Goal: Task Accomplishment & Management: Manage account settings

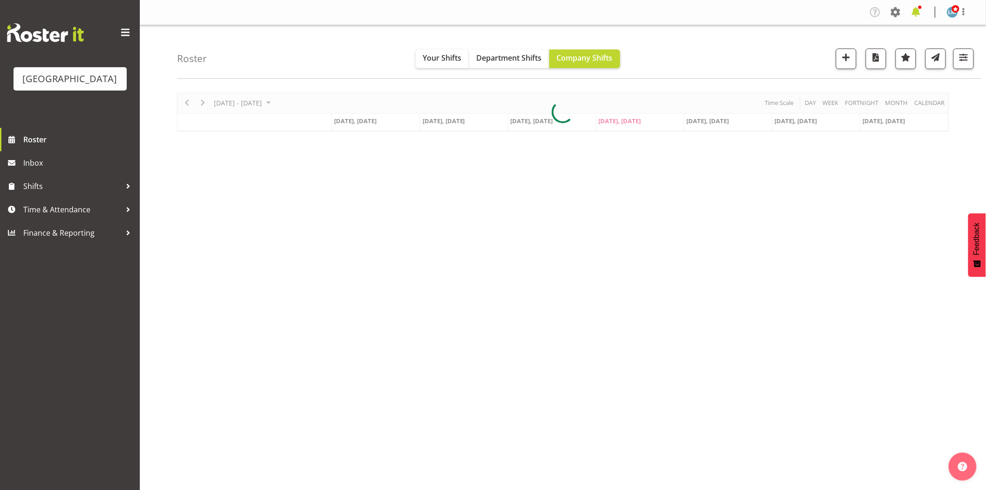
click at [912, 15] on span at bounding box center [916, 12] width 15 height 15
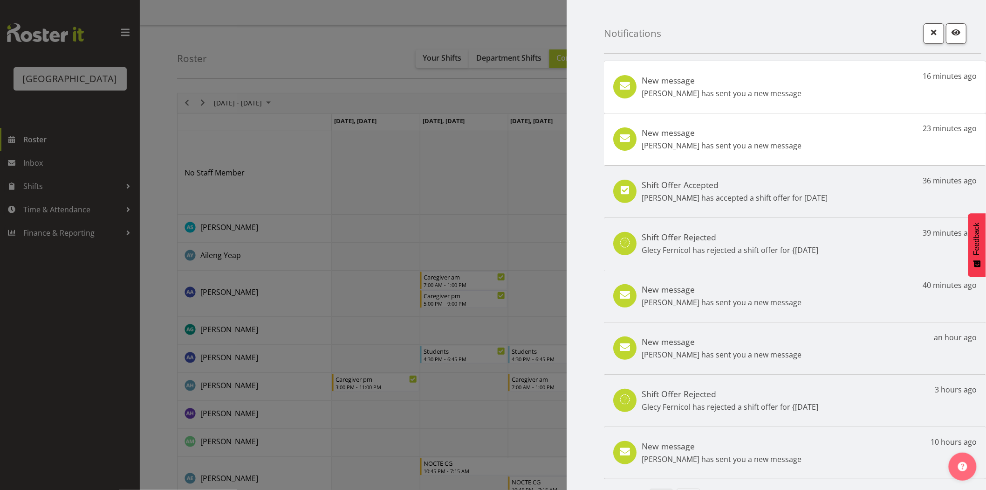
click at [785, 150] on div "New message [PERSON_NAME] has sent you a new message 23 minutes ago" at bounding box center [795, 139] width 382 height 52
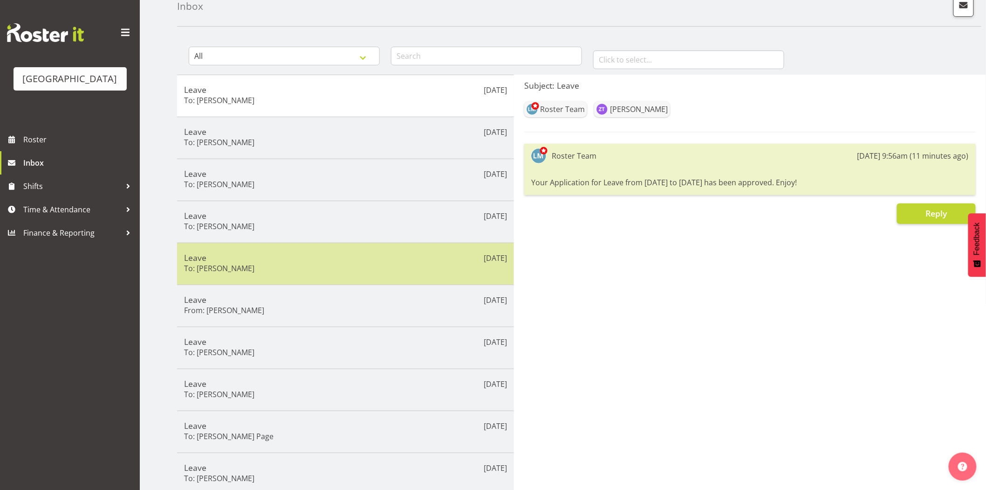
scroll to position [96, 0]
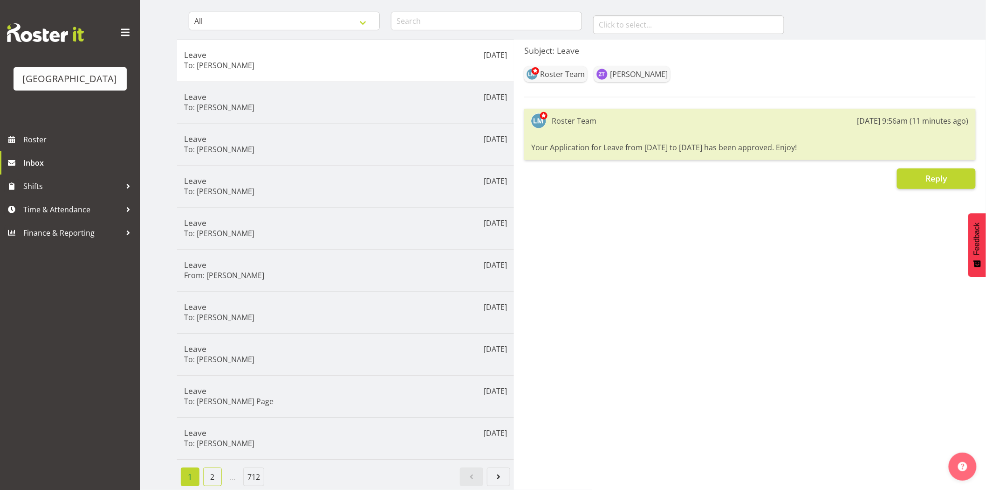
click at [207, 467] on link "2" at bounding box center [212, 476] width 19 height 19
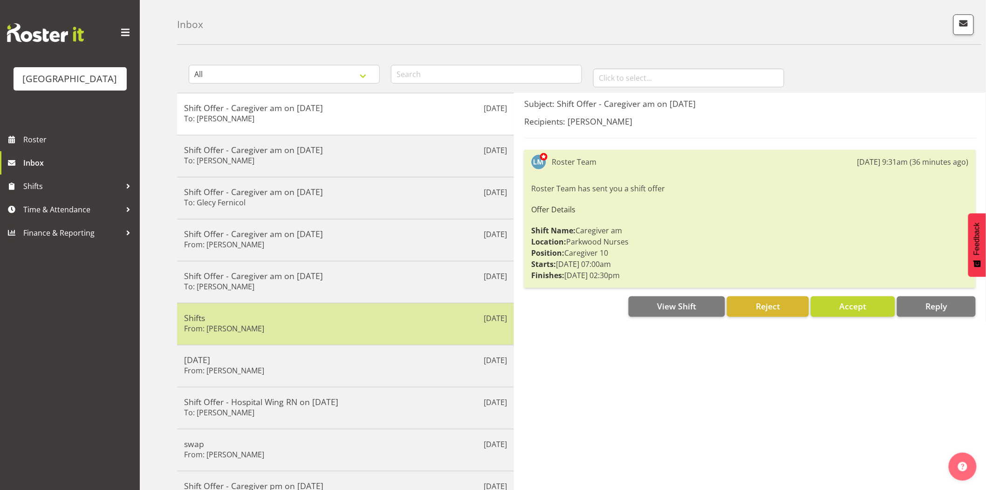
scroll to position [52, 0]
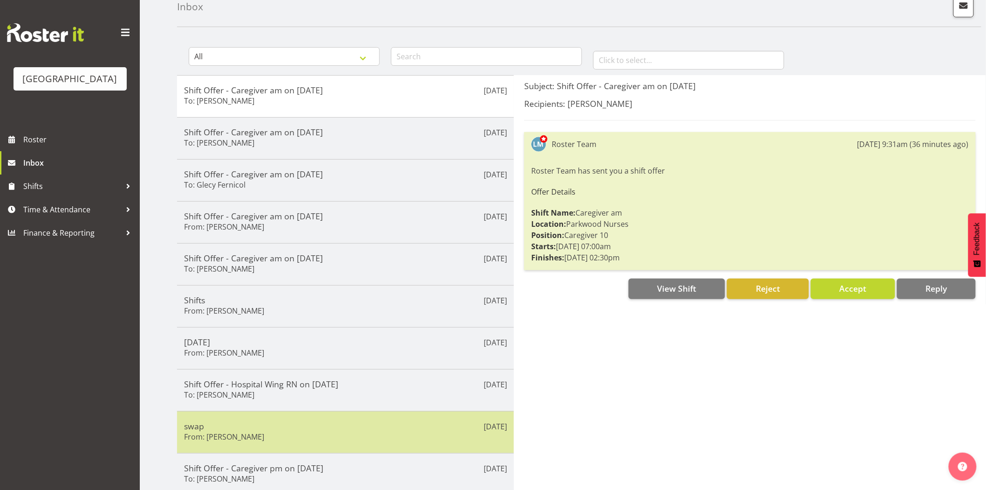
click at [264, 421] on h5 "swap" at bounding box center [345, 426] width 323 height 10
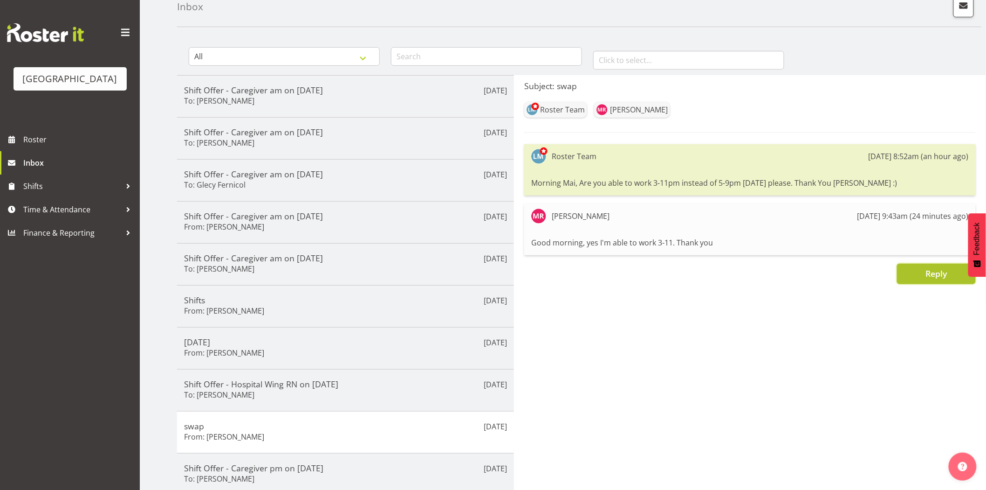
click at [925, 272] on button "Reply" at bounding box center [936, 273] width 79 height 21
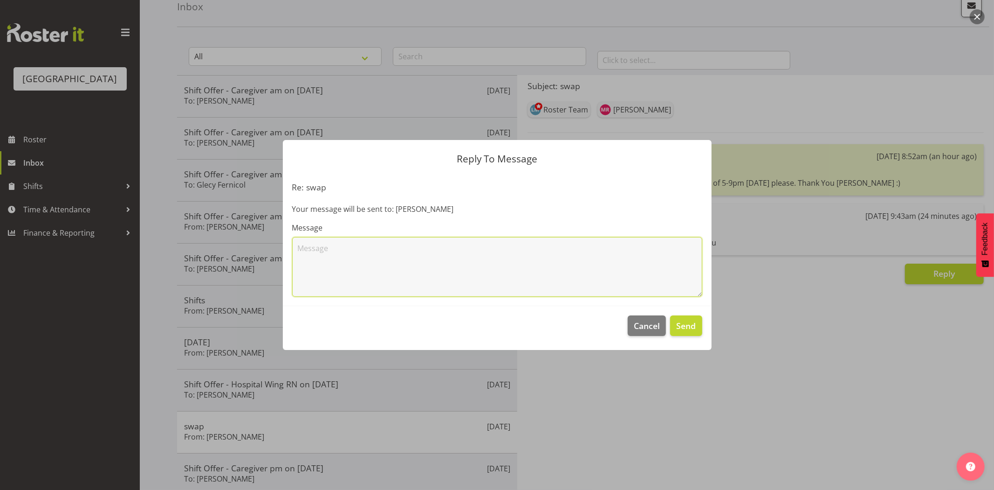
click at [500, 262] on textarea at bounding box center [497, 267] width 410 height 60
type textarea "Thank you heaps. Wendy:)"
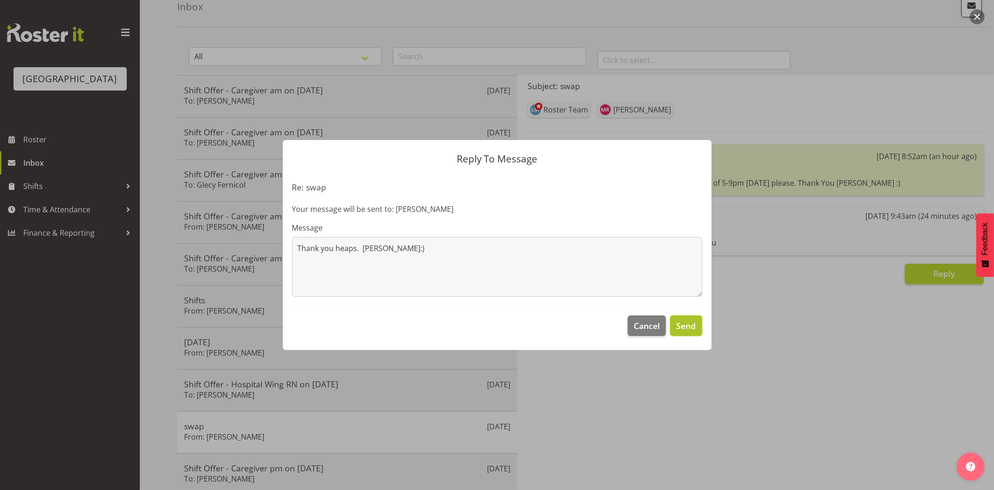
click at [684, 324] on span "Send" at bounding box center [686, 325] width 20 height 12
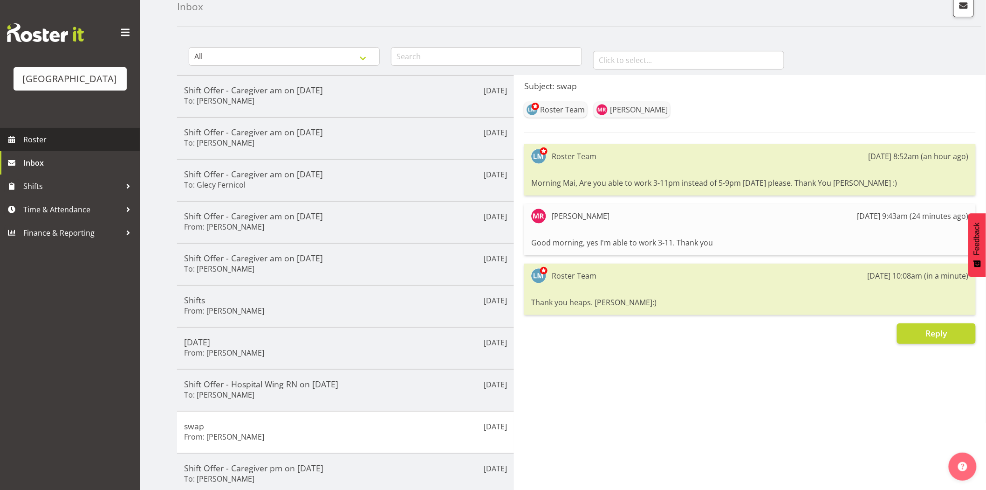
click at [22, 151] on link "Roster" at bounding box center [70, 139] width 140 height 23
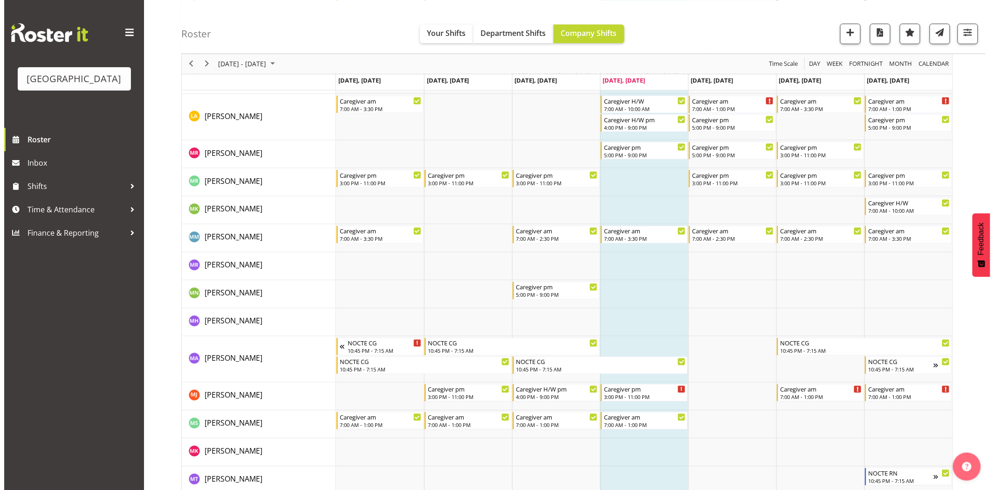
scroll to position [2020, 0]
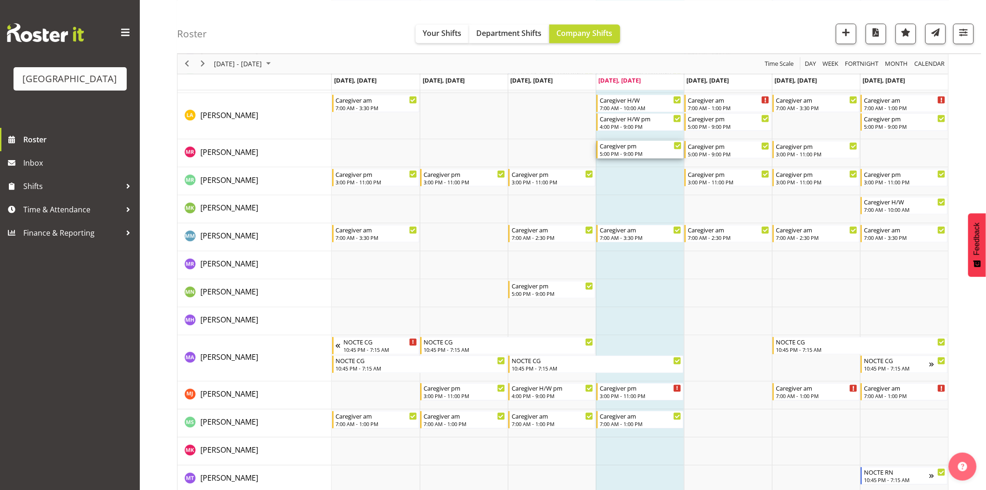
click at [652, 152] on div "5:00 PM - 9:00 PM" at bounding box center [641, 153] width 82 height 7
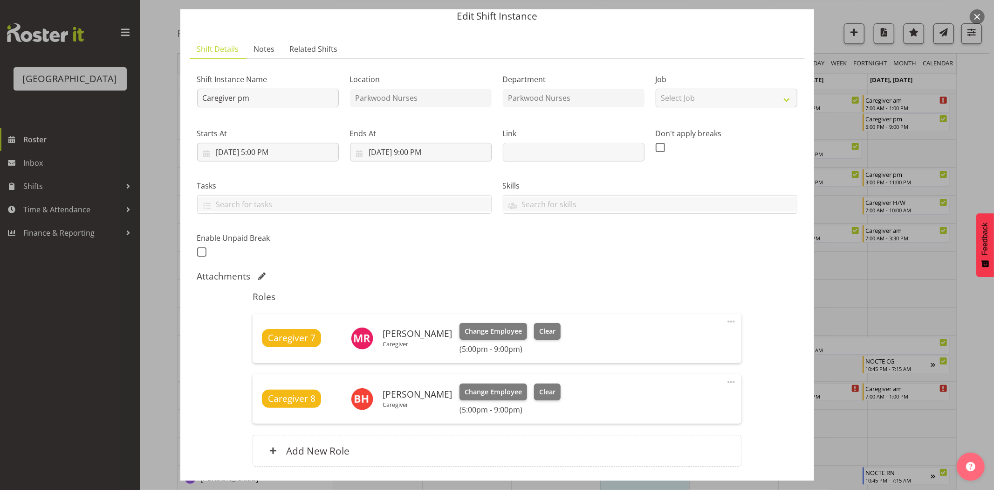
scroll to position [52, 0]
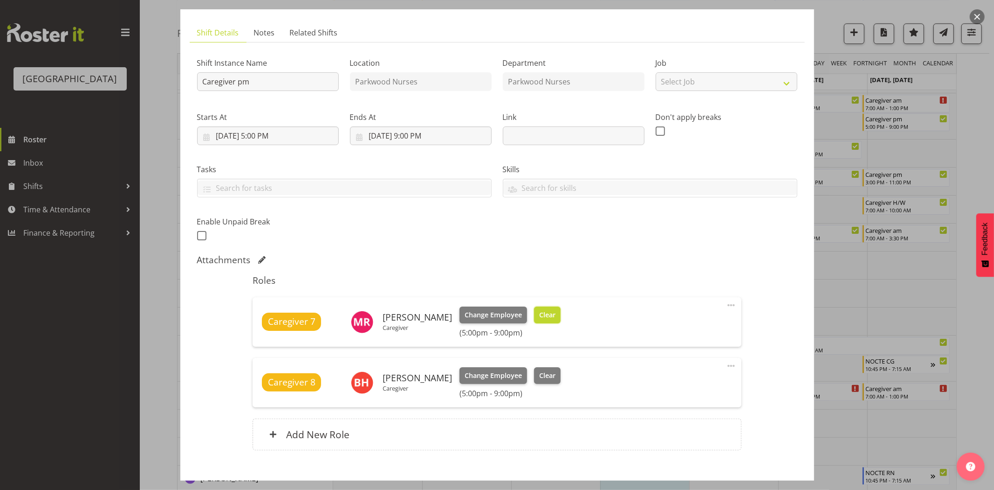
click at [548, 313] on button "Clear" at bounding box center [547, 314] width 27 height 17
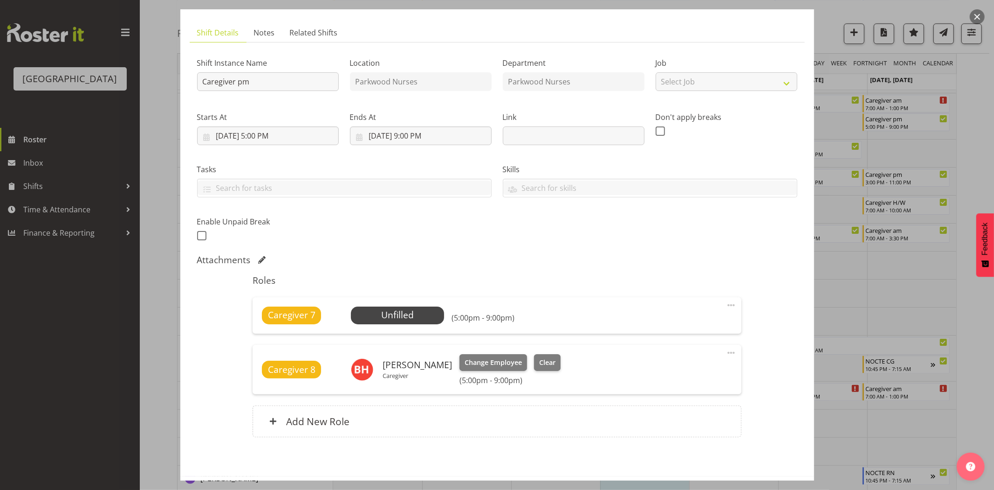
scroll to position [91, 0]
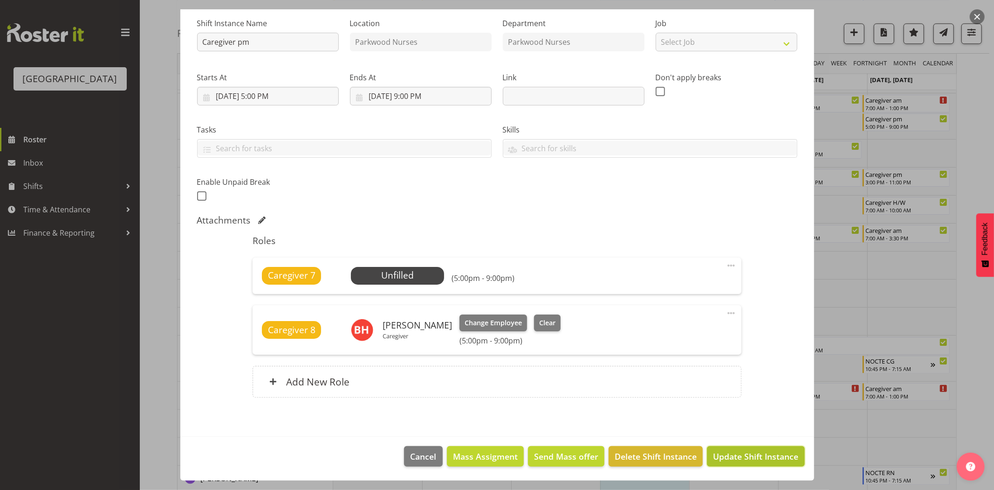
click at [749, 450] on span "Update Shift Instance" at bounding box center [755, 456] width 85 height 12
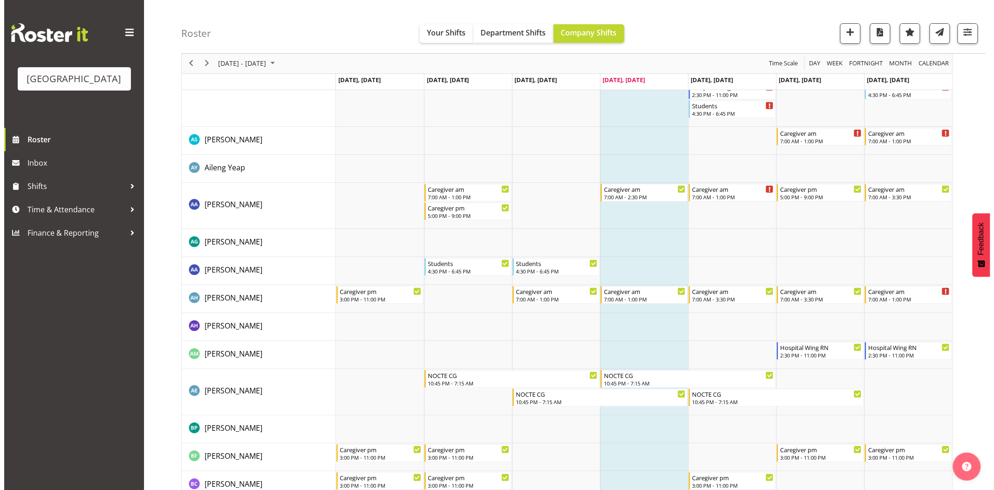
scroll to position [0, 0]
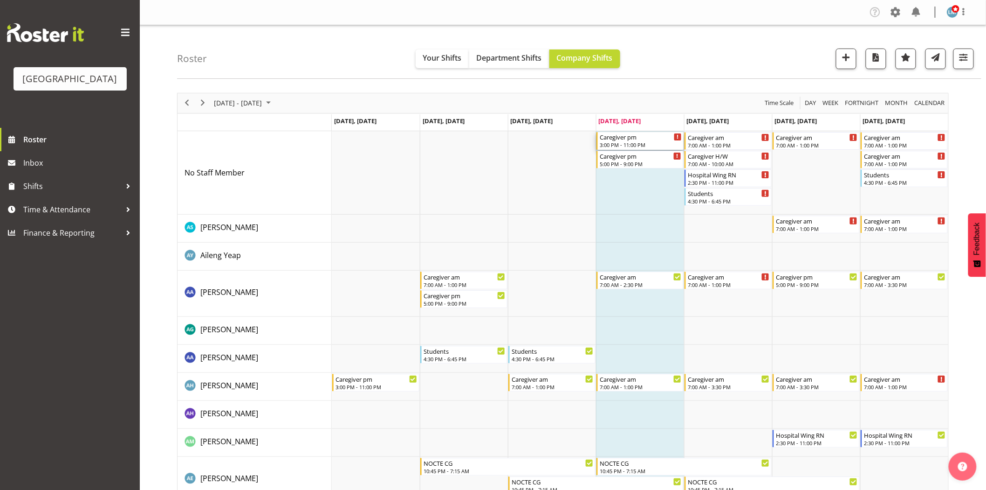
click at [646, 141] on div "Caregiver pm 3:00 PM - 11:00 PM" at bounding box center [641, 141] width 82 height 18
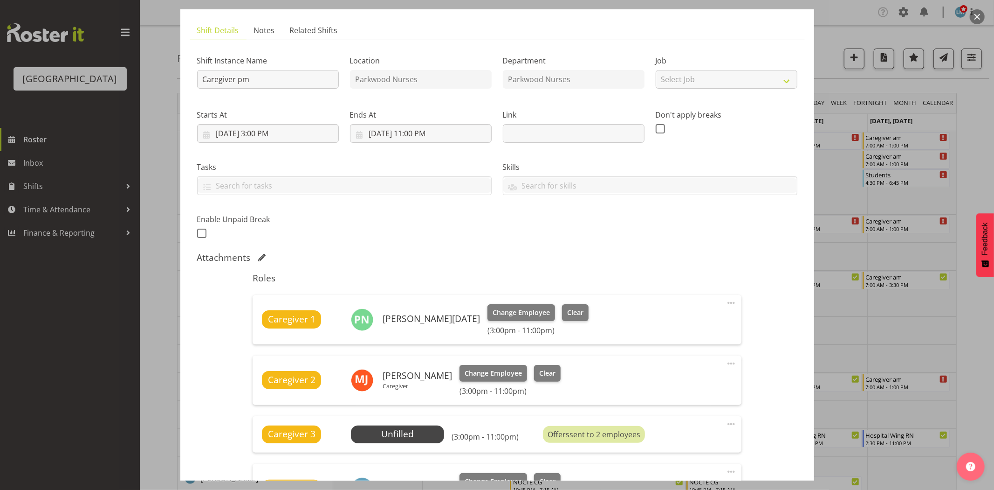
scroll to position [103, 0]
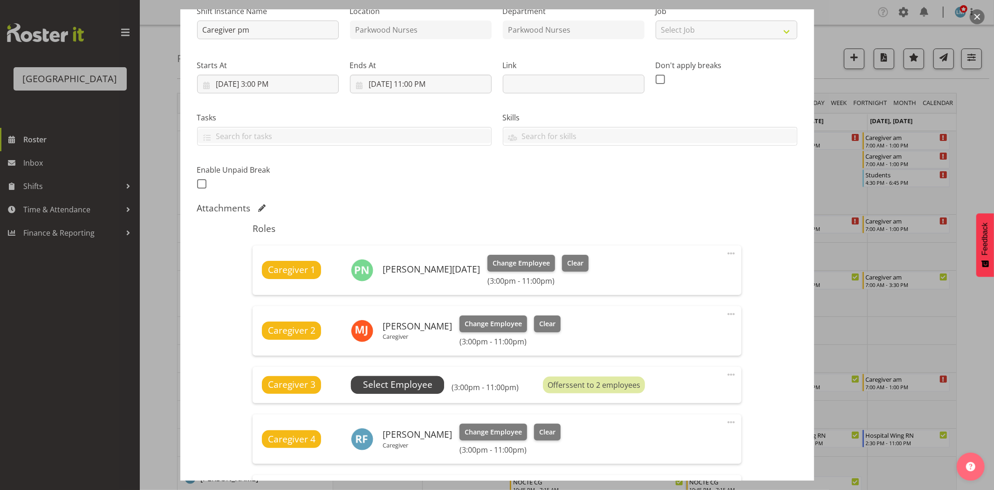
click at [420, 383] on span "Select Employee" at bounding box center [397, 385] width 69 height 14
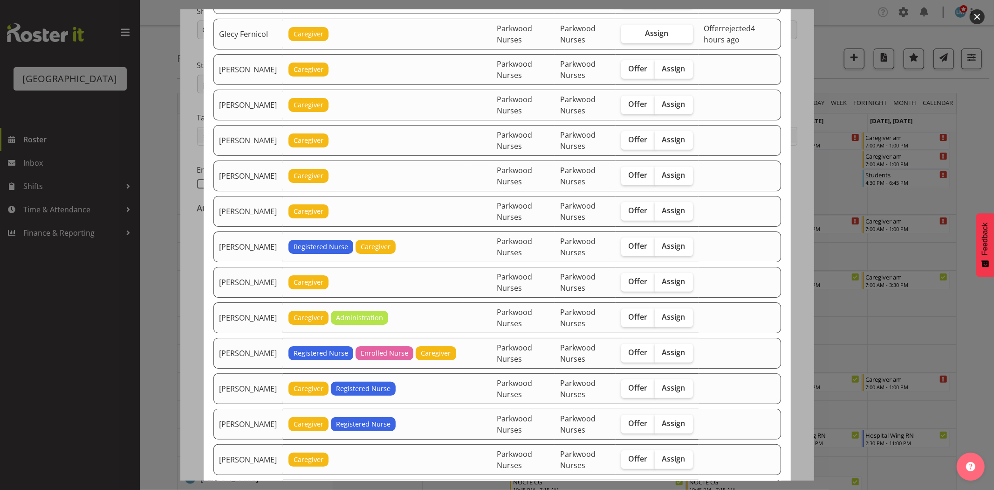
scroll to position [673, 0]
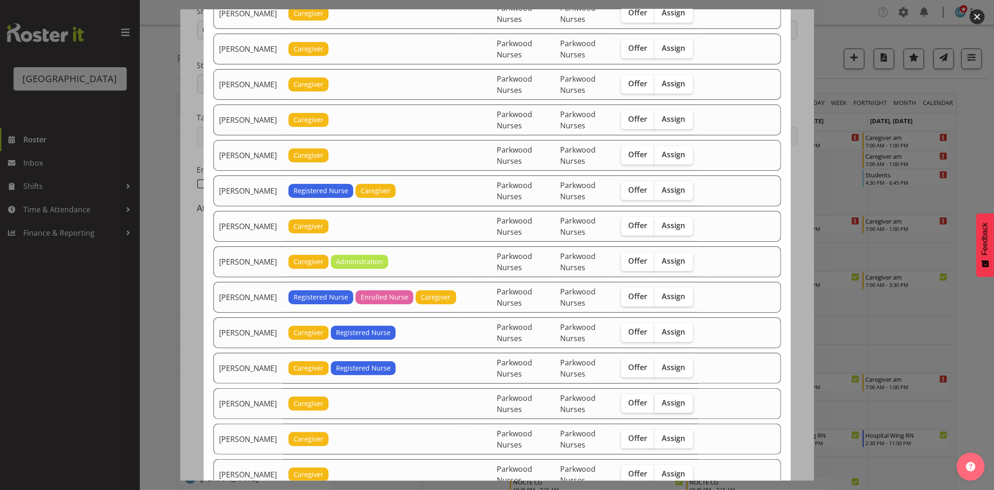
click at [693, 409] on label "Assign" at bounding box center [674, 403] width 38 height 19
click at [661, 406] on input "Assign" at bounding box center [658, 403] width 6 height 6
checkbox input "true"
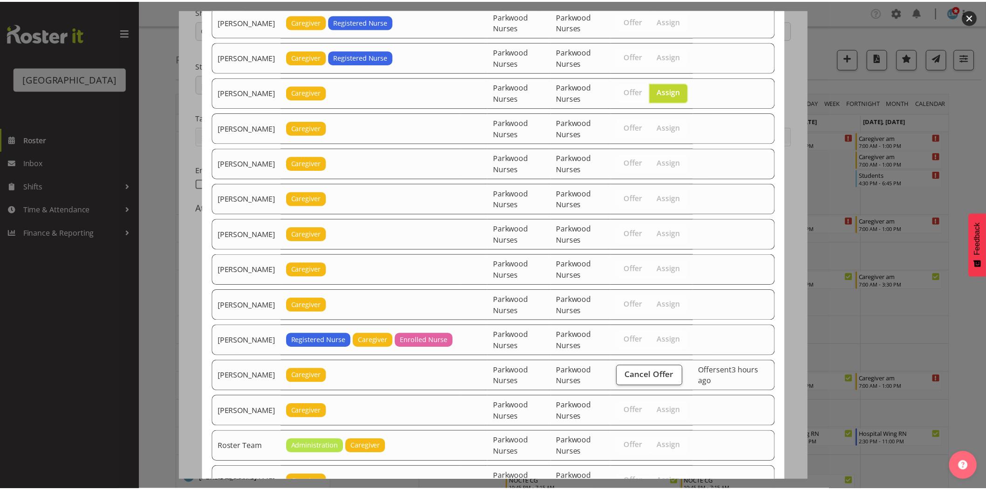
scroll to position [1241, 0]
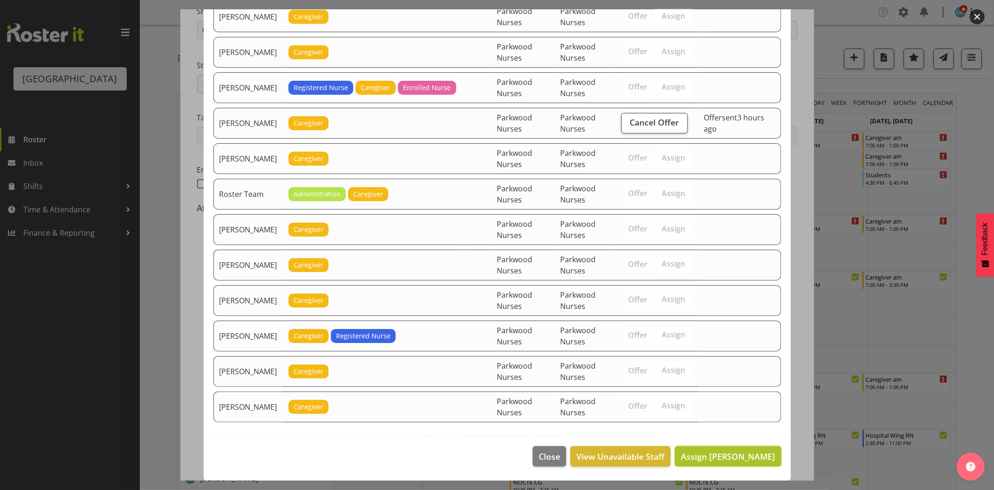
click at [747, 458] on span "Assign Mai Reglos" at bounding box center [728, 455] width 94 height 11
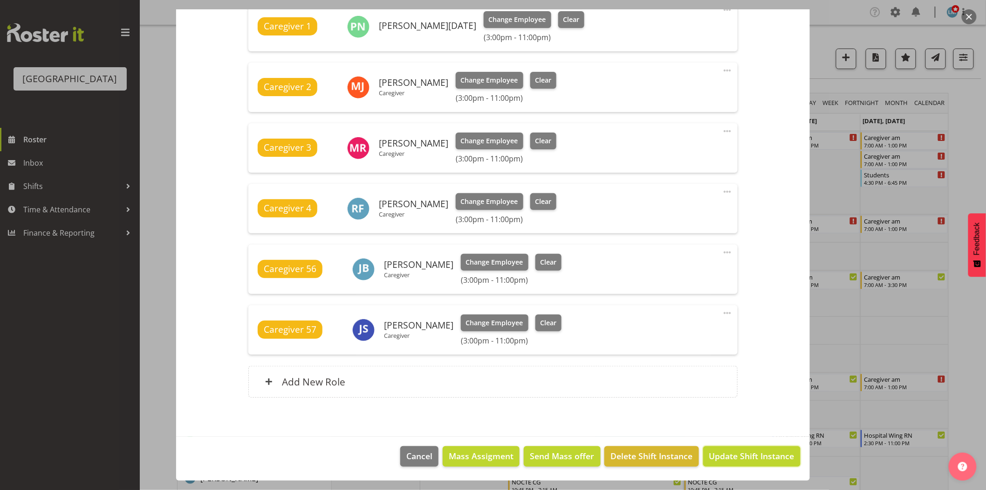
click at [752, 457] on span "Update Shift Instance" at bounding box center [752, 455] width 85 height 12
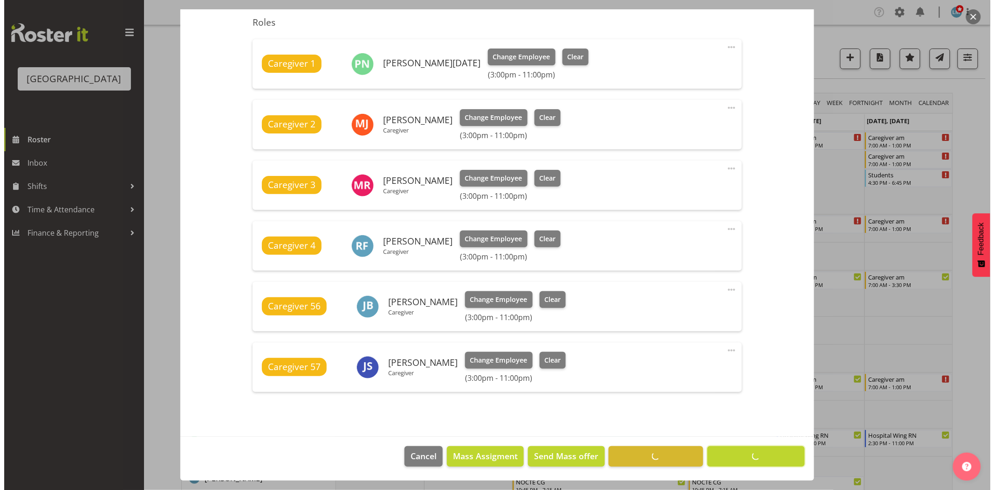
scroll to position [310, 0]
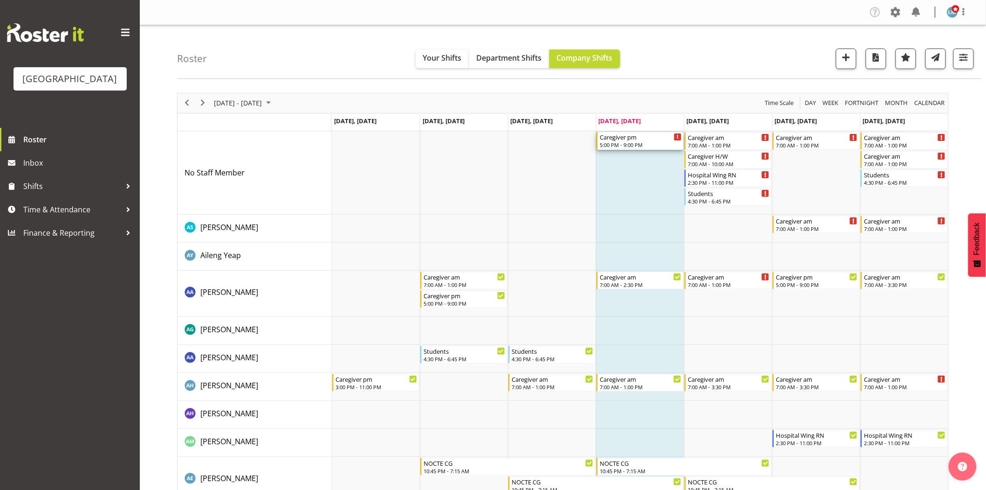
click at [627, 145] on div "5:00 PM - 9:00 PM" at bounding box center [641, 144] width 82 height 7
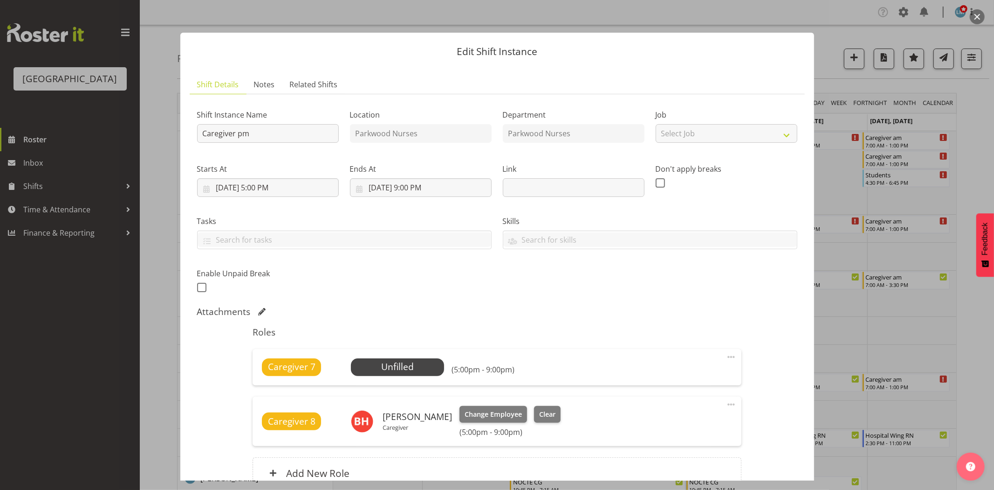
scroll to position [91, 0]
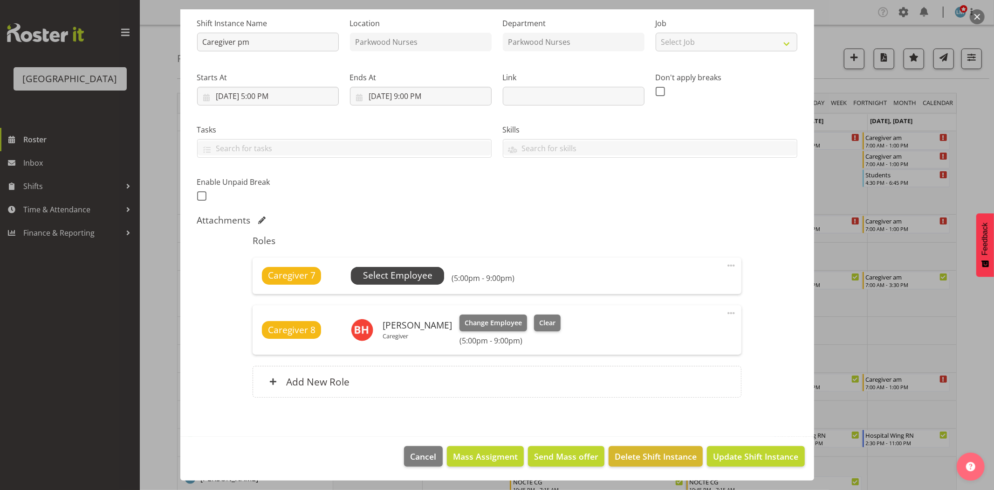
click at [387, 276] on span "Select Employee" at bounding box center [397, 276] width 69 height 14
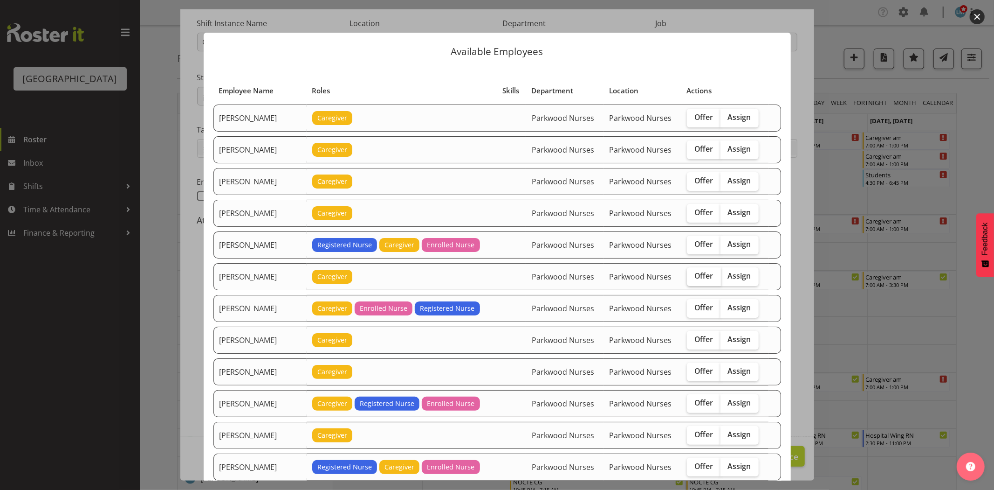
click at [696, 277] on span "Offer" at bounding box center [704, 275] width 19 height 9
click at [693, 277] on input "Offer" at bounding box center [690, 276] width 6 height 6
checkbox input "true"
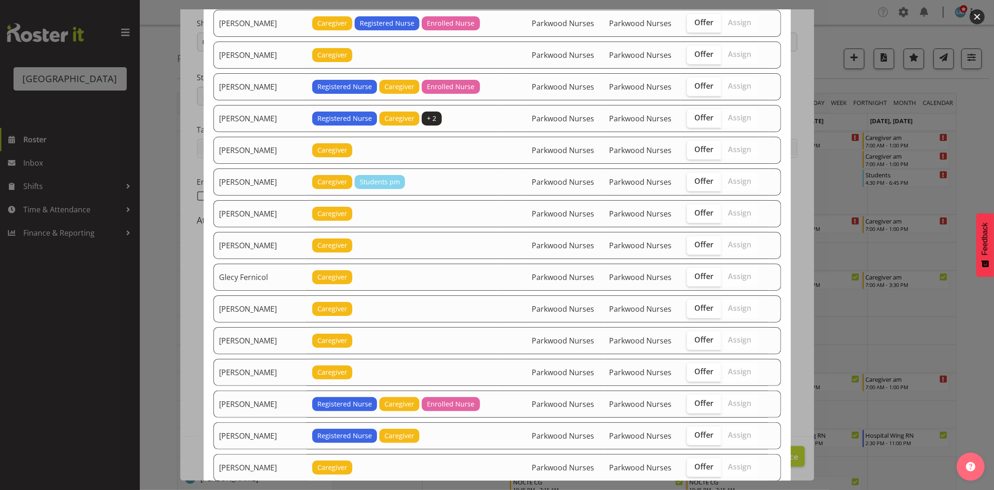
scroll to position [414, 0]
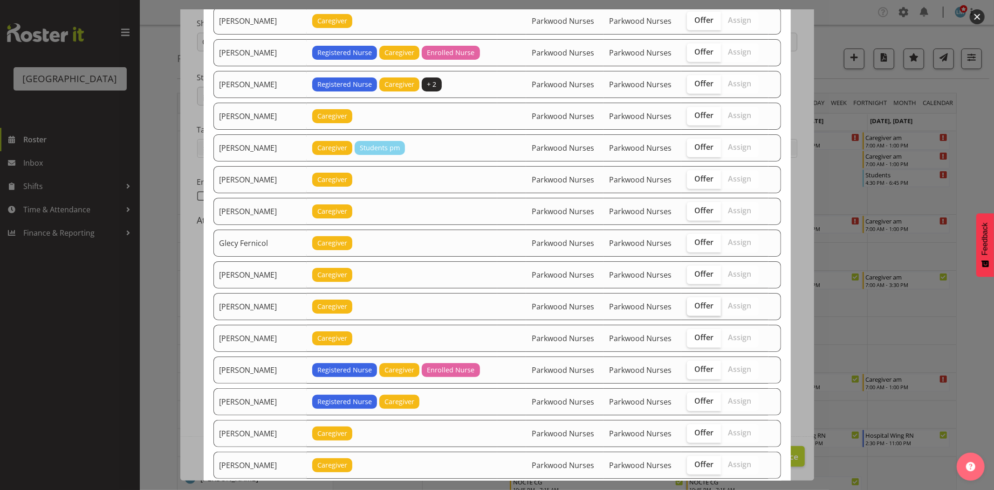
click at [695, 305] on span "Offer" at bounding box center [704, 305] width 19 height 9
click at [693, 305] on input "Offer" at bounding box center [690, 306] width 6 height 6
checkbox input "true"
click at [701, 339] on span "Offer" at bounding box center [704, 336] width 19 height 9
click at [693, 339] on input "Offer" at bounding box center [690, 337] width 6 height 6
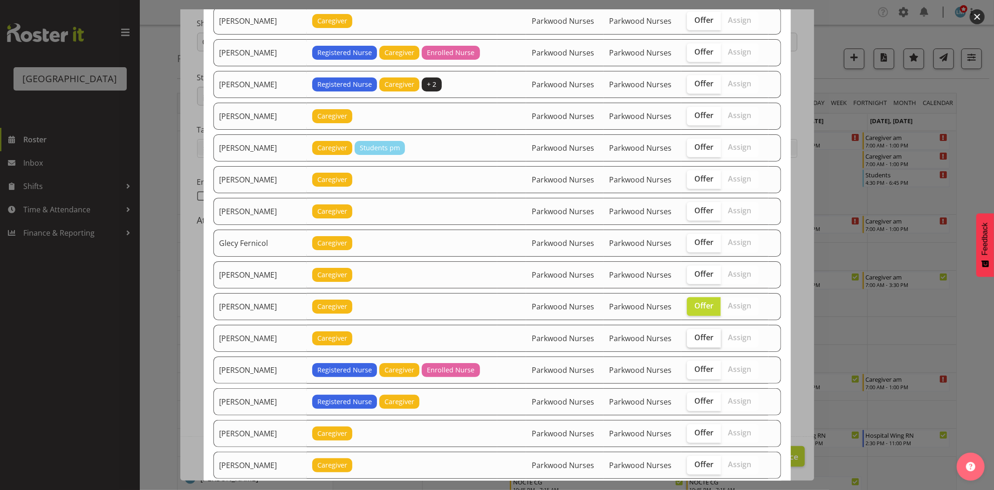
checkbox input "true"
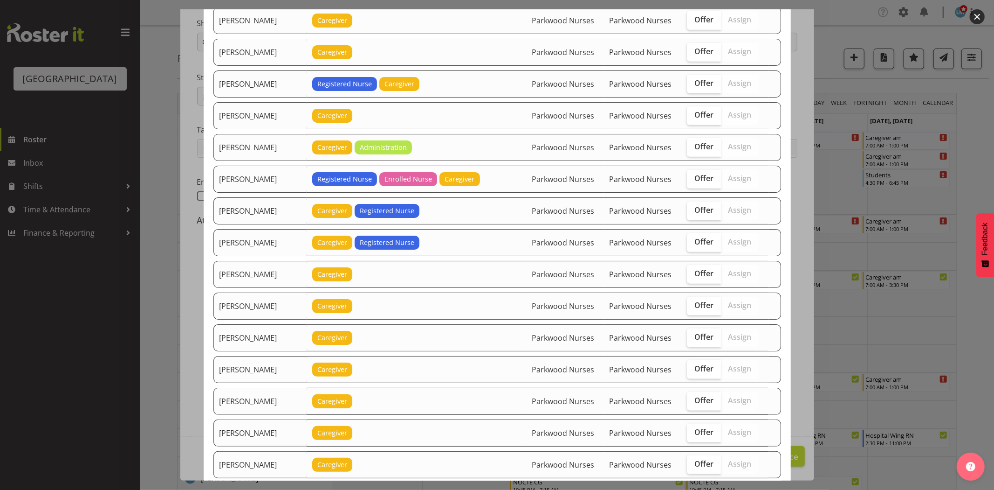
scroll to position [828, 0]
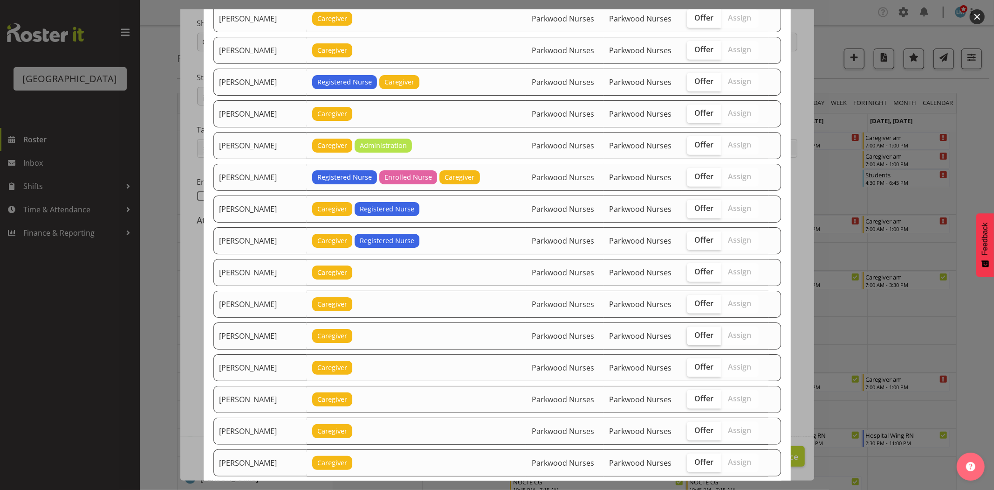
click at [695, 339] on span "Offer" at bounding box center [704, 334] width 19 height 9
click at [690, 338] on input "Offer" at bounding box center [690, 335] width 6 height 6
checkbox input "true"
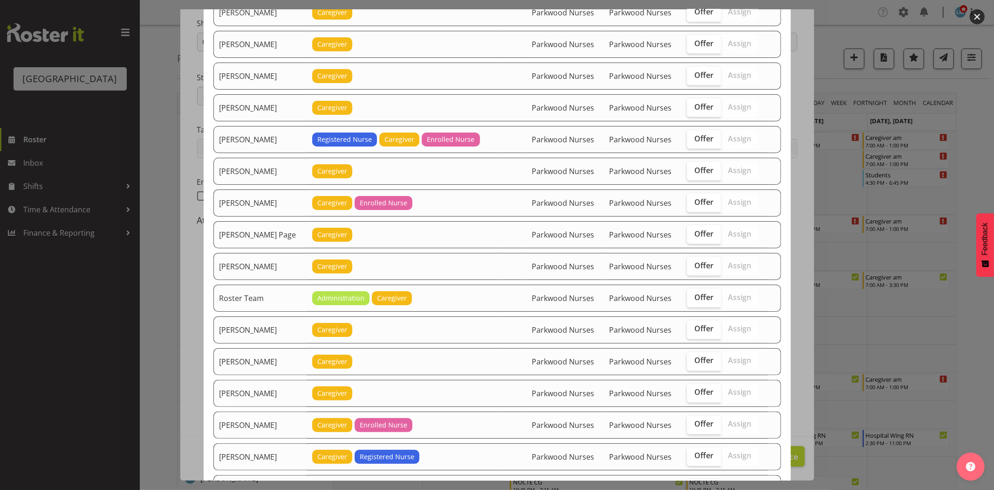
scroll to position [1243, 0]
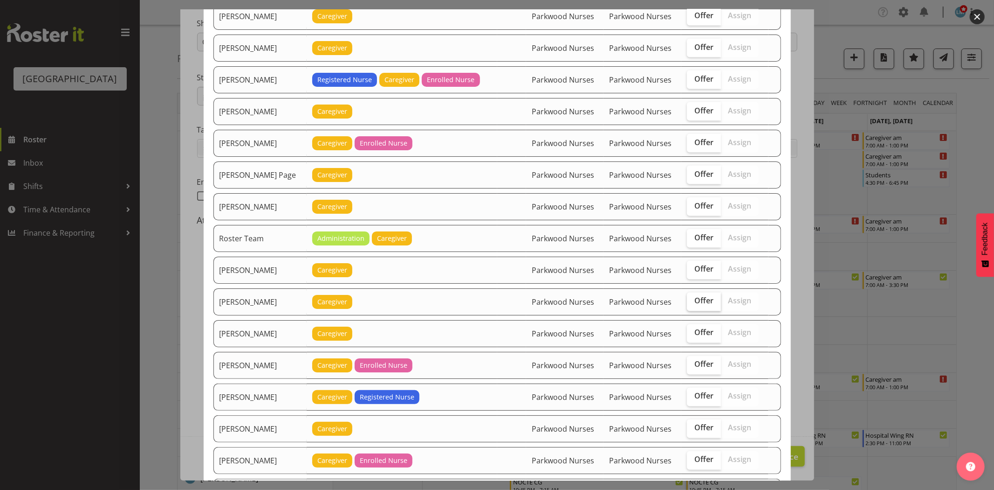
click at [715, 301] on label "Offer" at bounding box center [704, 301] width 34 height 19
click at [693, 301] on input "Offer" at bounding box center [690, 301] width 6 height 6
checkbox input "true"
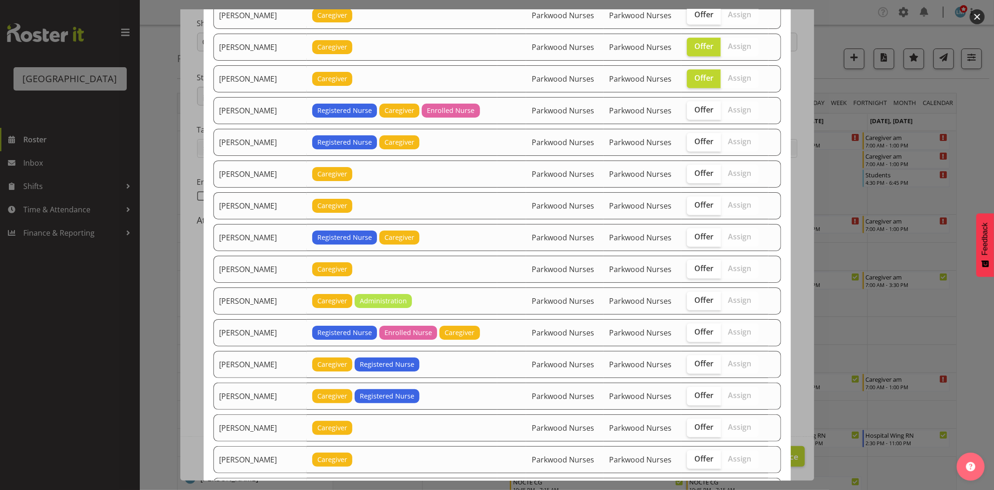
scroll to position [621, 0]
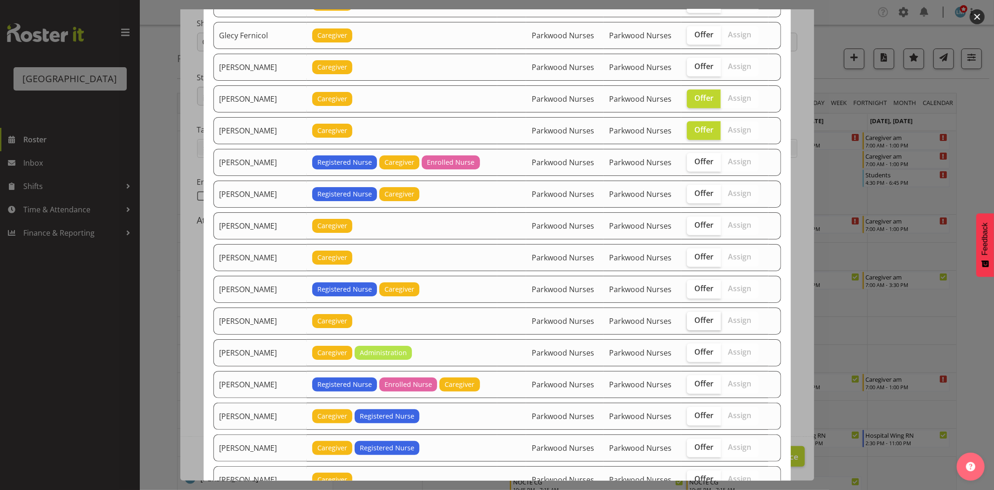
click at [698, 323] on span "Offer" at bounding box center [704, 319] width 19 height 9
click at [693, 323] on input "Offer" at bounding box center [690, 320] width 6 height 6
checkbox input "true"
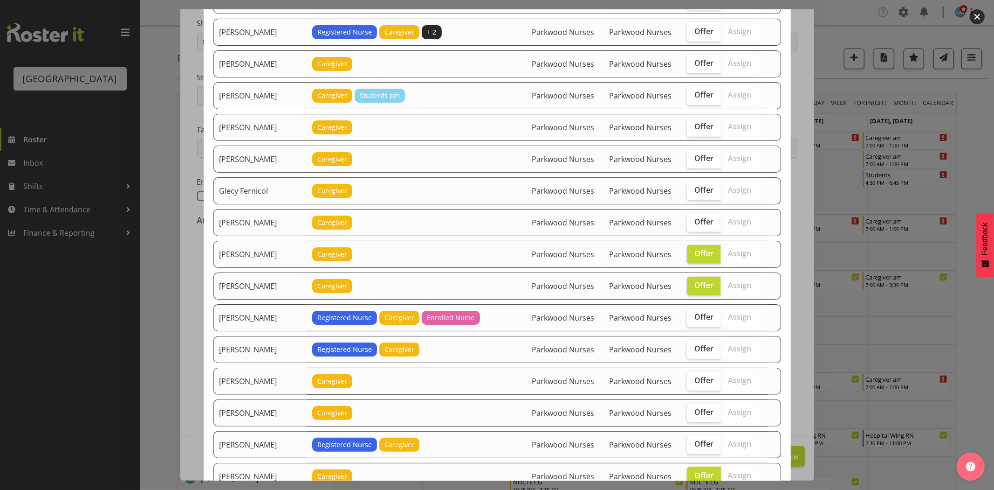
scroll to position [414, 0]
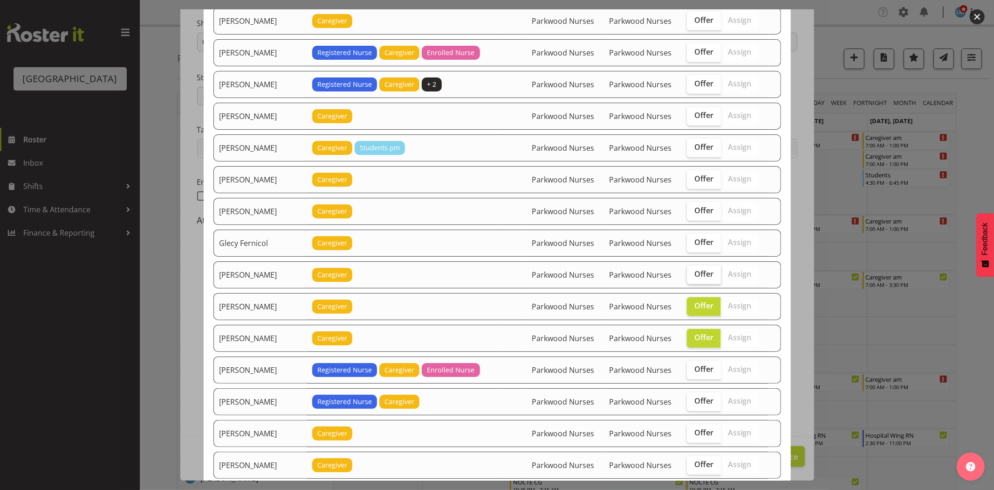
click at [696, 276] on span "Offer" at bounding box center [704, 273] width 19 height 9
click at [693, 276] on input "Offer" at bounding box center [690, 274] width 6 height 6
checkbox input "true"
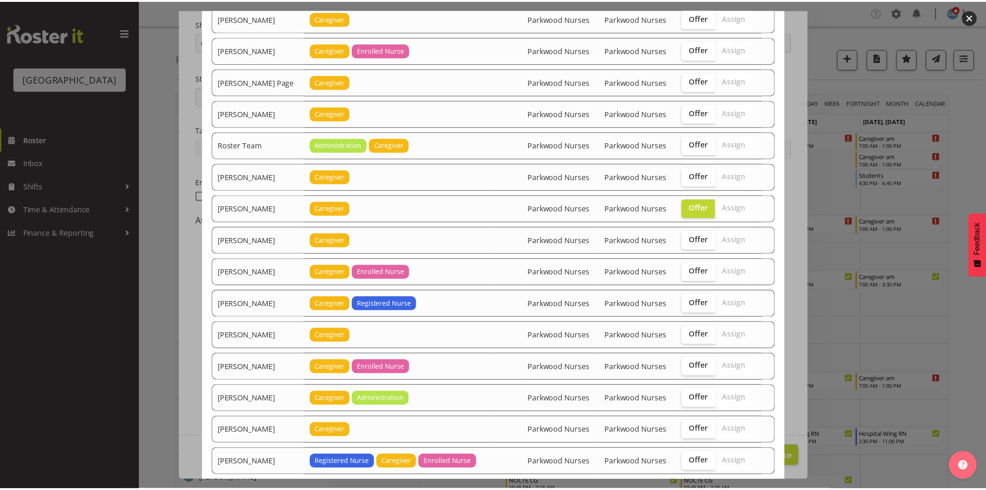
scroll to position [1394, 0]
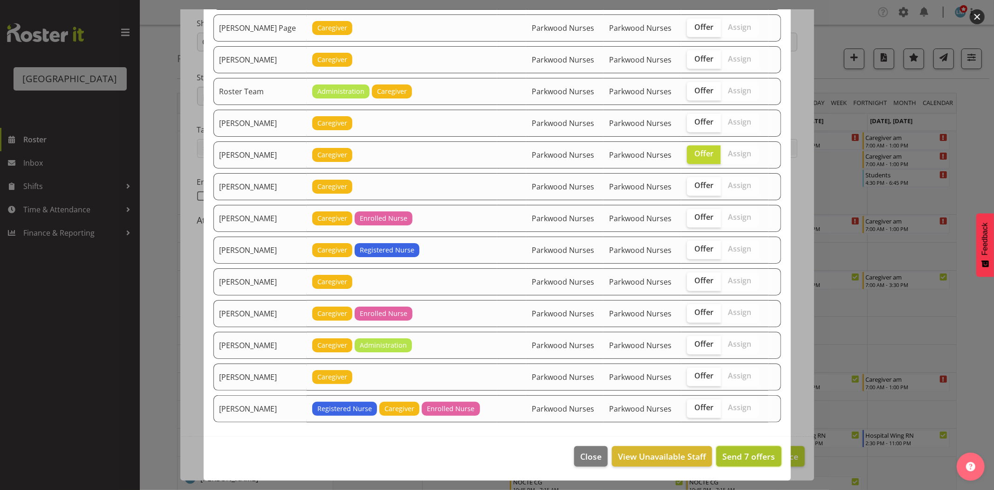
click at [751, 456] on span "Send 7 offers" at bounding box center [749, 455] width 53 height 11
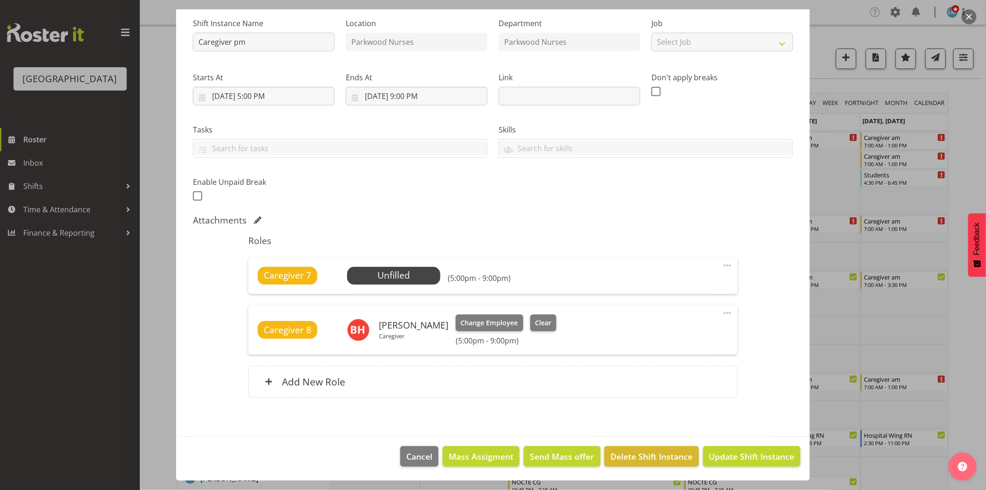
scroll to position [259, 0]
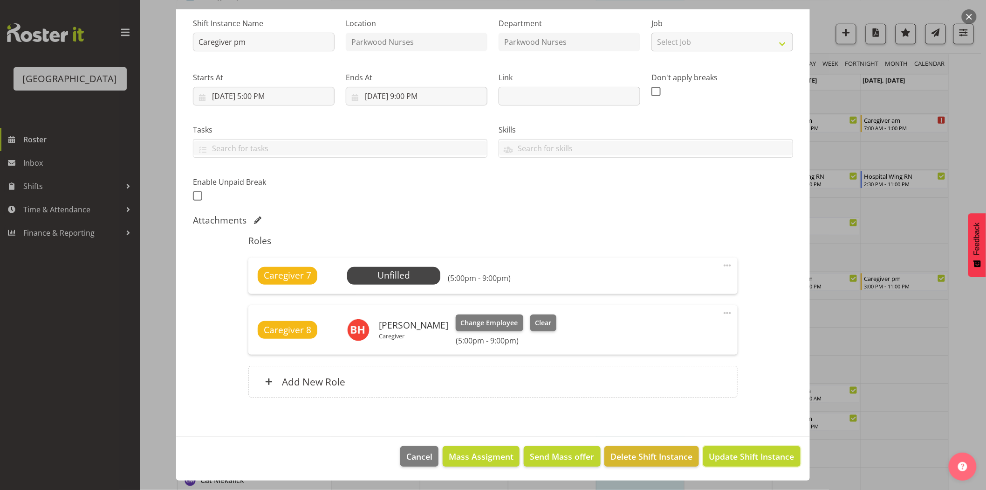
click at [751, 456] on span "Update Shift Instance" at bounding box center [752, 456] width 85 height 12
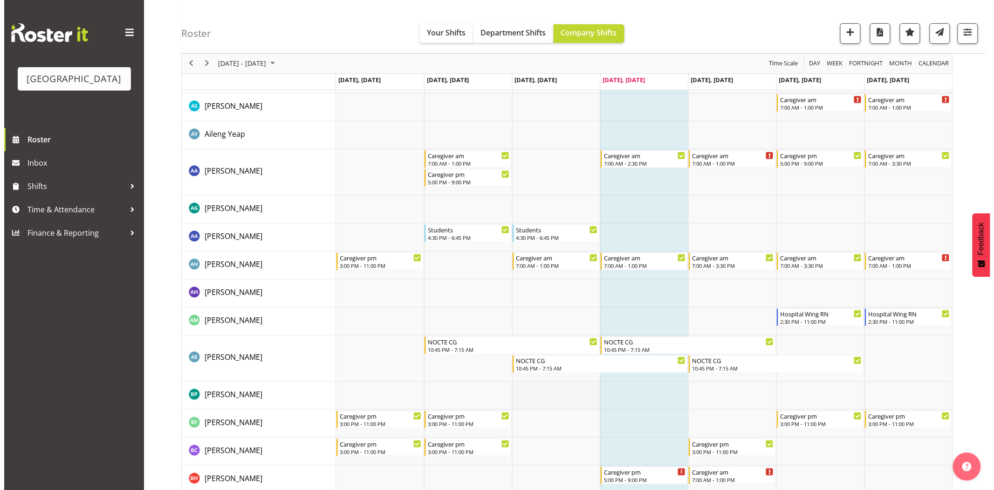
scroll to position [207, 0]
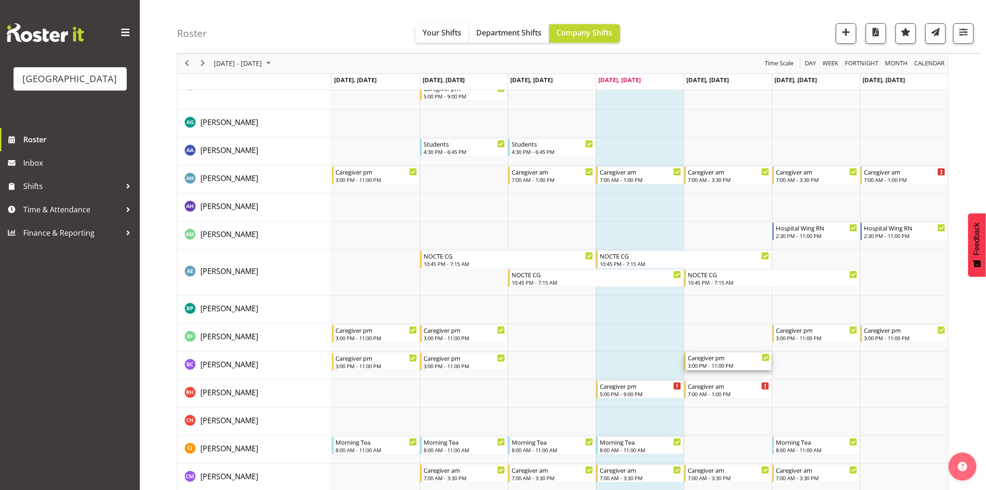
click at [731, 362] on div "3:00 PM - 11:00 PM" at bounding box center [729, 364] width 82 height 7
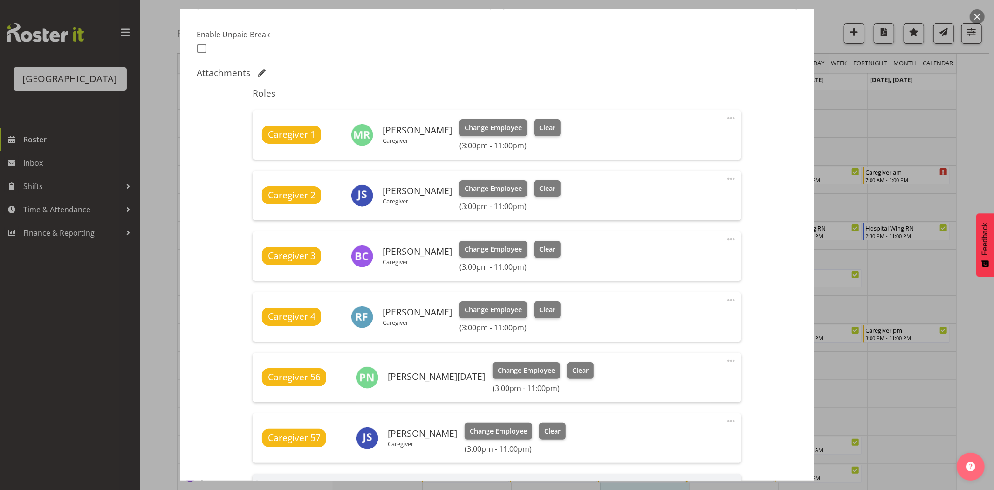
scroll to position [259, 0]
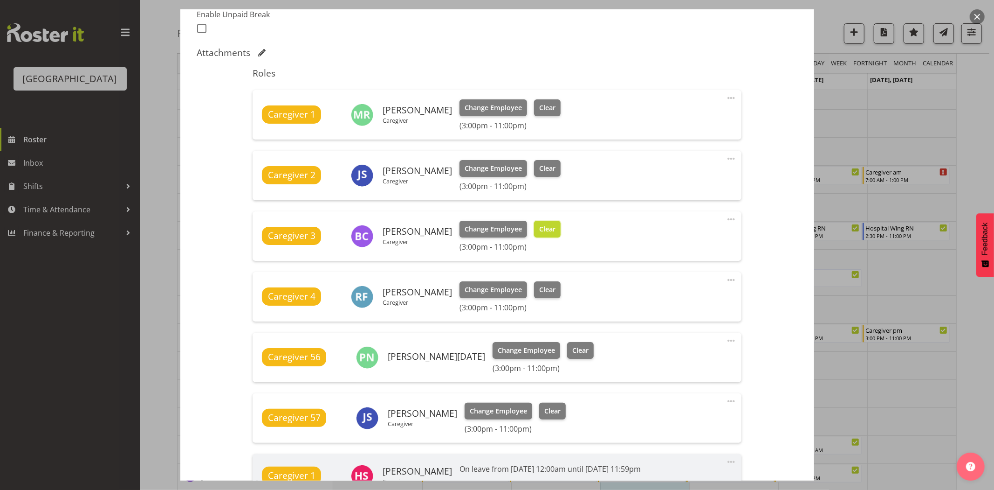
click at [545, 229] on span "Clear" at bounding box center [547, 229] width 16 height 10
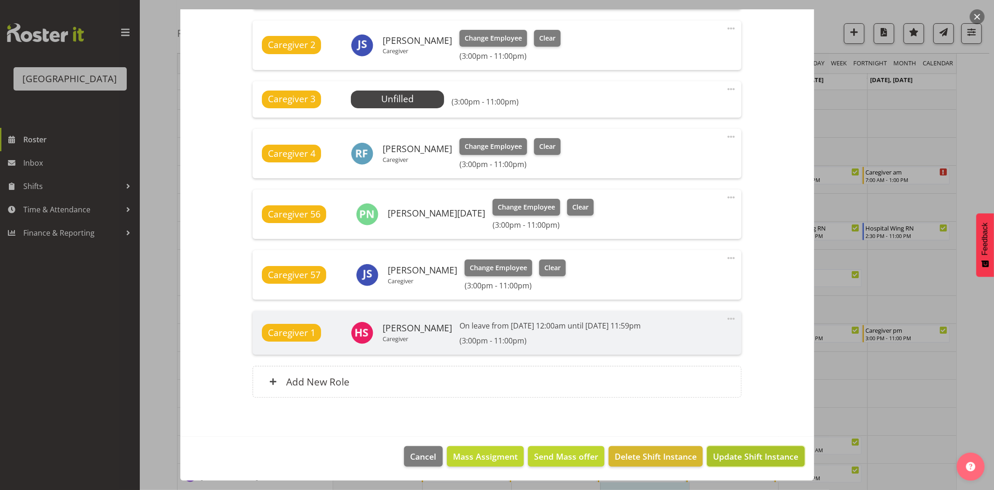
click at [759, 451] on span "Update Shift Instance" at bounding box center [755, 456] width 85 height 12
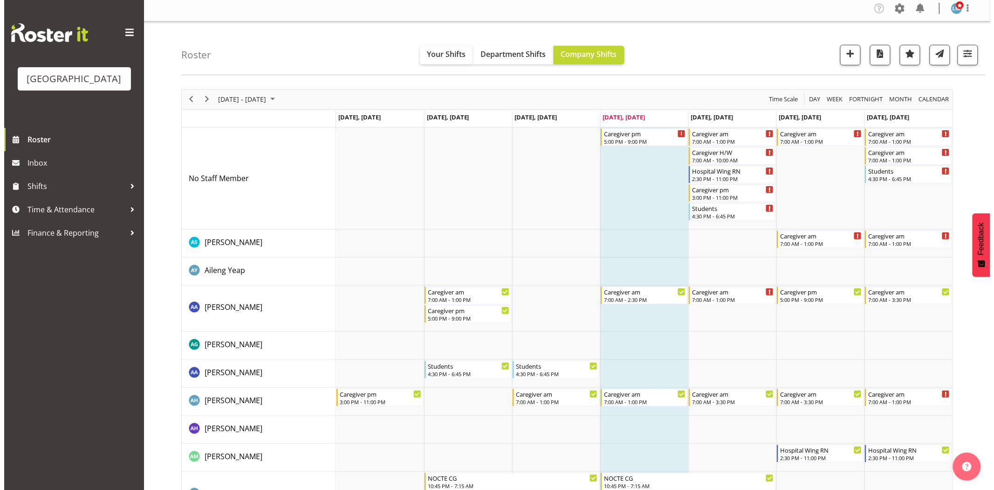
scroll to position [0, 0]
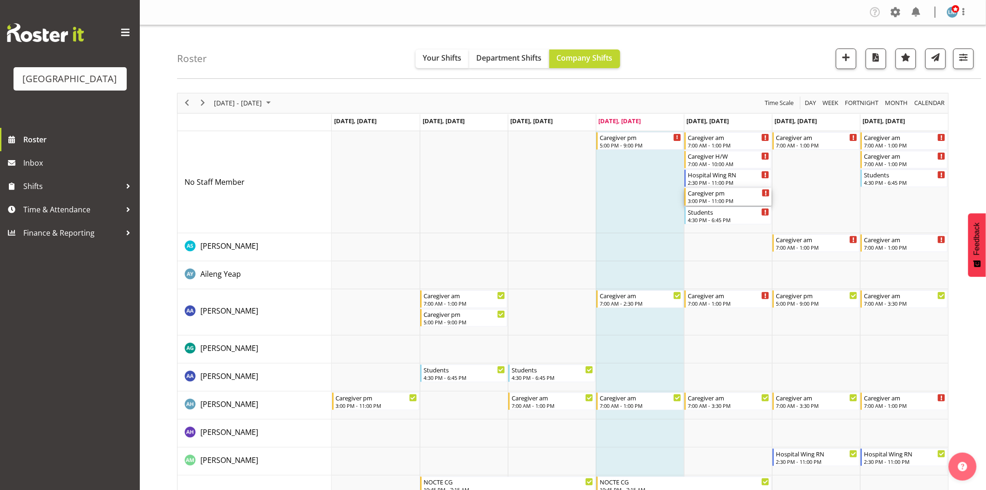
click at [744, 193] on div "Caregiver pm" at bounding box center [729, 192] width 82 height 9
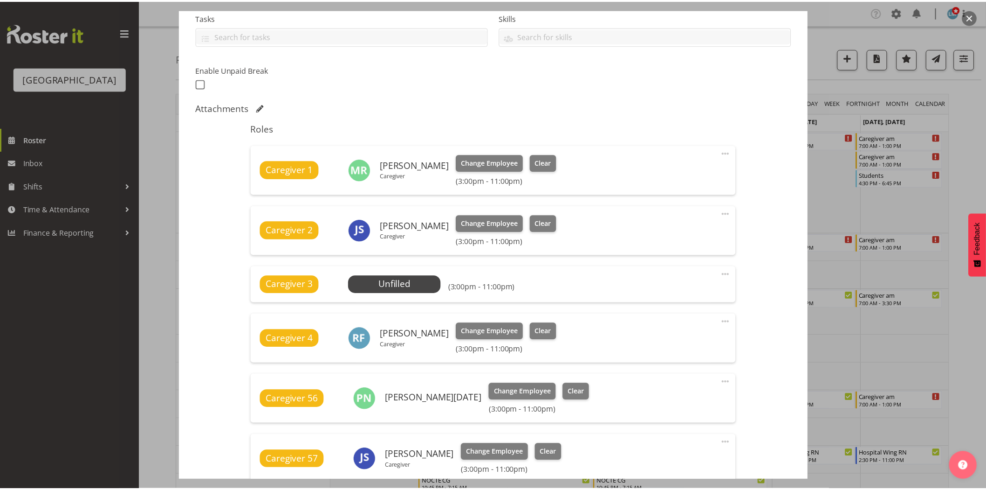
scroll to position [207, 0]
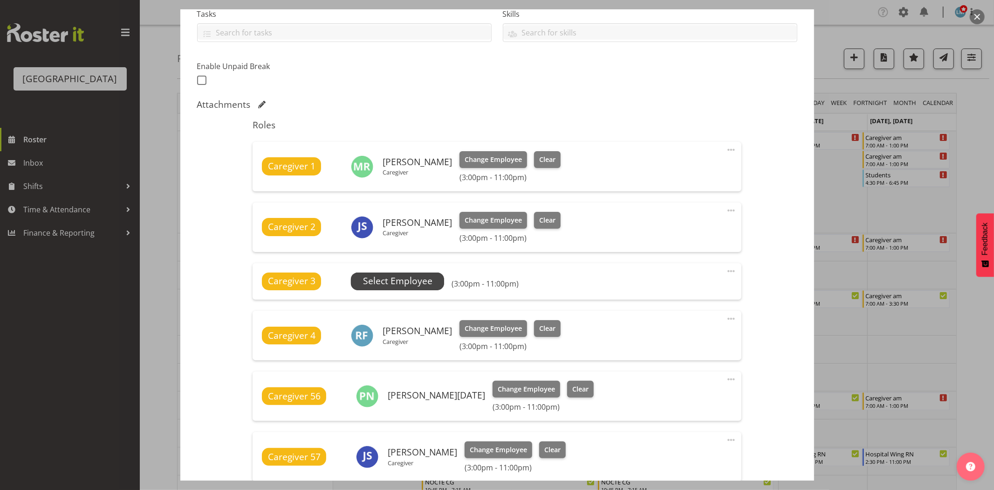
click at [393, 282] on span "Select Employee" at bounding box center [397, 281] width 69 height 14
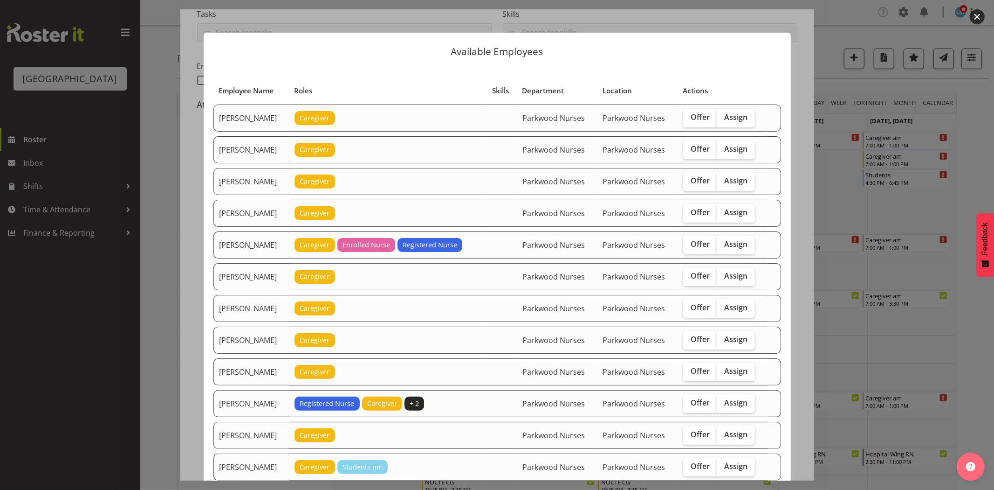
click at [108, 348] on div at bounding box center [497, 245] width 994 height 490
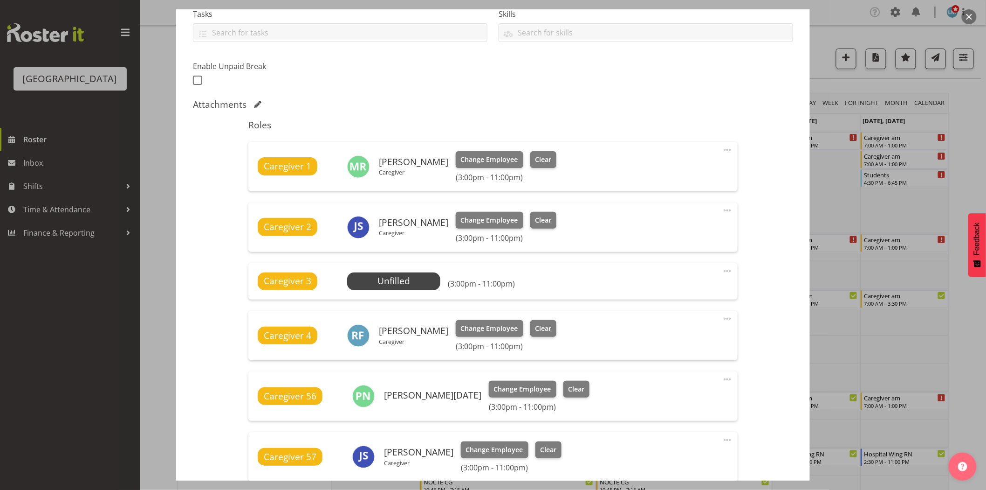
click at [45, 177] on div at bounding box center [493, 245] width 986 height 490
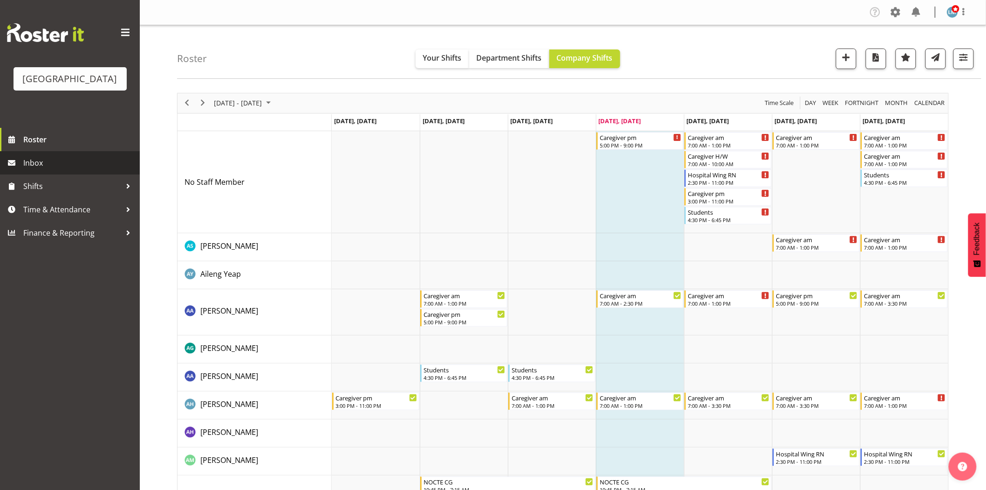
click at [42, 170] on span "Inbox" at bounding box center [79, 163] width 112 height 14
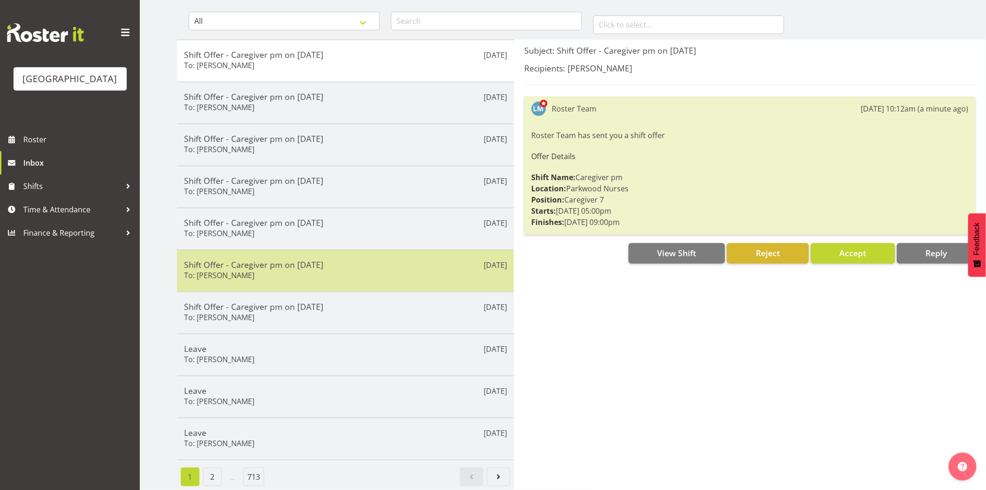
scroll to position [96, 0]
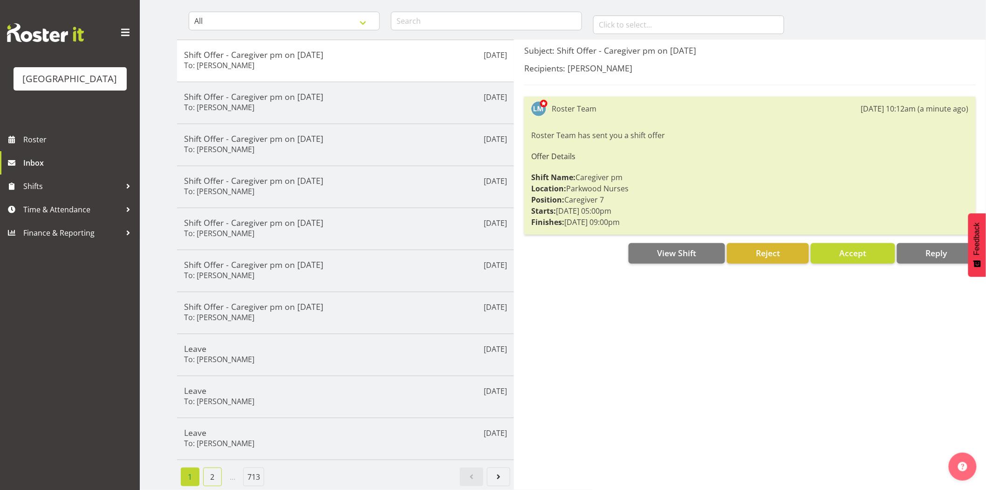
click at [213, 469] on link "2" at bounding box center [212, 476] width 19 height 19
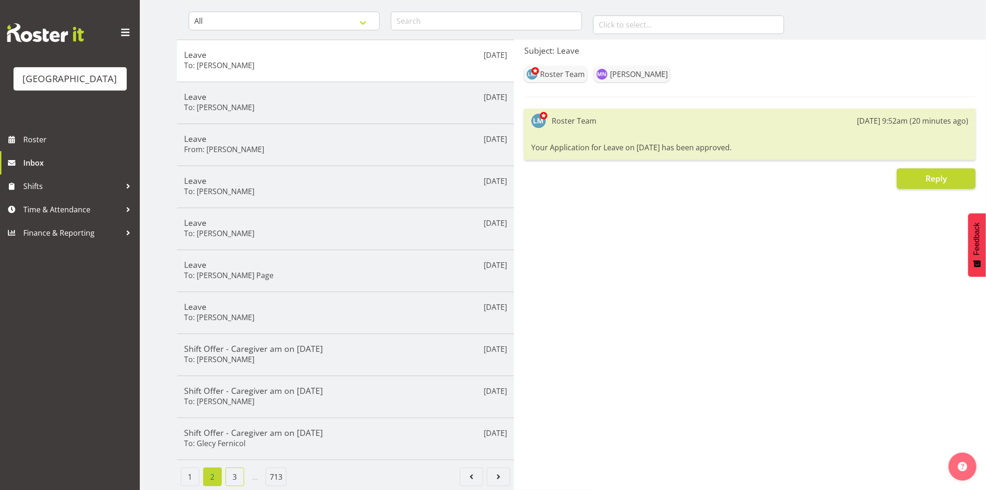
click at [243, 467] on link "3" at bounding box center [235, 476] width 19 height 19
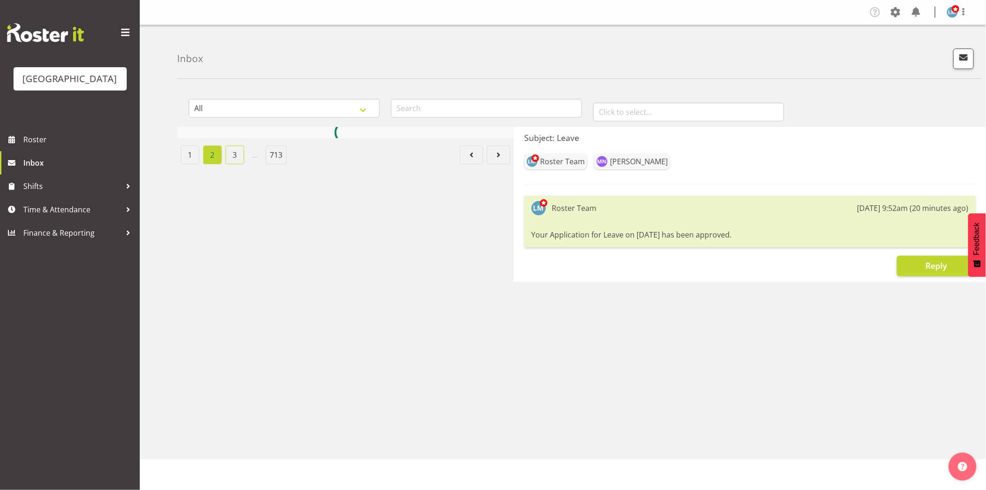
scroll to position [0, 0]
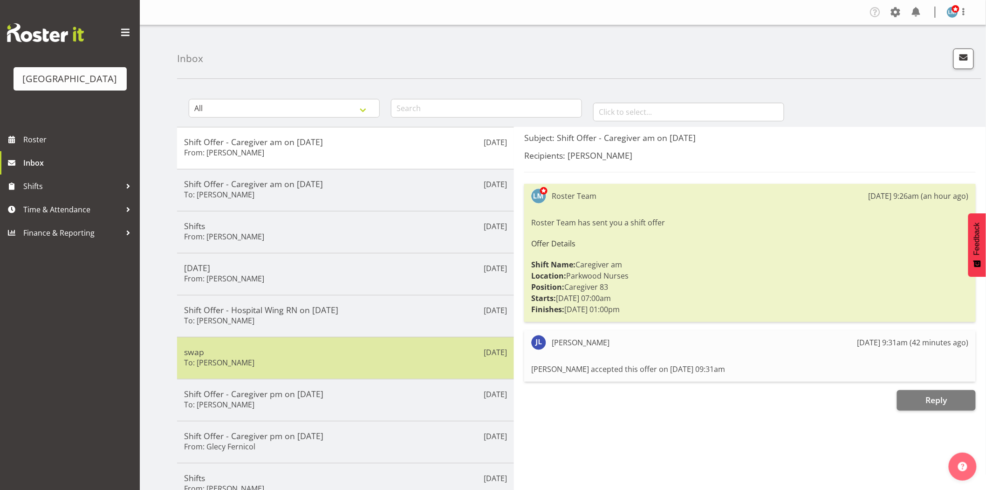
click at [268, 355] on h5 "swap" at bounding box center [345, 351] width 323 height 10
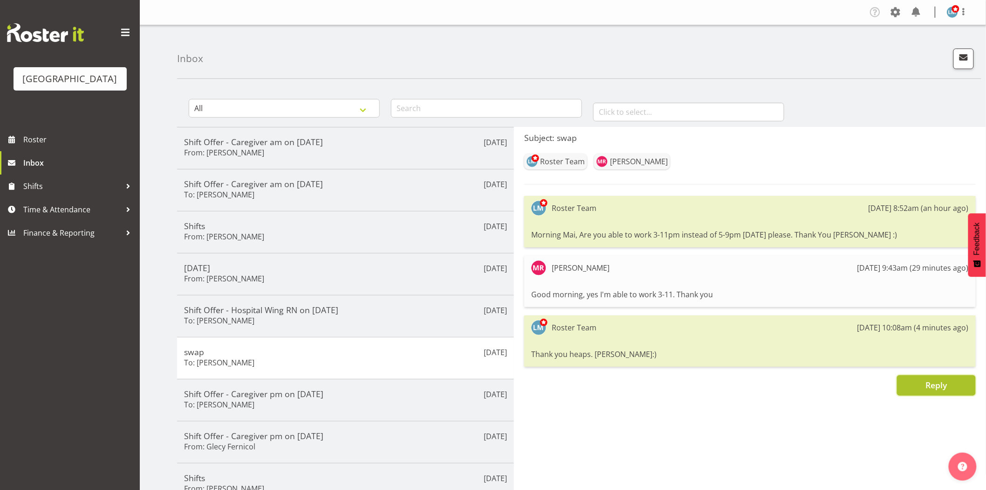
click at [926, 379] on span "Reply" at bounding box center [936, 384] width 21 height 11
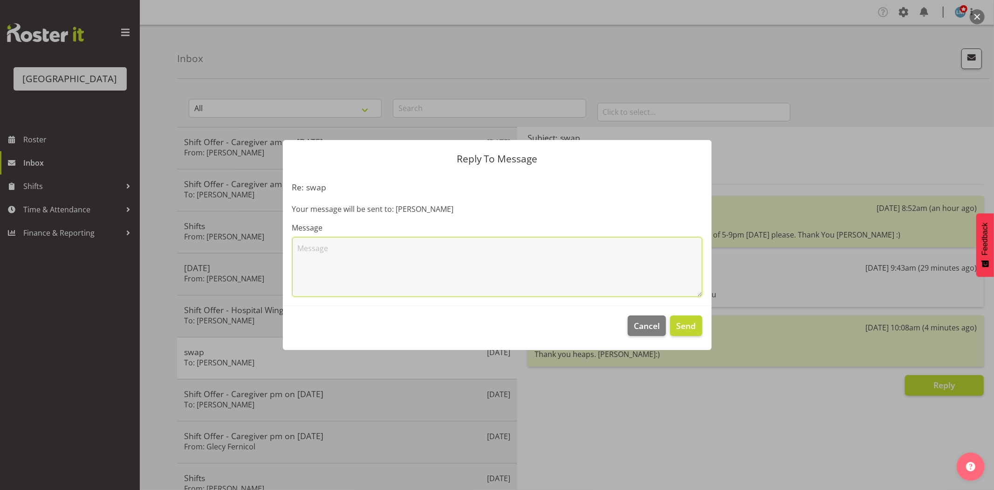
click at [397, 262] on textarea at bounding box center [497, 267] width 410 height 60
type textarea "Can you please also work 3-11pm Tomorrow and I will take you off 5-9pm Thank We…"
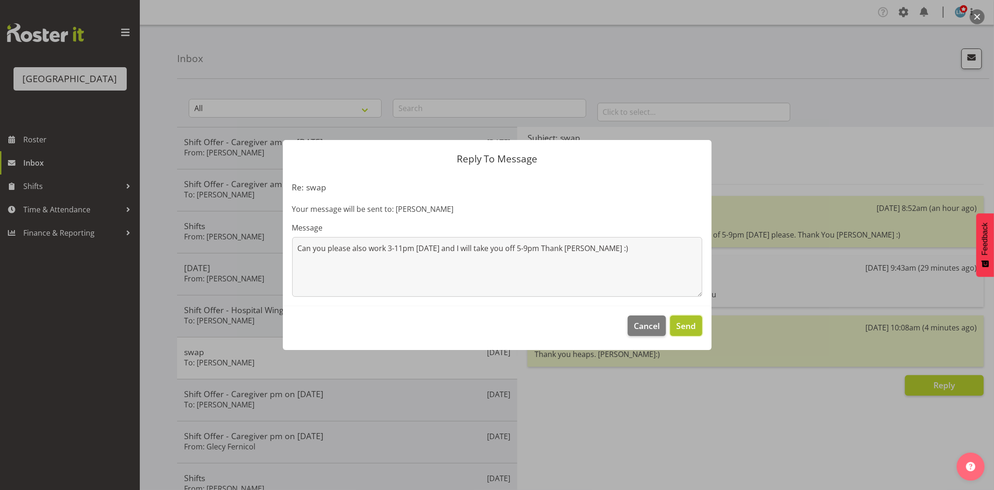
click at [684, 324] on span "Send" at bounding box center [686, 325] width 20 height 12
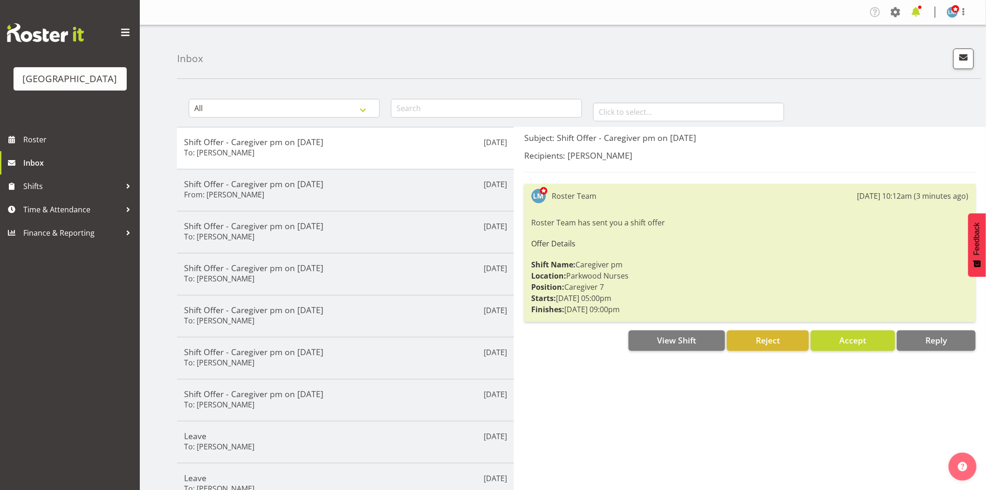
click at [919, 9] on span at bounding box center [916, 12] width 15 height 15
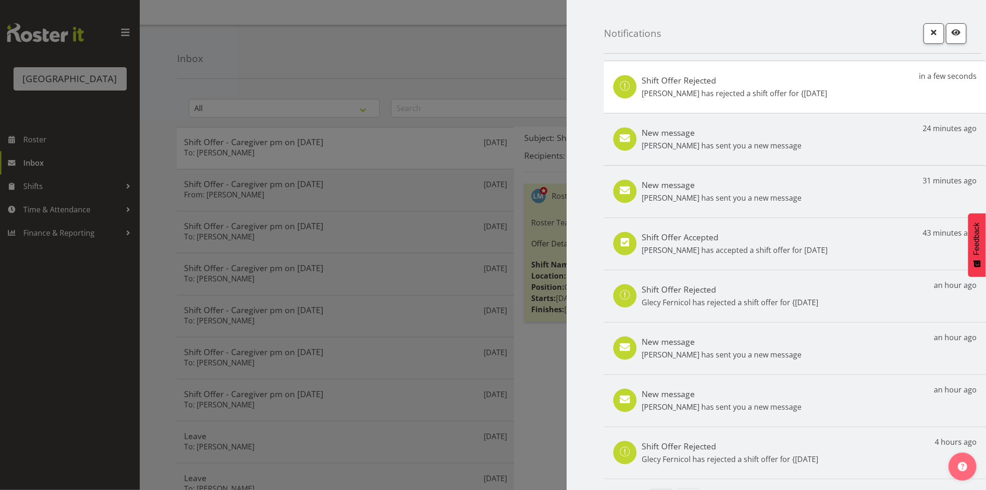
click at [757, 193] on p "Mai Reglos has sent you a new message" at bounding box center [722, 197] width 160 height 11
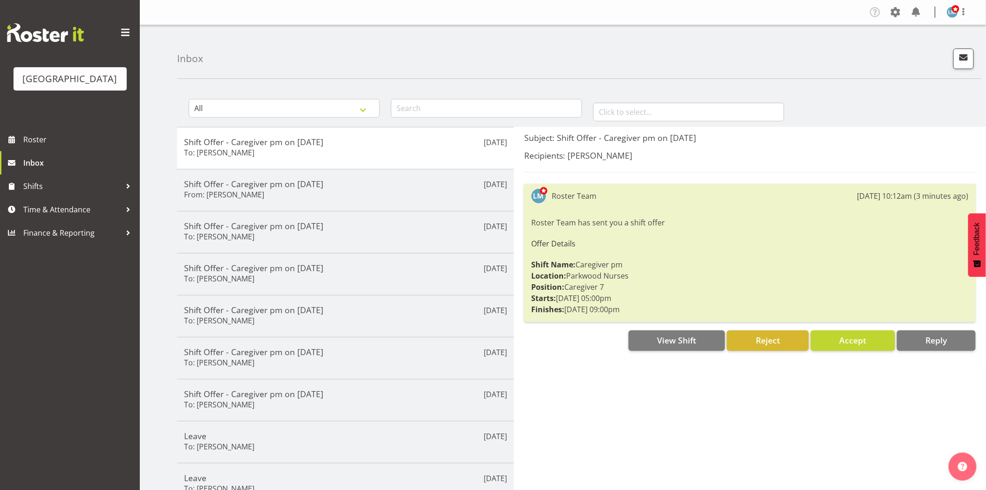
click at [76, 374] on div "Parkwood Retirement Village Roster Inbox Shifts Time & Attendance Finance & Rep…" at bounding box center [70, 245] width 140 height 490
click at [50, 146] on span "Roster" at bounding box center [79, 139] width 112 height 14
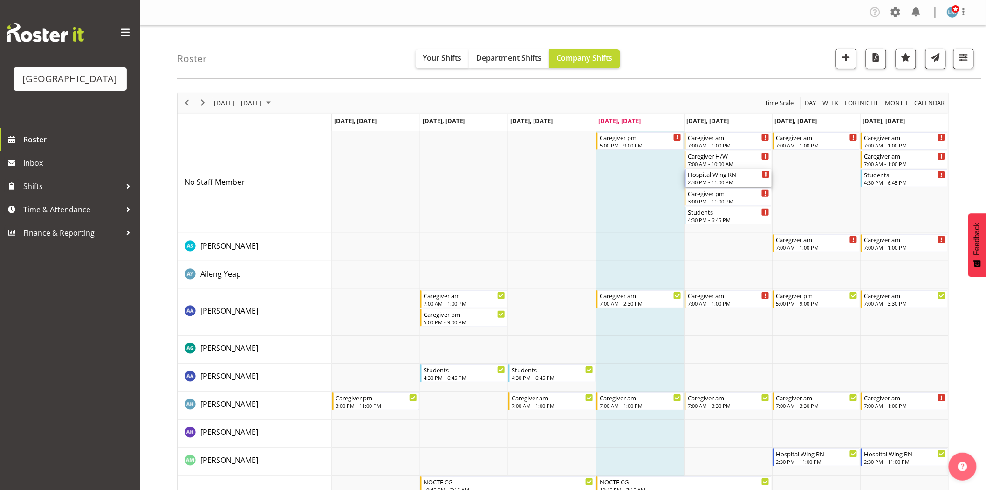
click at [739, 175] on div "Hospital Wing RN" at bounding box center [729, 173] width 82 height 9
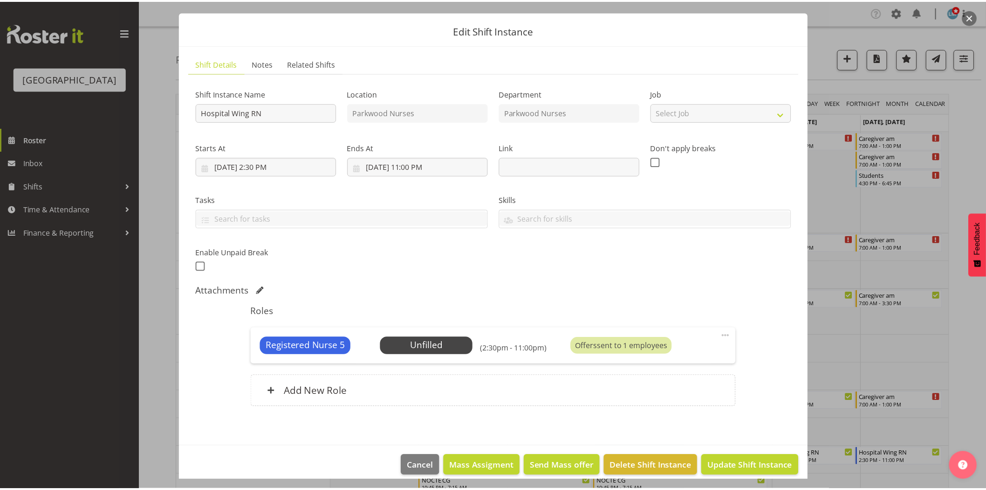
scroll to position [31, 0]
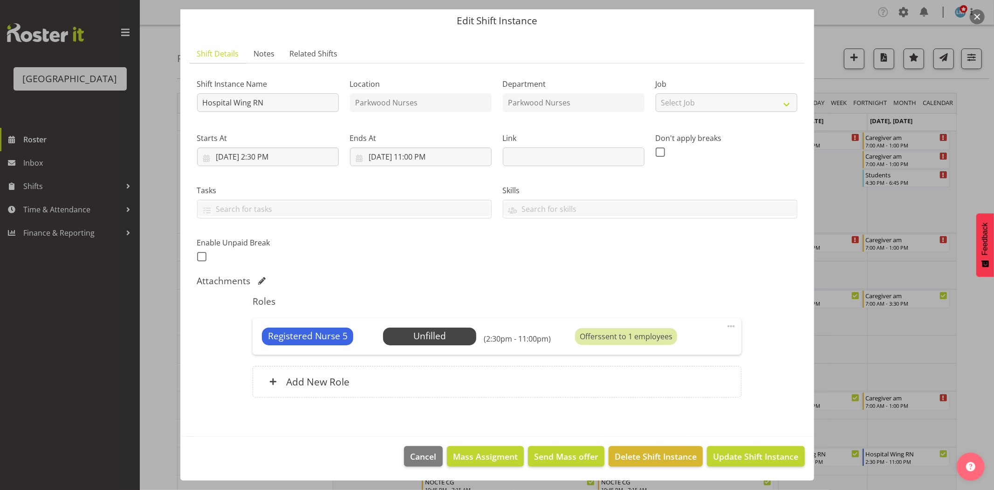
click at [982, 151] on div at bounding box center [497, 245] width 994 height 490
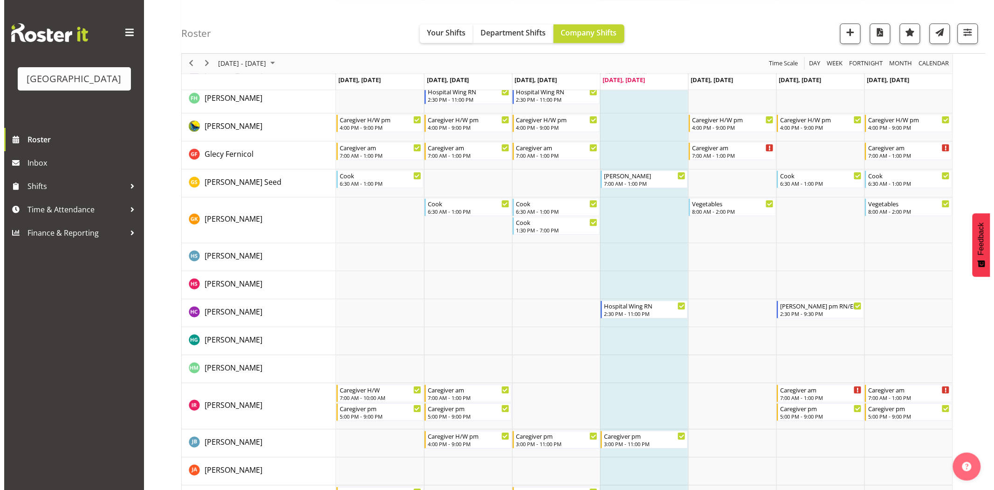
scroll to position [984, 0]
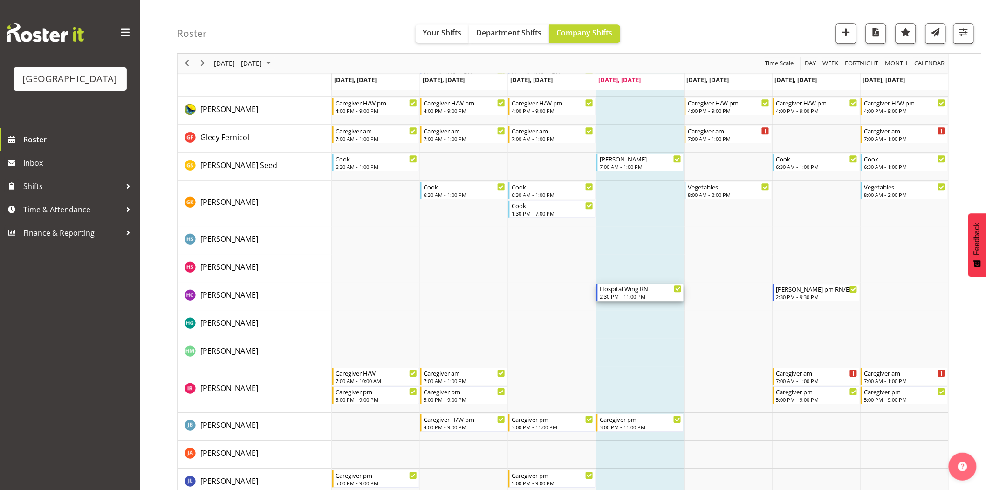
click at [606, 287] on div "Hospital Wing RN" at bounding box center [641, 287] width 82 height 9
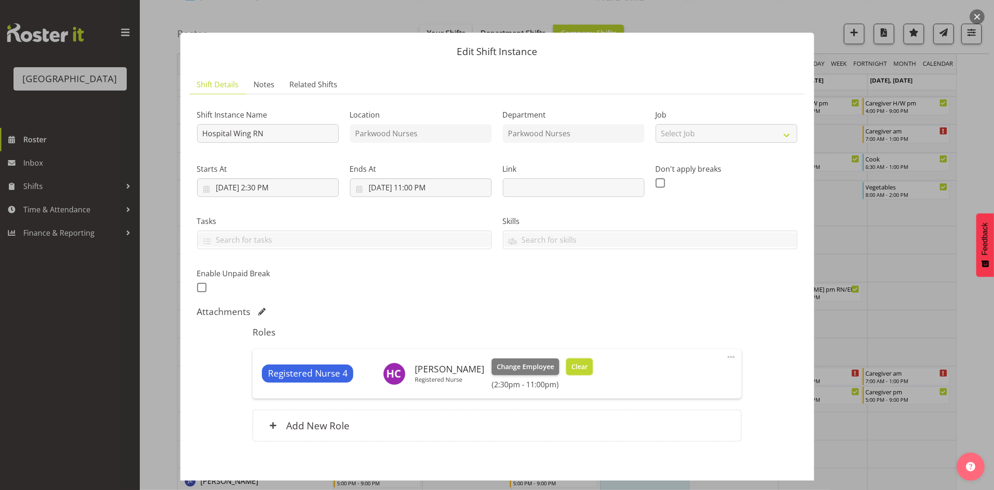
click at [574, 366] on span "Clear" at bounding box center [580, 366] width 16 height 10
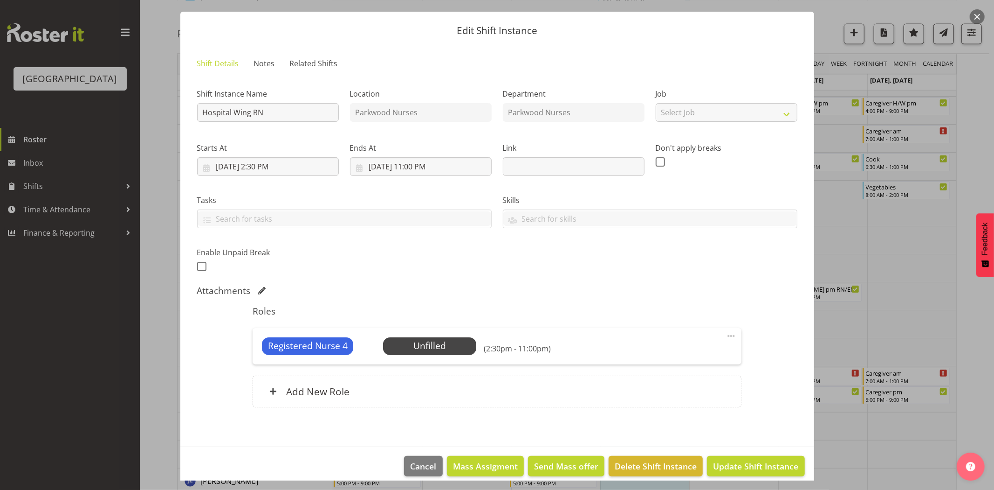
scroll to position [31, 0]
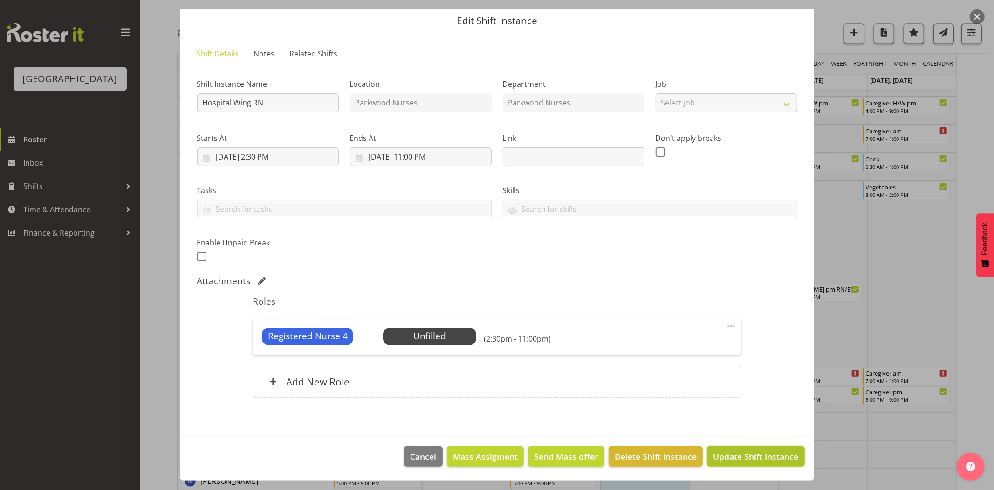
click at [758, 464] on button "Update Shift Instance" at bounding box center [755, 456] width 97 height 21
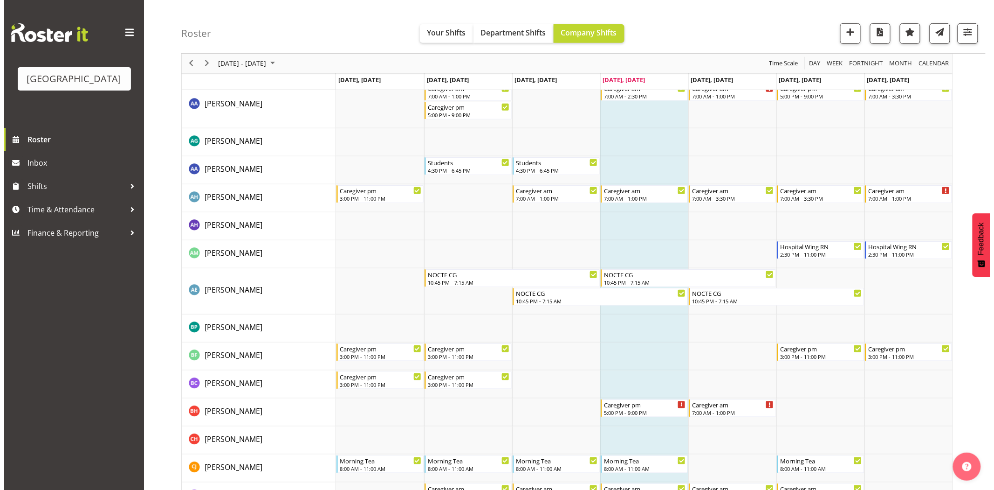
scroll to position [0, 0]
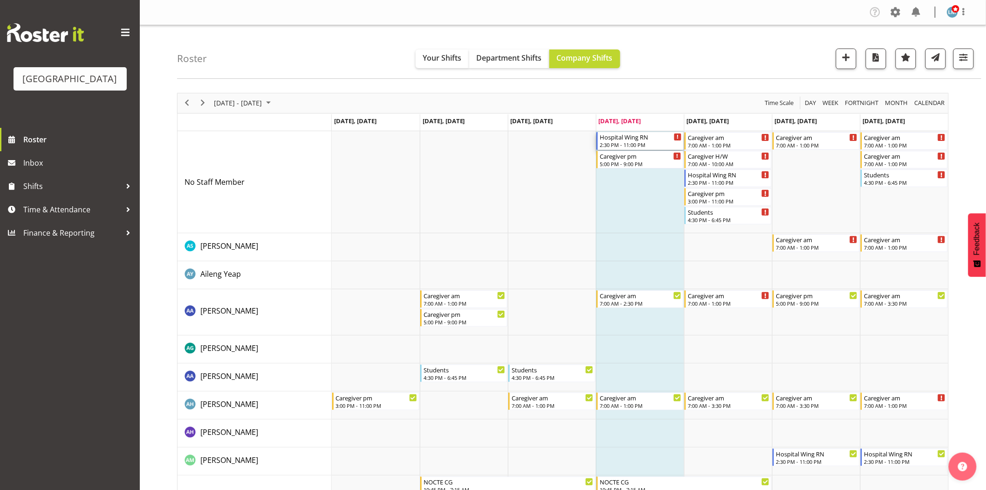
click at [628, 141] on div "Hospital Wing RN 2:30 PM - 11:00 PM" at bounding box center [641, 141] width 82 height 18
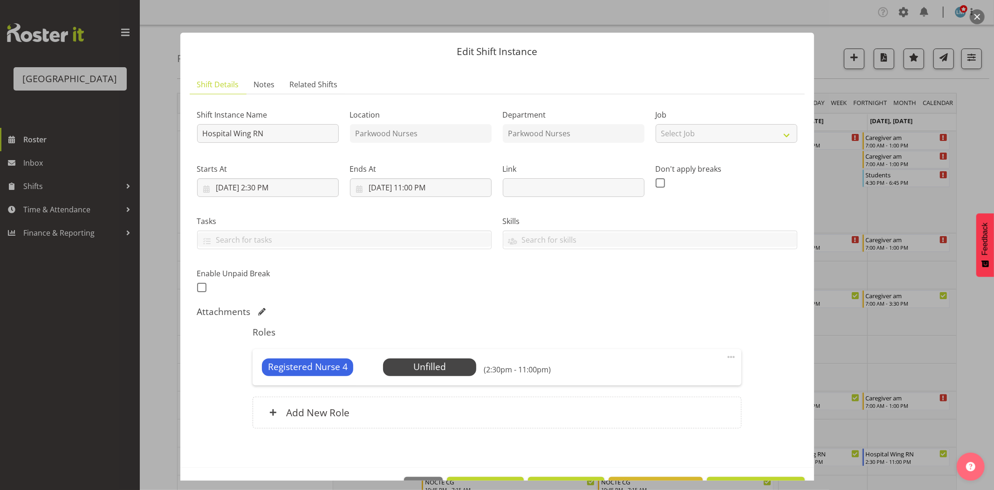
scroll to position [31, 0]
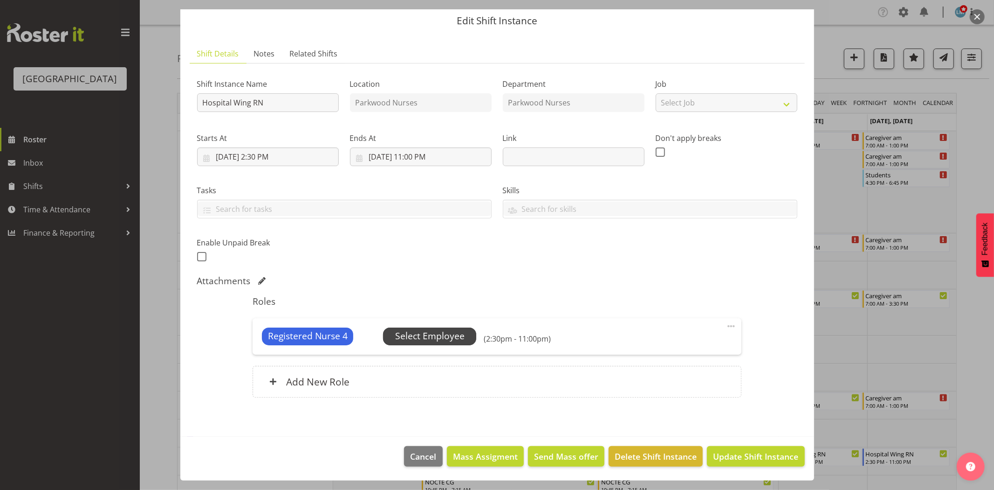
click at [428, 344] on span "Select Employee" at bounding box center [429, 336] width 93 height 18
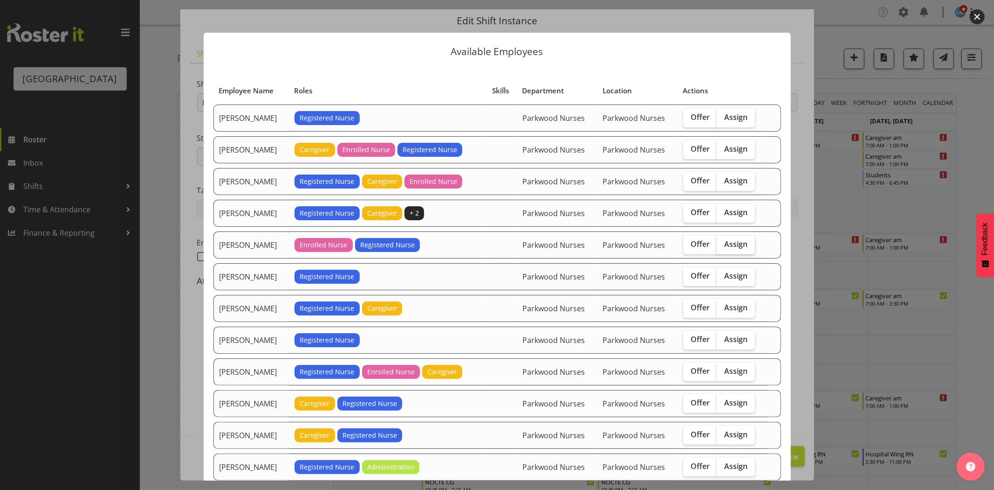
click at [730, 246] on span "Assign" at bounding box center [735, 243] width 23 height 9
click at [723, 246] on input "Assign" at bounding box center [720, 244] width 6 height 6
checkbox input "true"
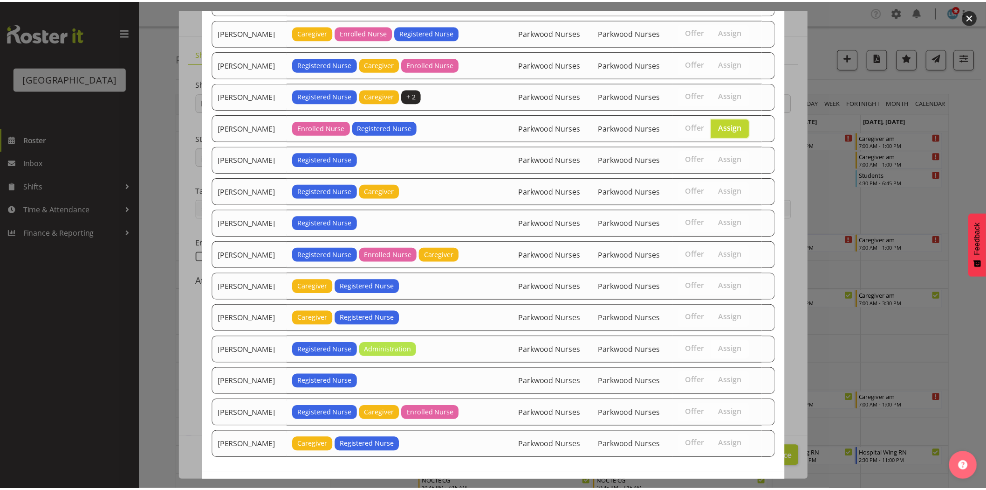
scroll to position [155, 0]
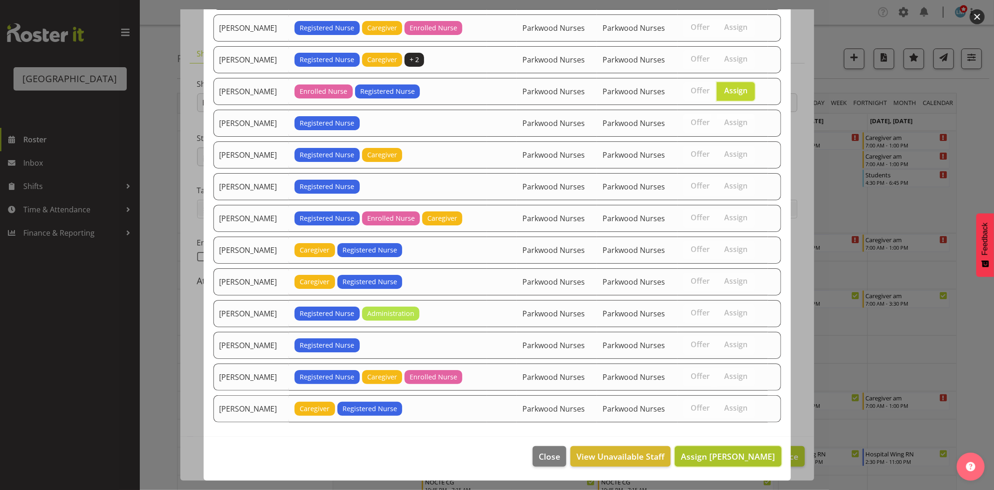
click at [731, 457] on span "Assign Freya Horder" at bounding box center [728, 455] width 94 height 11
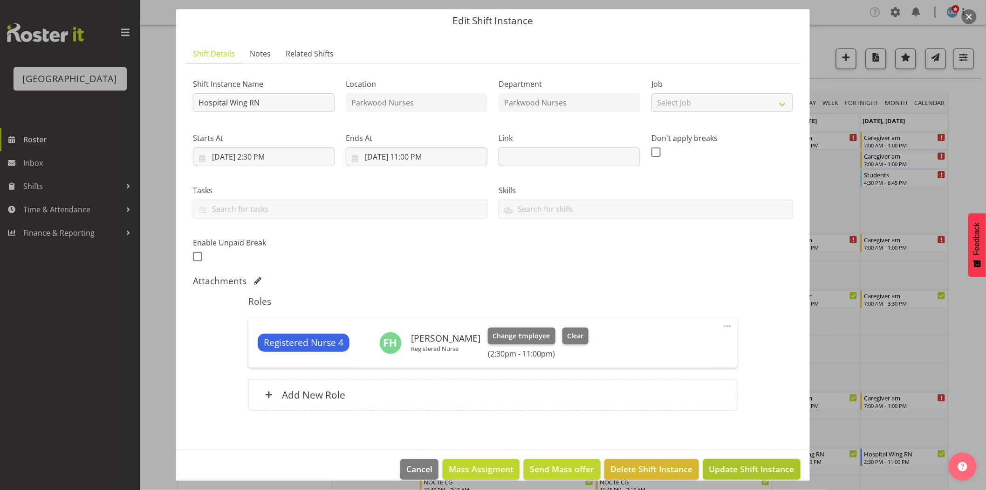
click at [728, 465] on span "Update Shift Instance" at bounding box center [752, 468] width 85 height 12
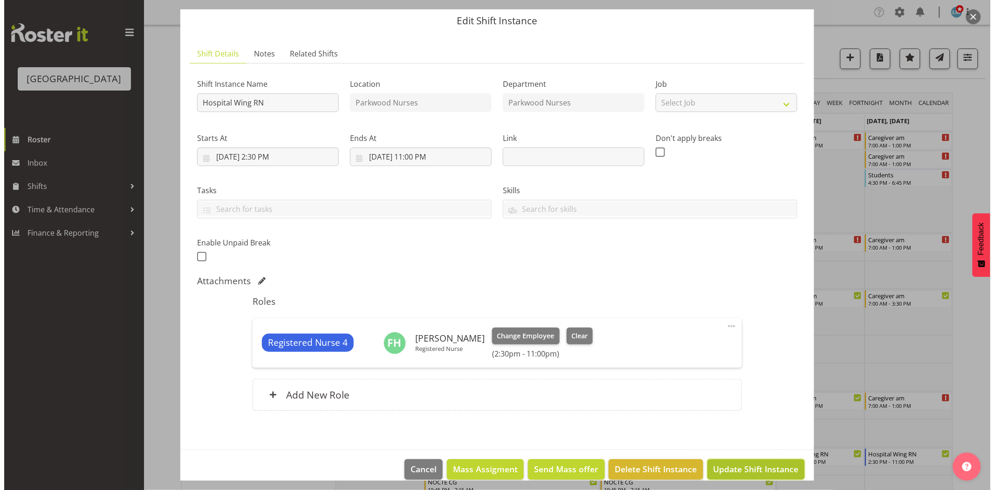
scroll to position [7, 0]
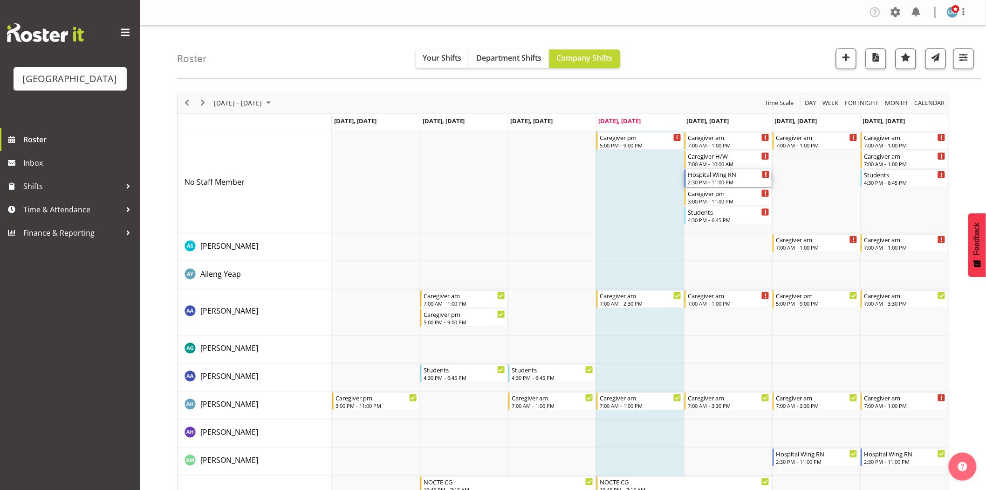
click at [739, 179] on div "2:30 PM - 11:00 PM" at bounding box center [729, 181] width 82 height 7
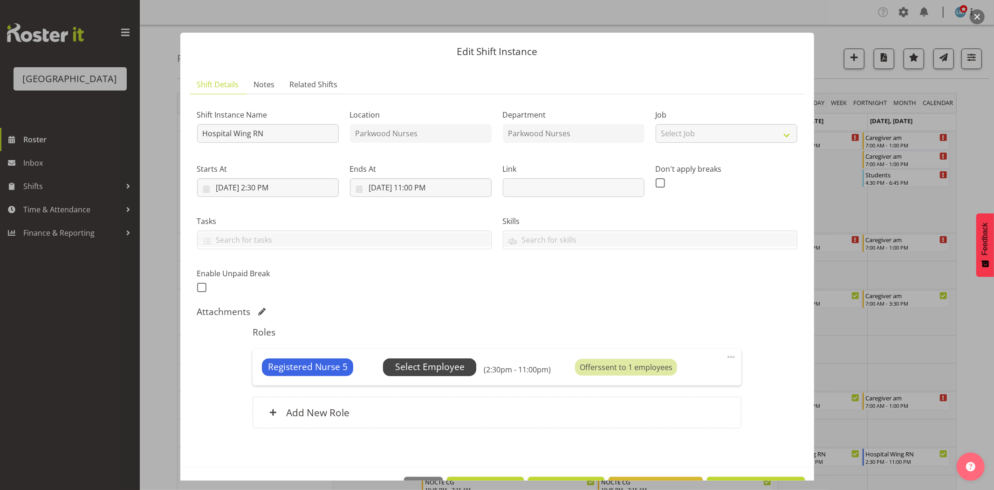
click at [455, 368] on span "Select Employee" at bounding box center [429, 367] width 69 height 14
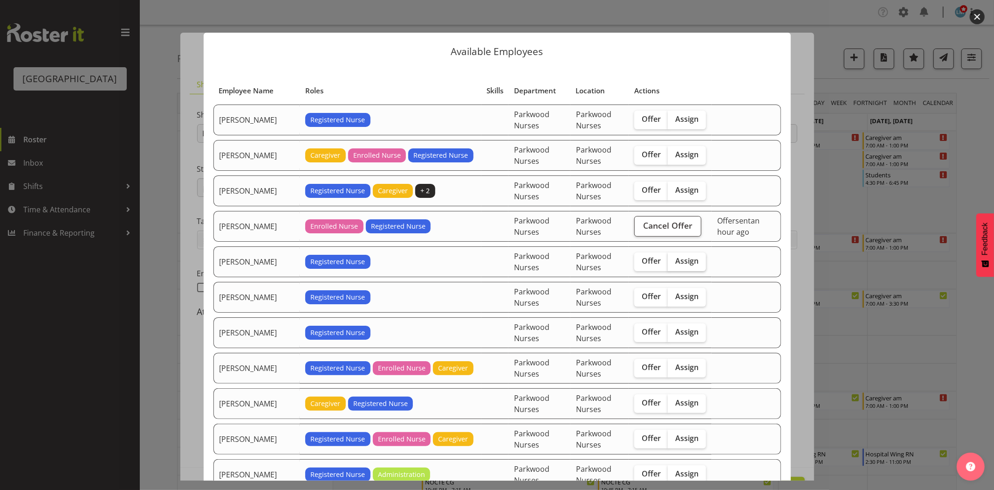
click at [680, 265] on span "Assign" at bounding box center [687, 260] width 23 height 9
click at [674, 264] on input "Assign" at bounding box center [671, 261] width 6 height 6
checkbox input "true"
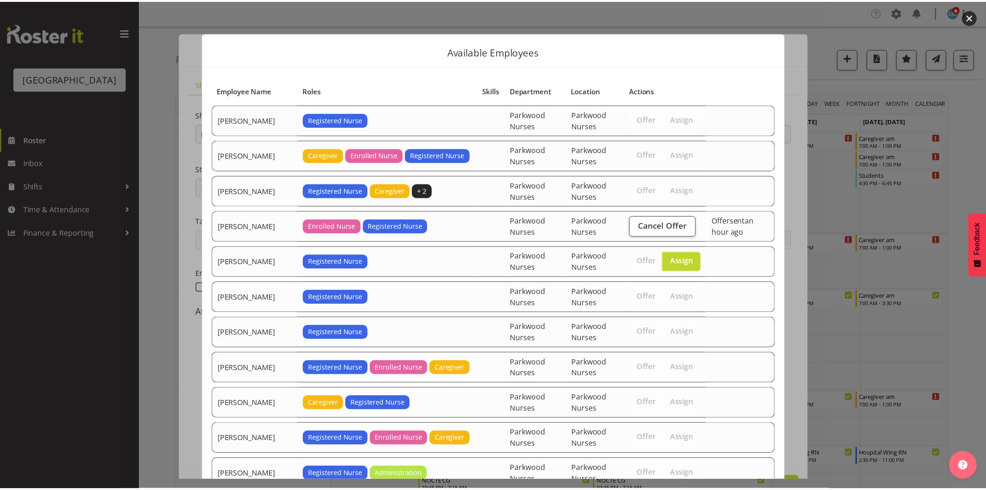
scroll to position [246, 0]
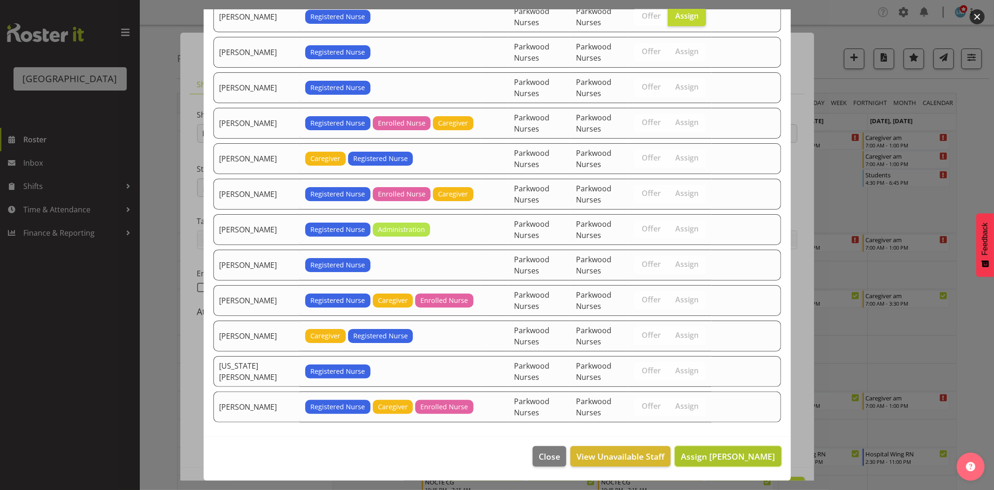
click at [722, 448] on button "Assign Helen Catlow" at bounding box center [728, 456] width 106 height 21
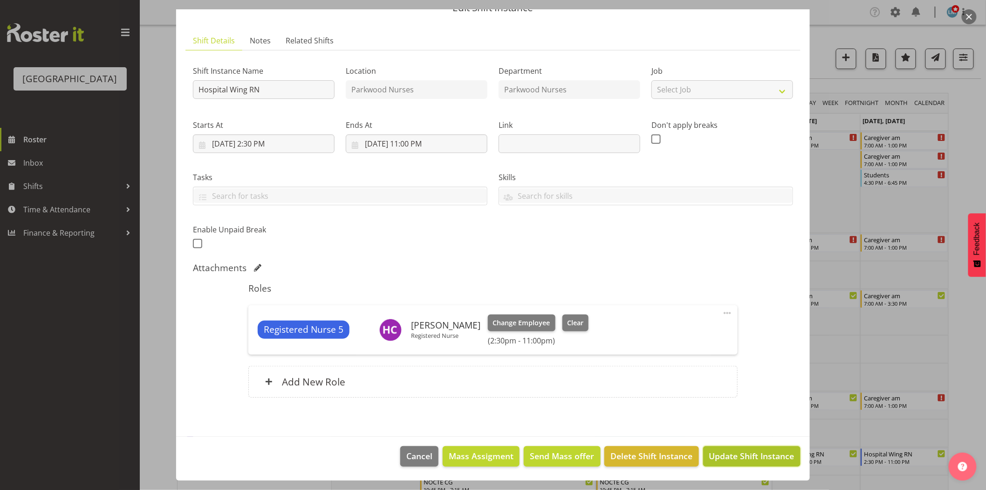
click at [721, 451] on span "Update Shift Instance" at bounding box center [752, 455] width 85 height 12
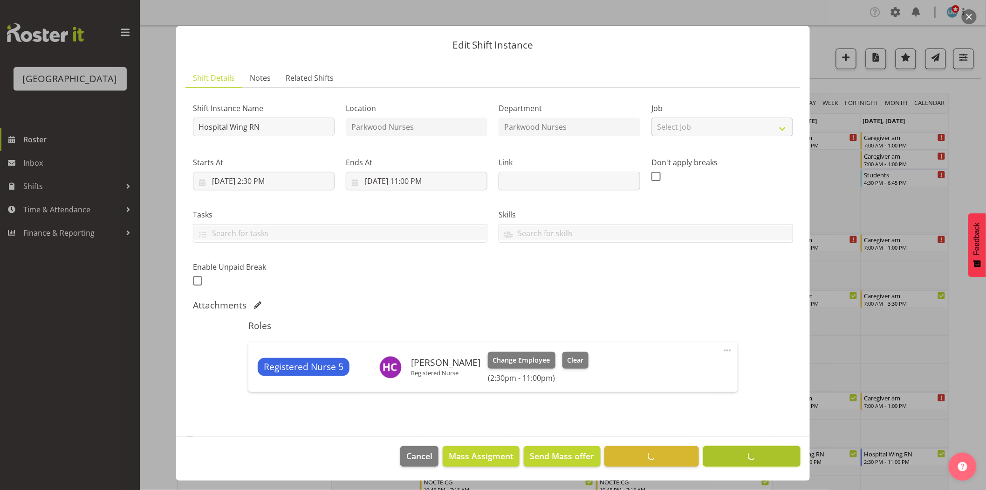
scroll to position [7, 0]
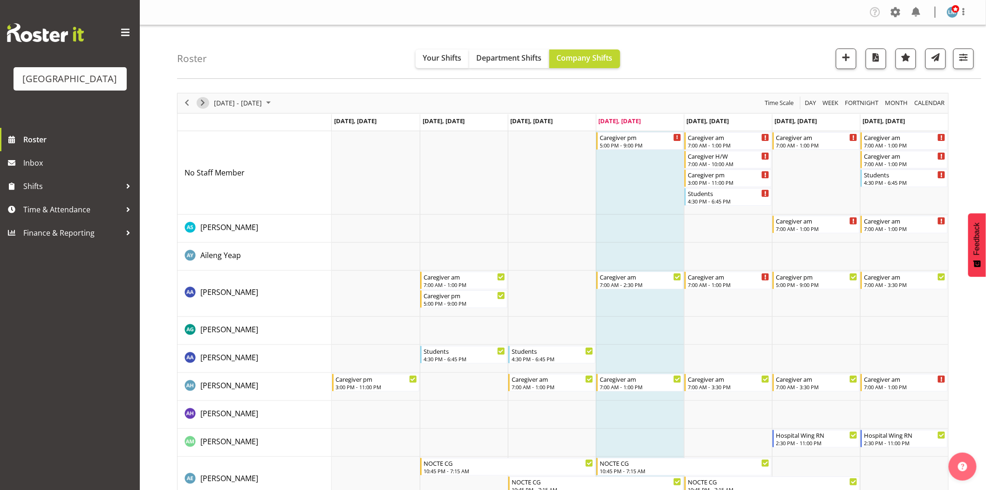
click at [201, 100] on span "Next" at bounding box center [202, 103] width 11 height 12
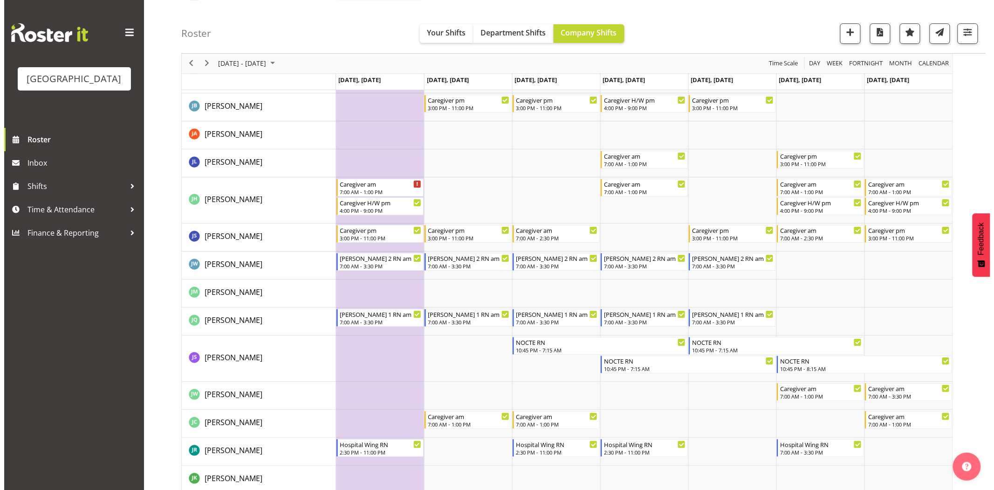
scroll to position [1295, 0]
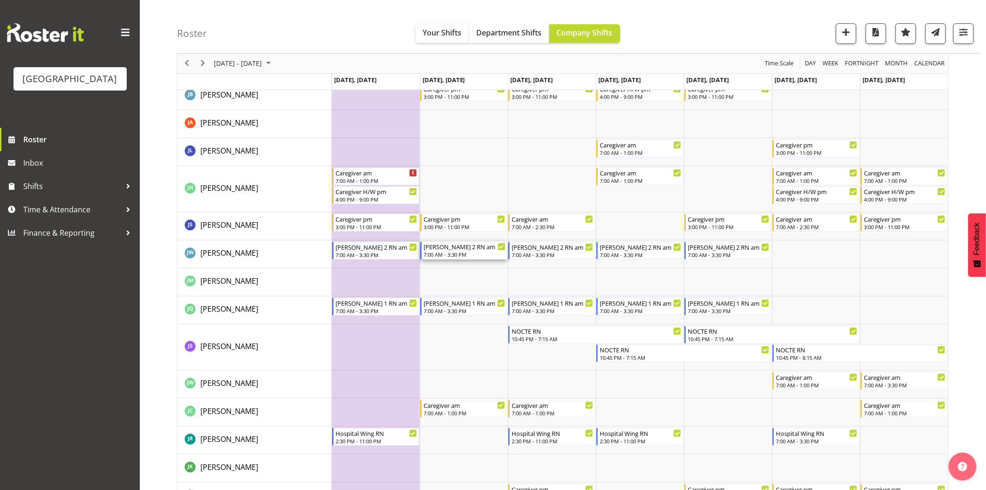
click at [462, 253] on div "7:00 AM - 3:30 PM" at bounding box center [465, 253] width 82 height 7
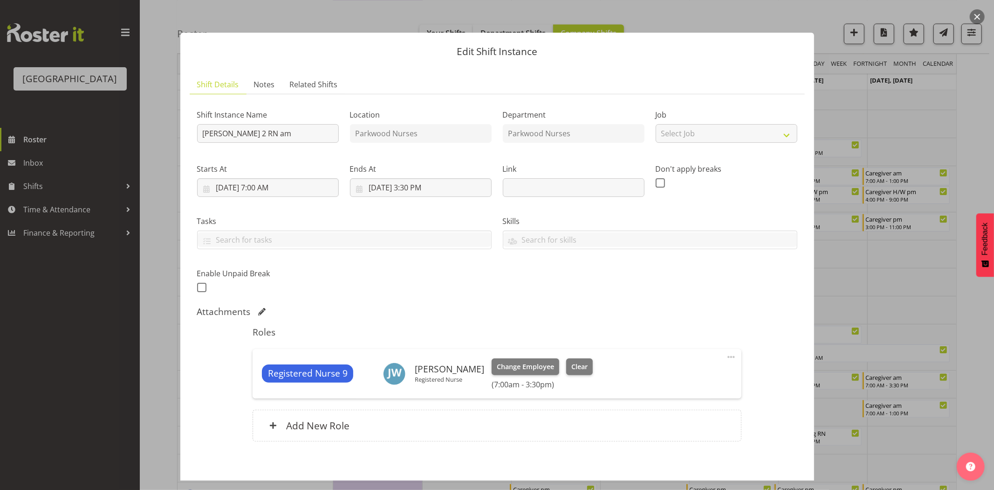
scroll to position [44, 0]
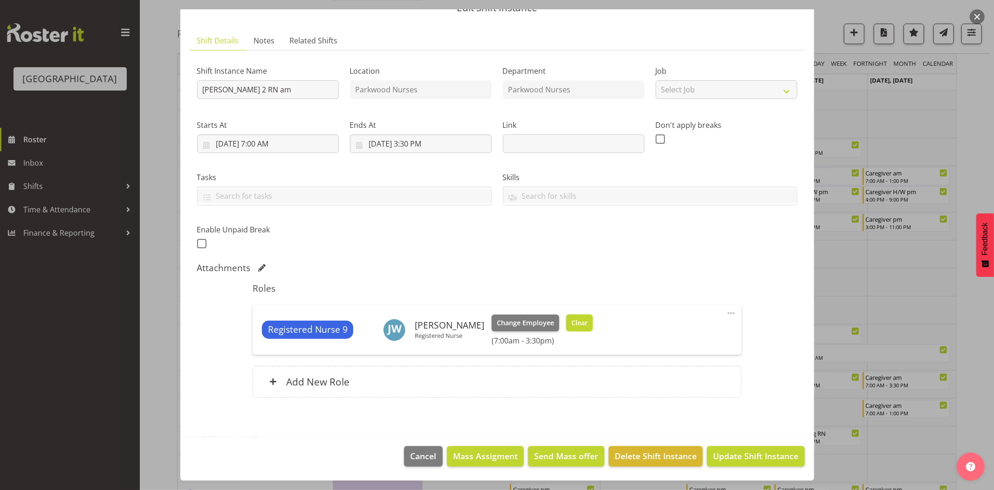
click at [572, 319] on span "Clear" at bounding box center [580, 322] width 16 height 10
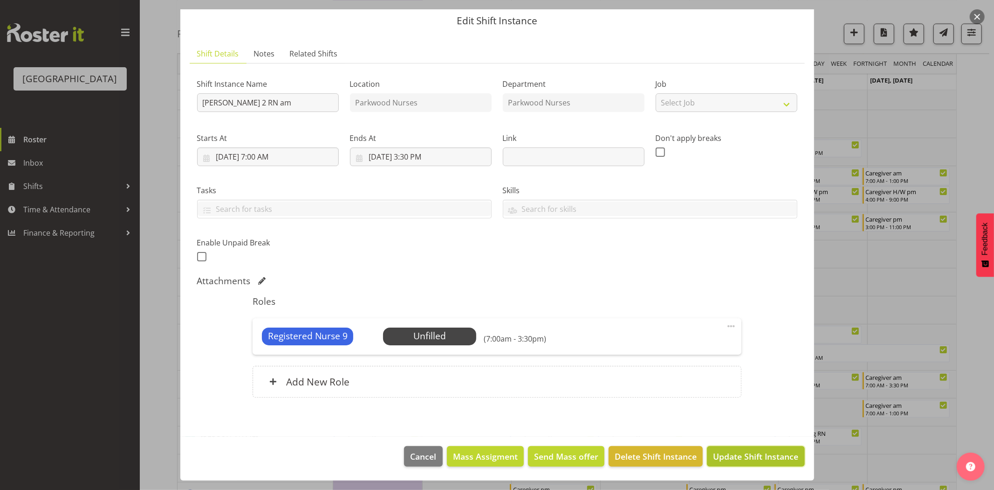
click at [760, 450] on span "Update Shift Instance" at bounding box center [755, 456] width 85 height 12
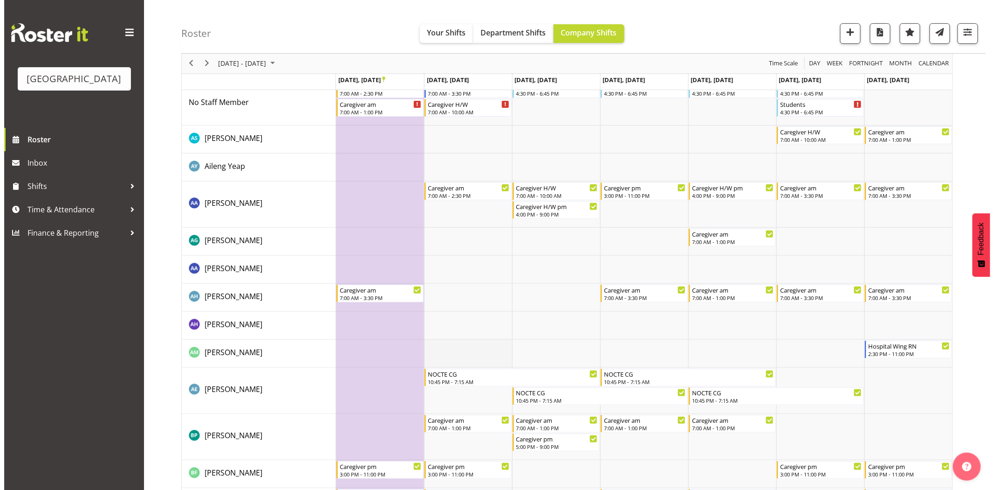
scroll to position [0, 0]
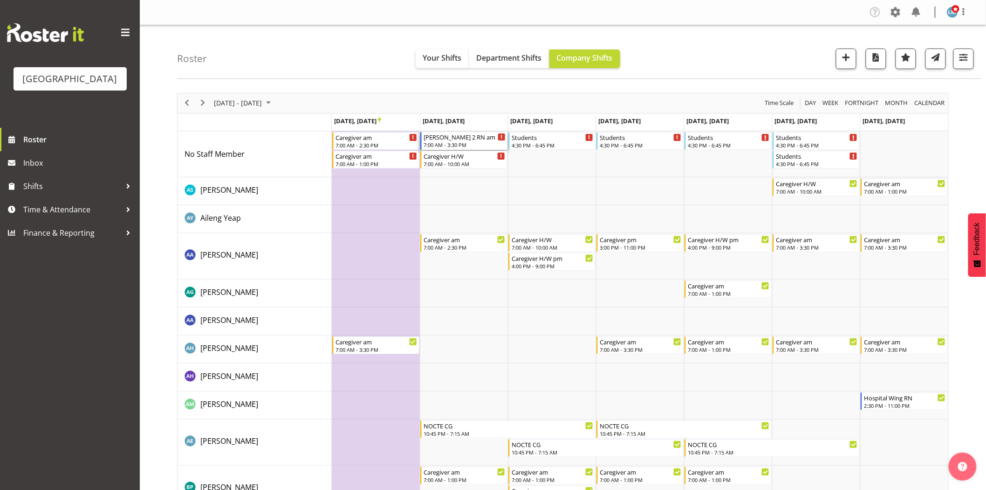
click at [448, 133] on div "Ressie 2 RN am" at bounding box center [465, 136] width 82 height 9
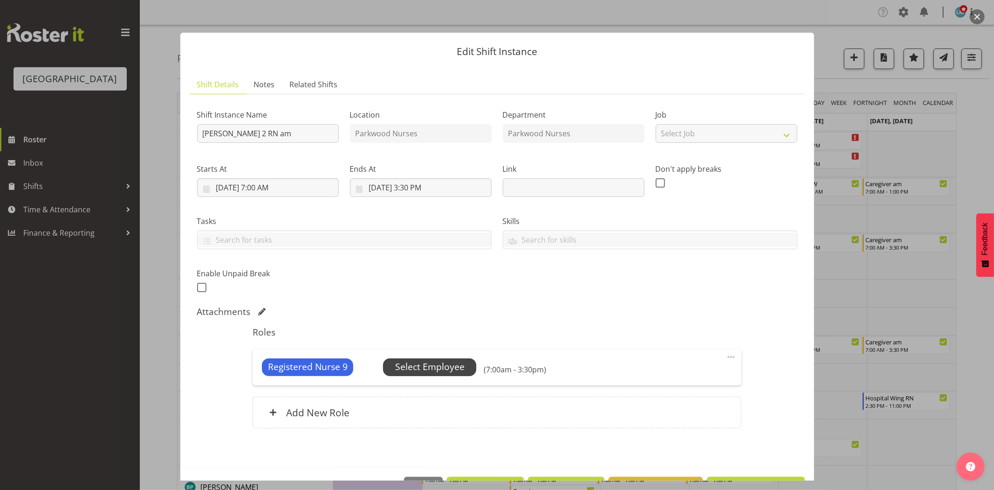
click at [432, 373] on span "Select Employee" at bounding box center [429, 367] width 69 height 14
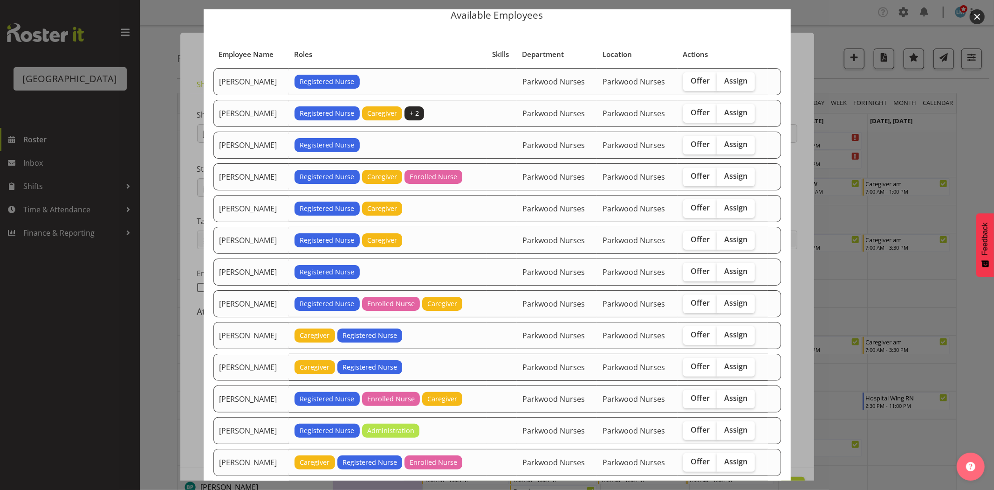
scroll to position [52, 0]
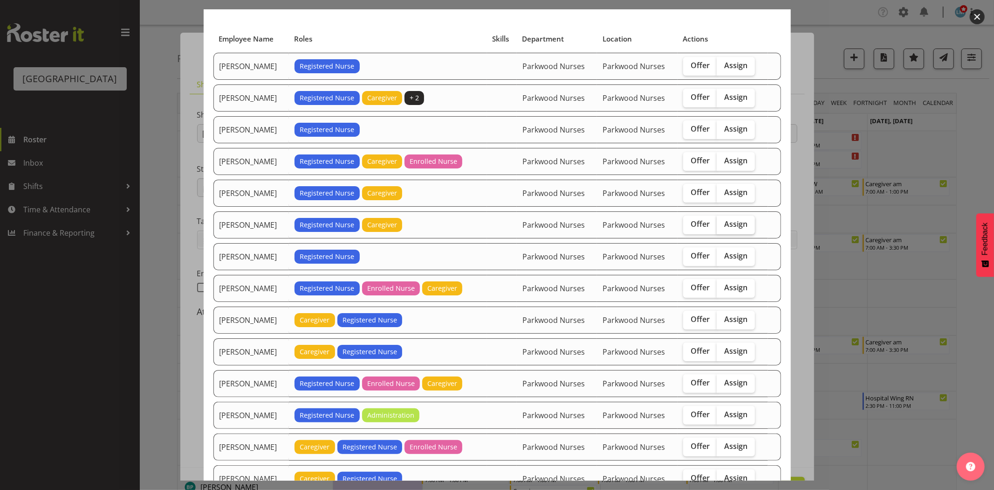
click at [729, 222] on span "Assign" at bounding box center [735, 223] width 23 height 9
click at [723, 222] on input "Assign" at bounding box center [720, 224] width 6 height 6
checkbox input "true"
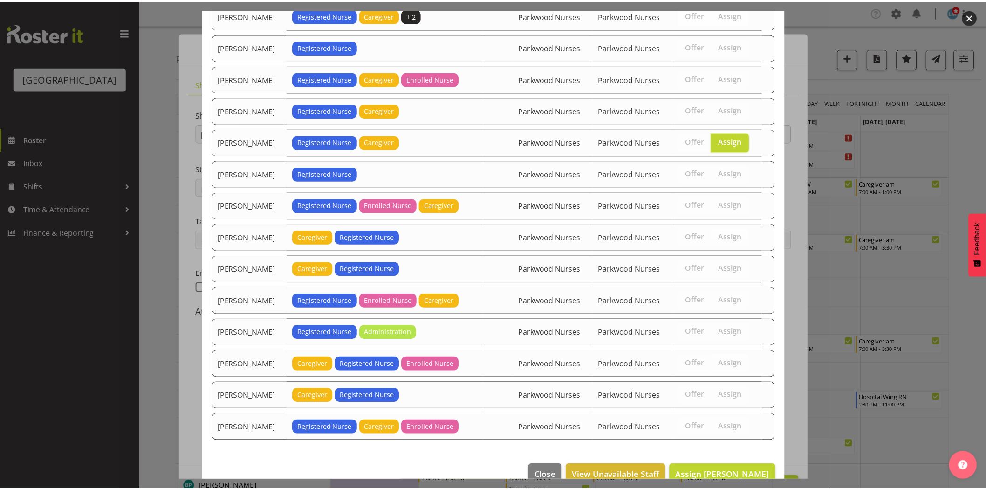
scroll to position [155, 0]
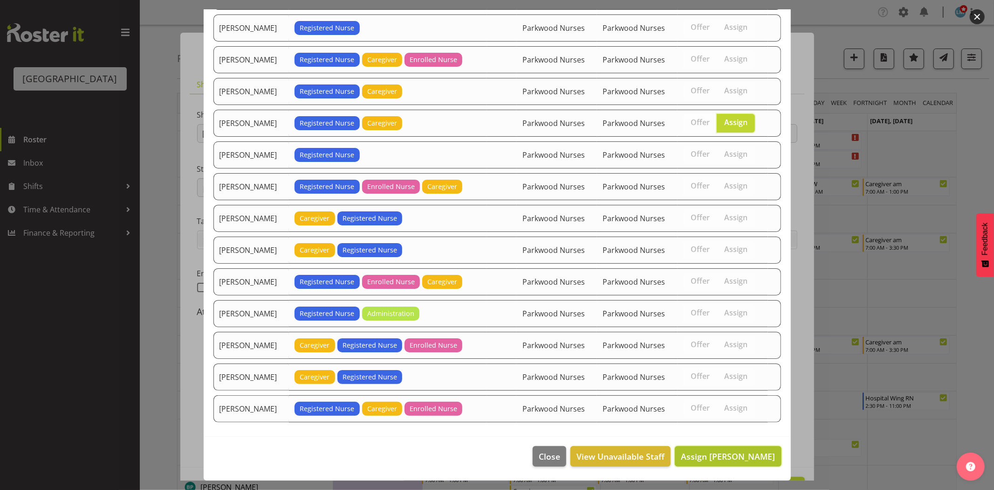
click at [734, 456] on span "Assign Jessica Ransfield" at bounding box center [728, 455] width 94 height 11
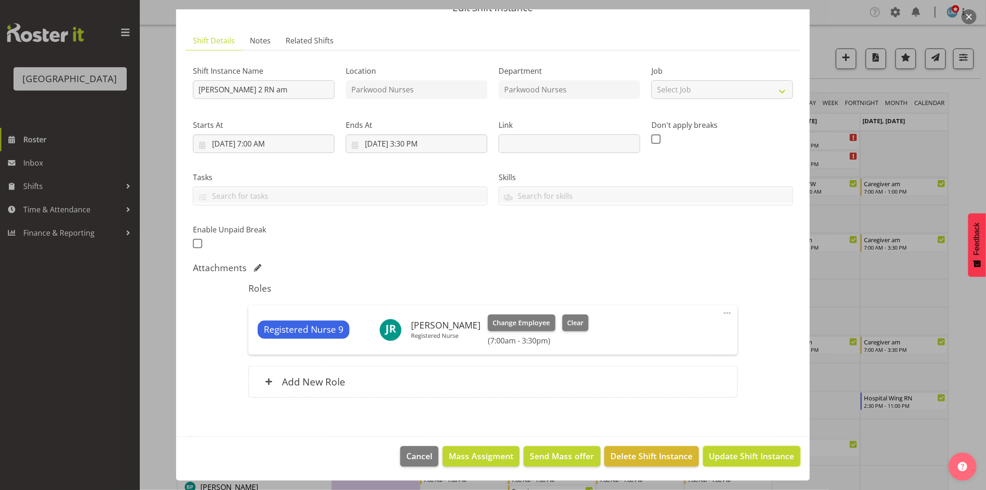
click at [734, 456] on span "Update Shift Instance" at bounding box center [752, 455] width 85 height 12
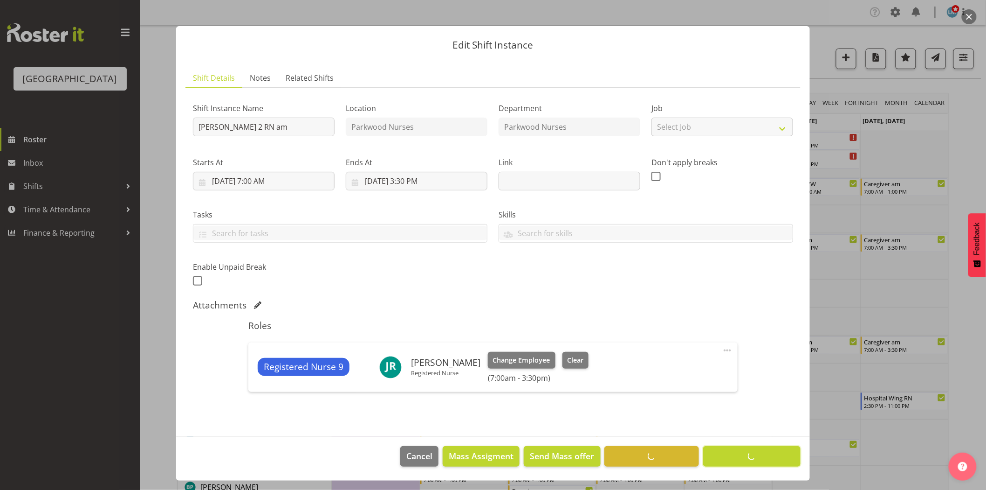
scroll to position [7, 0]
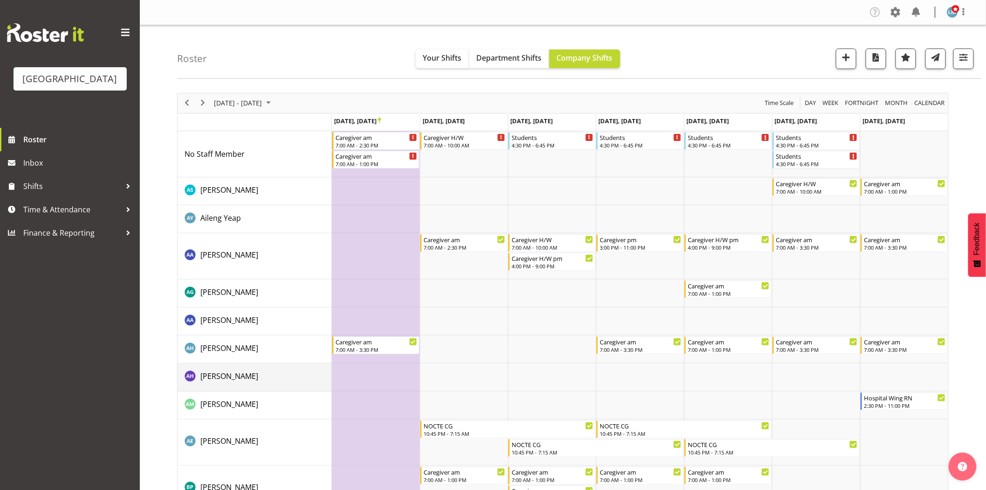
click at [275, 389] on td "[PERSON_NAME]" at bounding box center [255, 377] width 154 height 28
click at [184, 101] on span "Previous" at bounding box center [186, 103] width 11 height 12
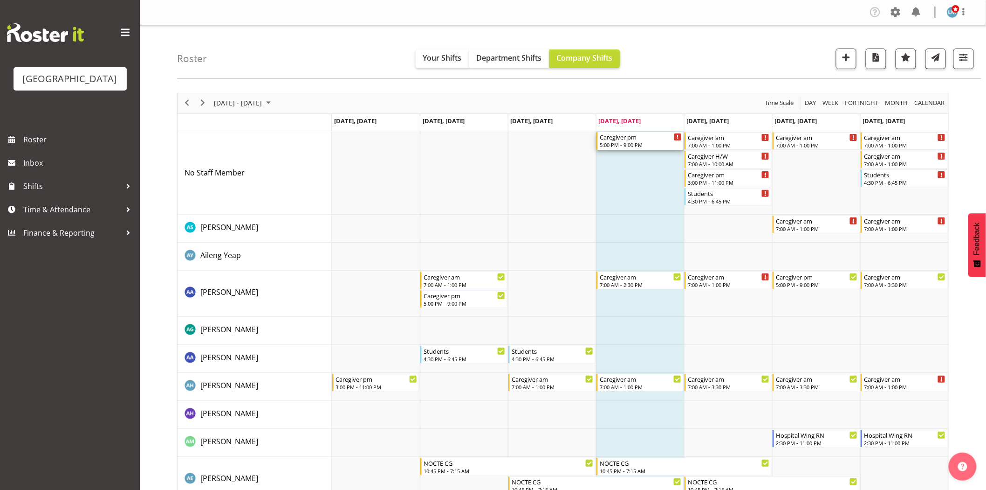
click at [650, 138] on div "Caregiver pm" at bounding box center [641, 136] width 82 height 9
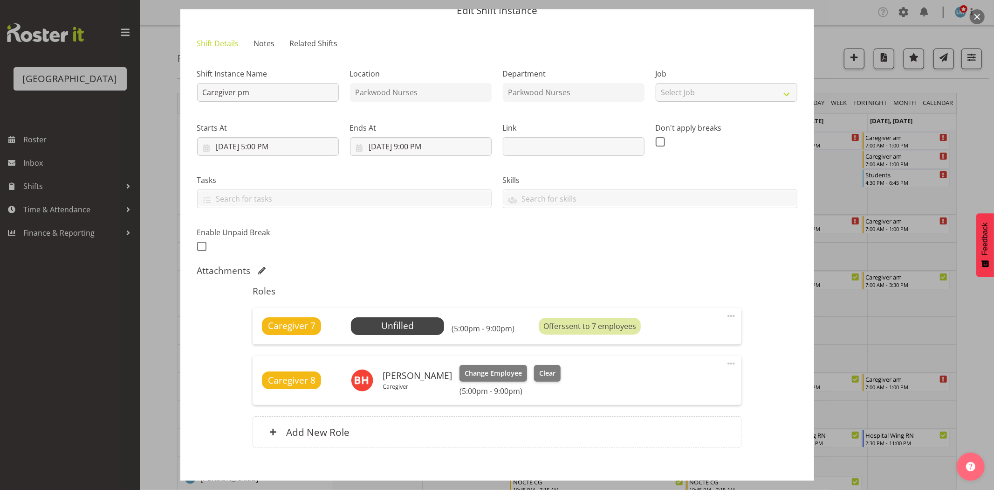
scroll to position [91, 0]
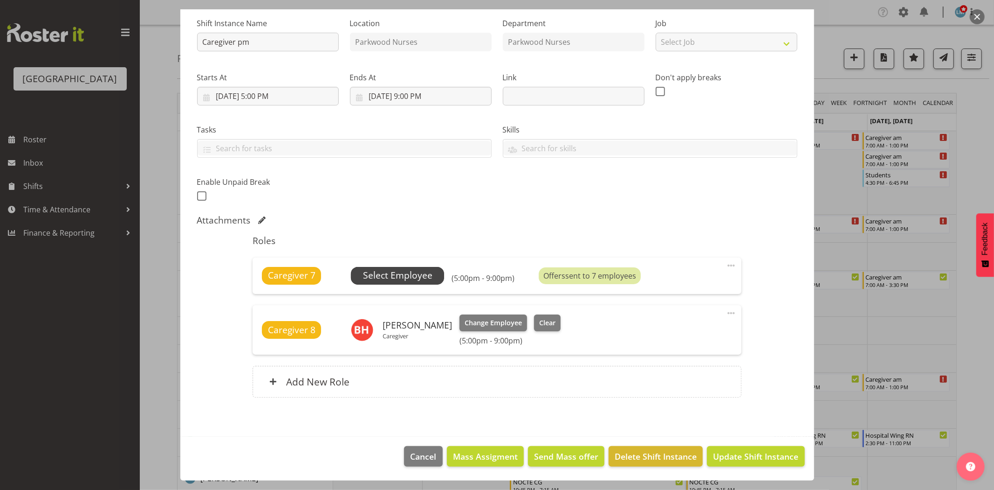
click at [402, 275] on span "Select Employee" at bounding box center [397, 276] width 69 height 14
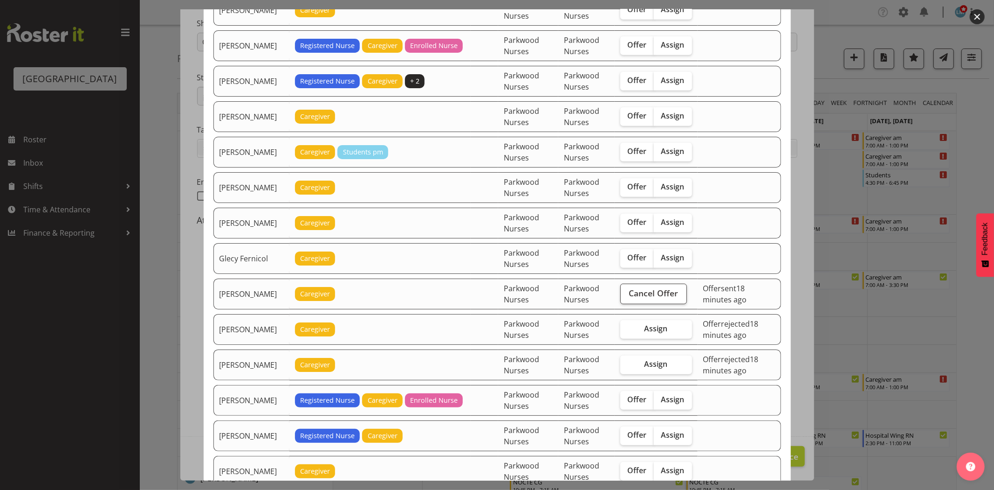
scroll to position [466, 0]
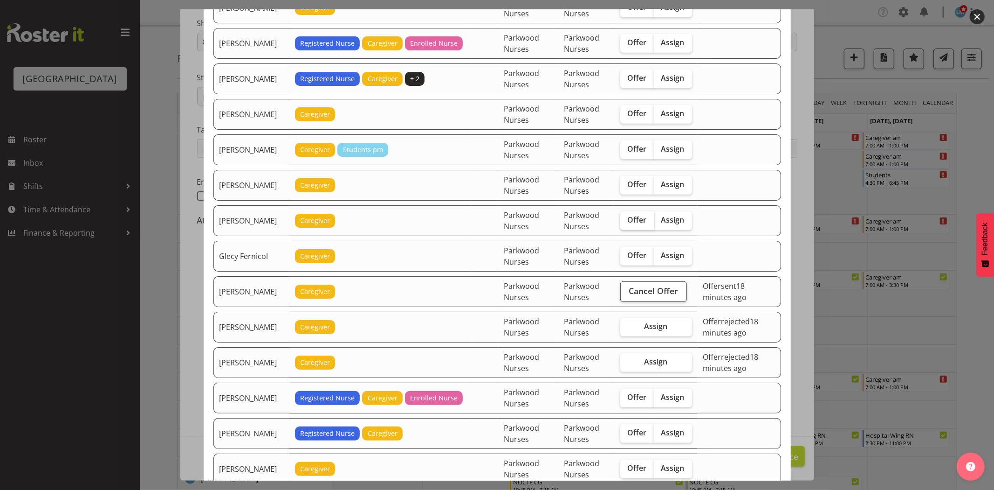
click at [632, 218] on span "Offer" at bounding box center [637, 219] width 19 height 9
click at [627, 218] on input "Offer" at bounding box center [624, 220] width 6 height 6
checkbox input "true"
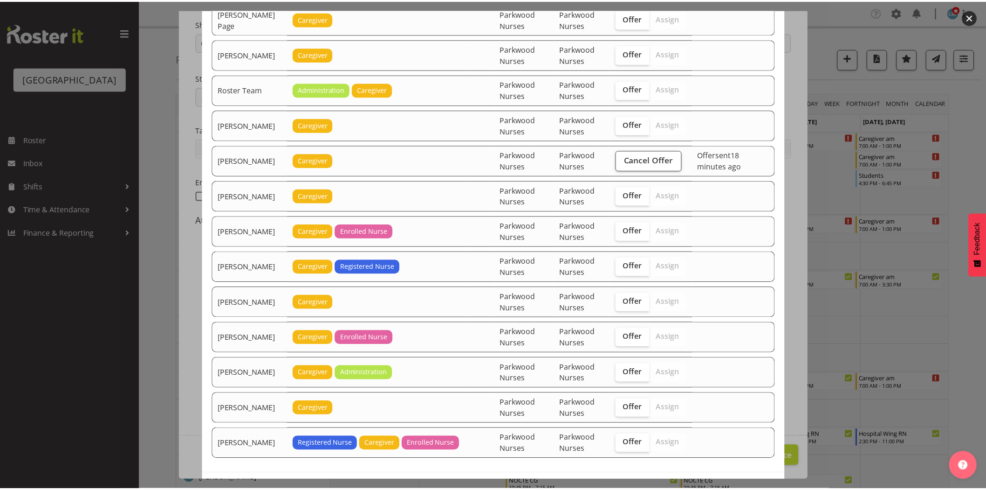
scroll to position [1596, 0]
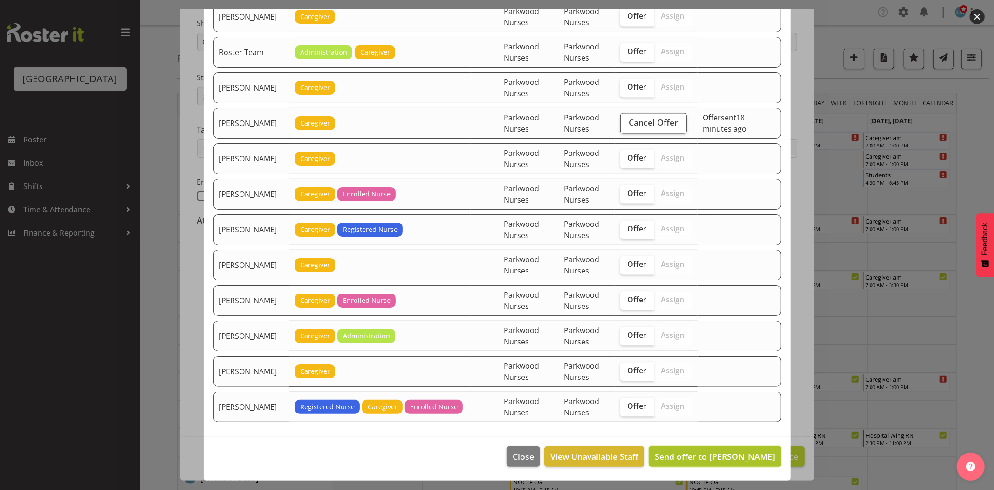
click at [721, 455] on span "Send offer to Gemma Hall" at bounding box center [715, 455] width 120 height 11
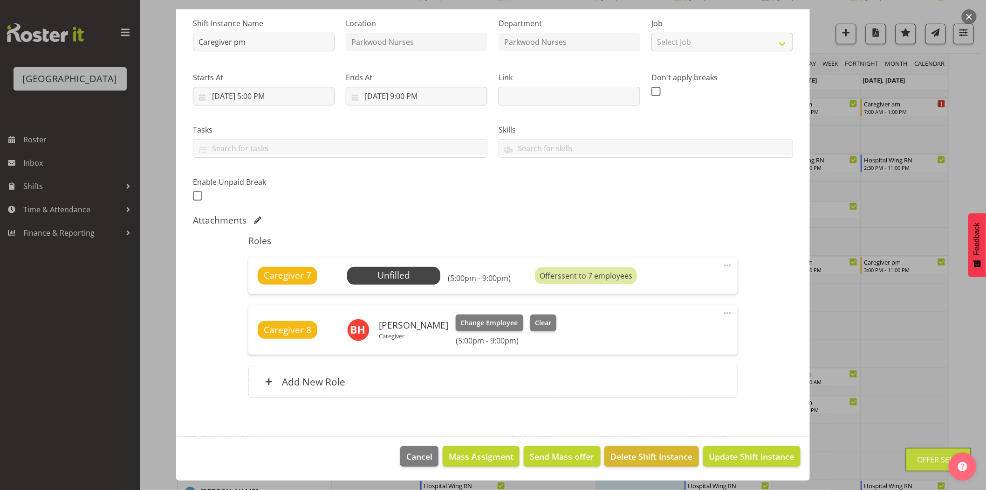
scroll to position [310, 0]
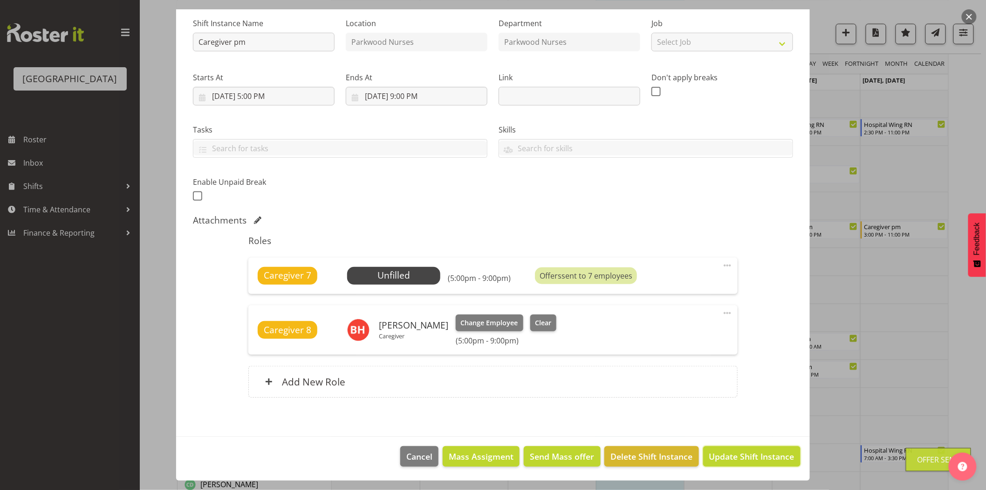
click at [721, 455] on span "Update Shift Instance" at bounding box center [752, 456] width 85 height 12
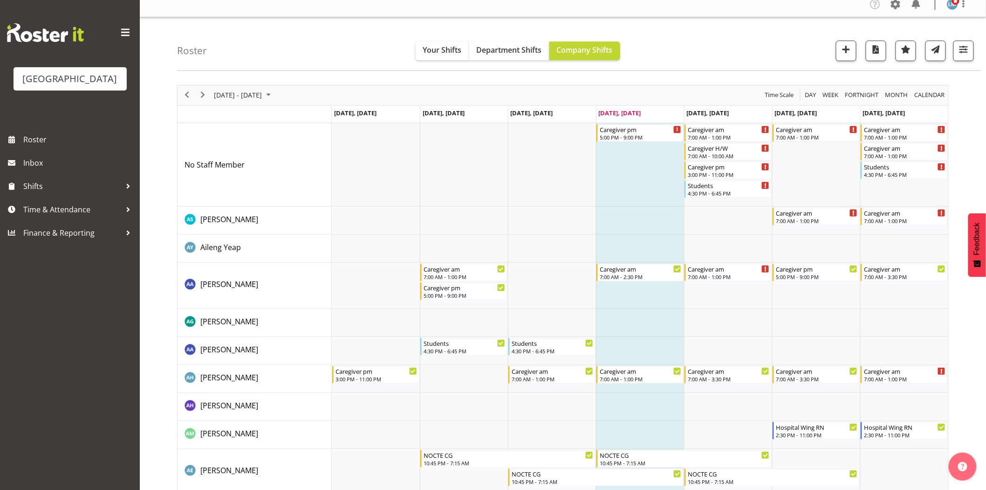
scroll to position [0, 0]
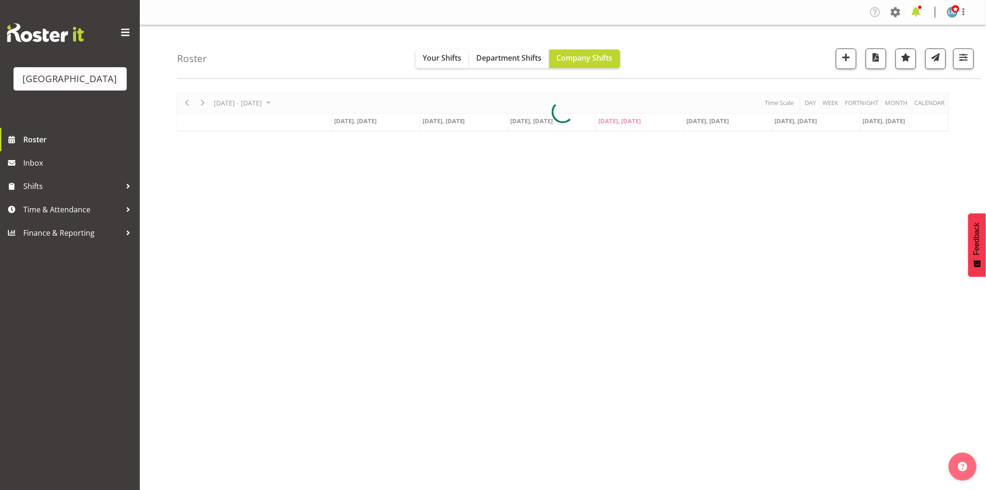
click at [916, 6] on span at bounding box center [916, 12] width 15 height 15
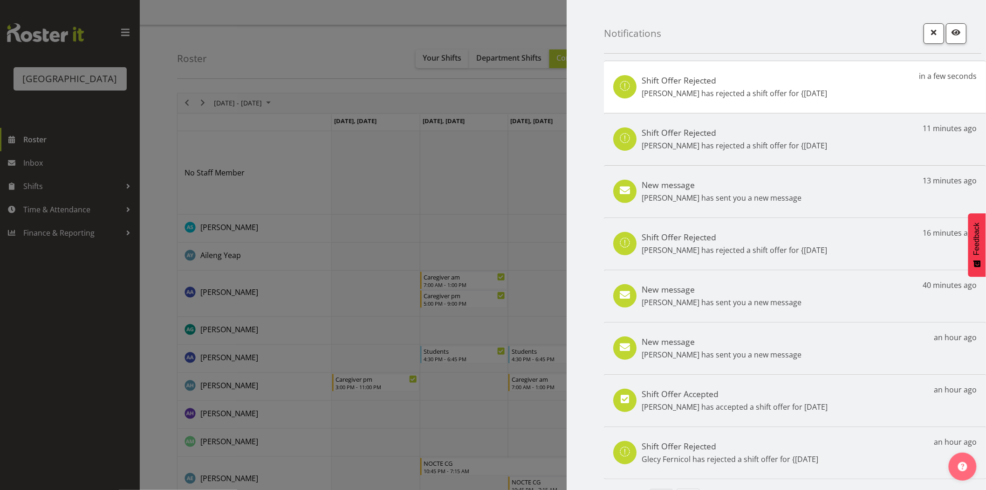
click at [708, 183] on h5 "New message" at bounding box center [722, 184] width 160 height 10
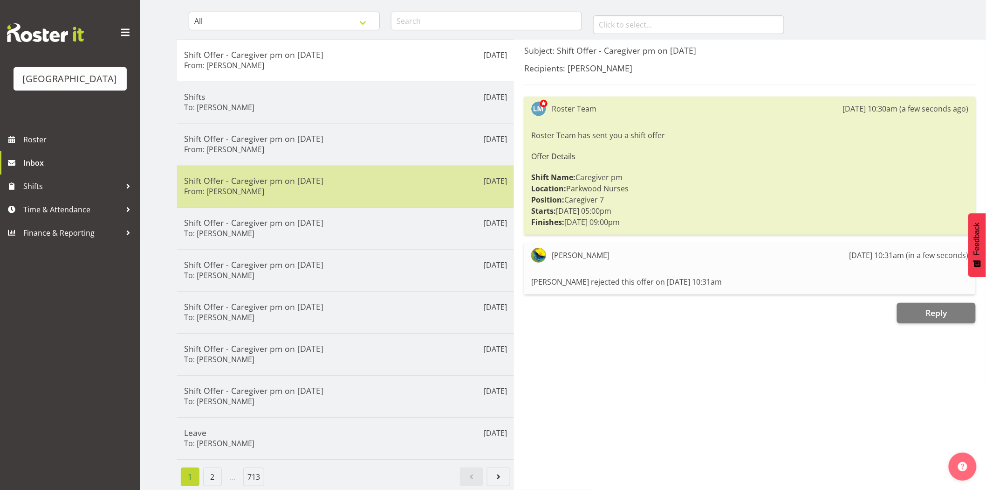
scroll to position [96, 0]
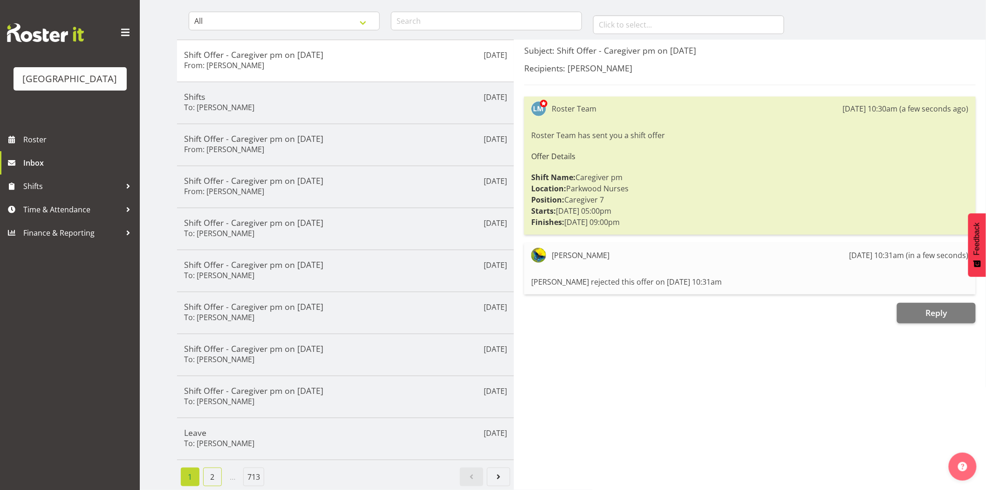
click at [217, 469] on link "2" at bounding box center [212, 476] width 19 height 19
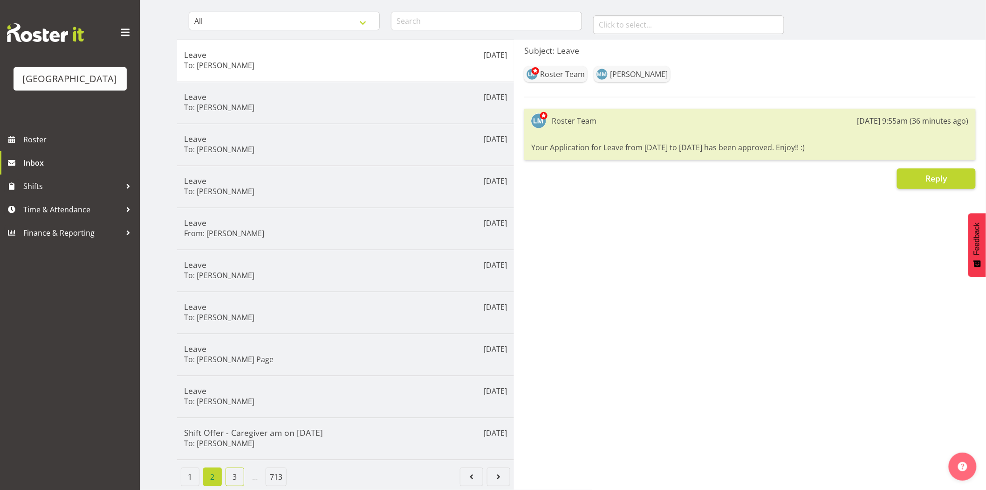
click at [232, 469] on link "3" at bounding box center [235, 476] width 19 height 19
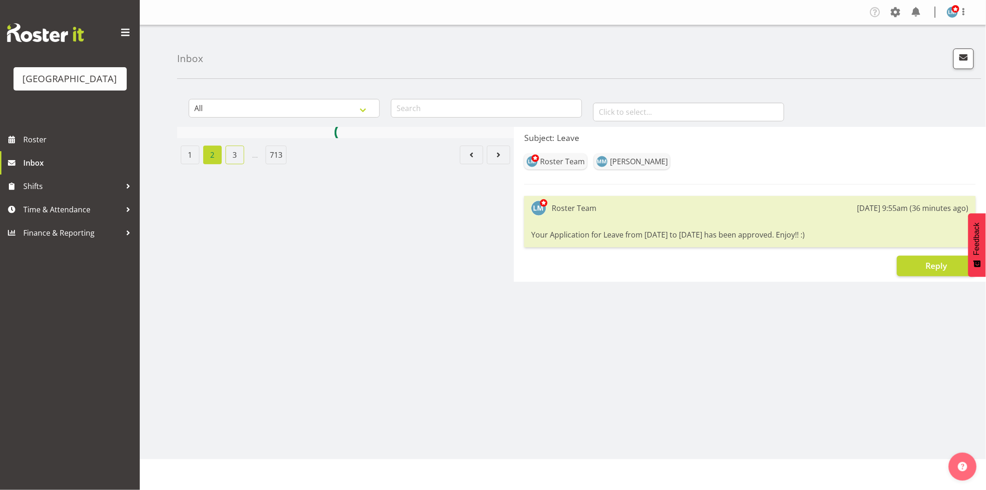
scroll to position [0, 0]
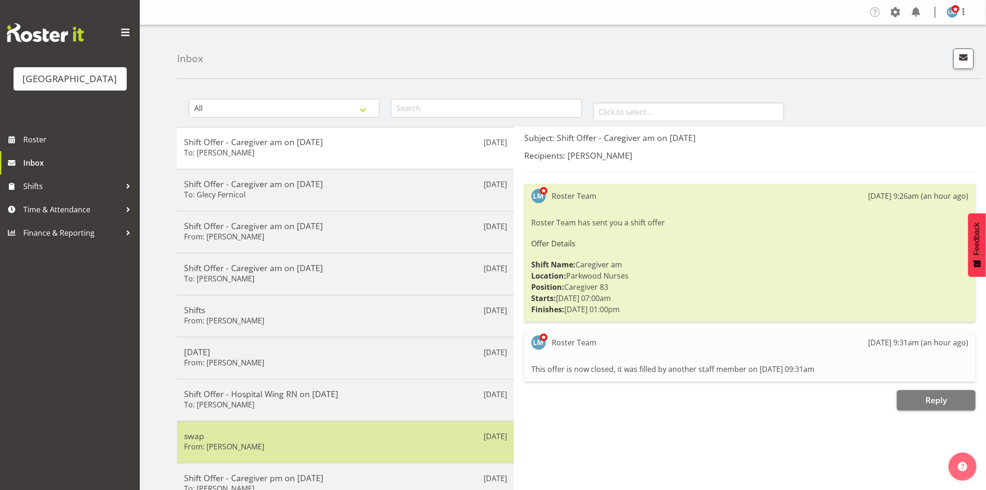
click at [218, 436] on h5 "swap" at bounding box center [345, 435] width 323 height 10
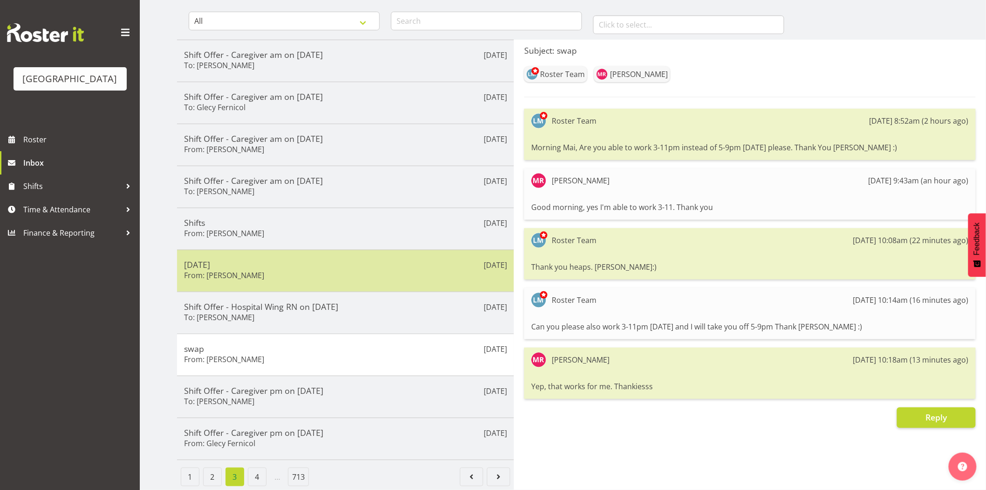
scroll to position [96, 0]
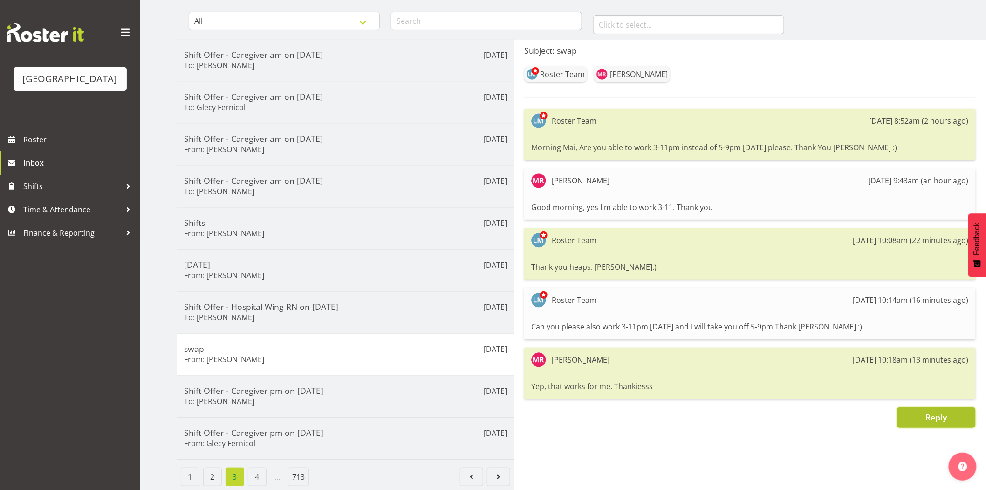
click at [935, 411] on span "Reply" at bounding box center [936, 416] width 21 height 11
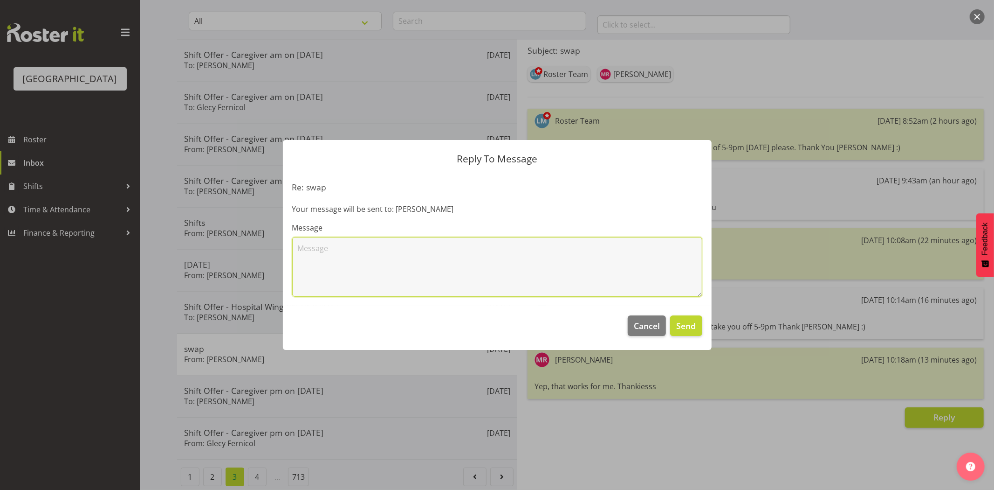
click at [356, 253] on textarea at bounding box center [497, 267] width 410 height 60
type textarea "Thank you :)"
click at [686, 325] on span "Send" at bounding box center [686, 325] width 20 height 12
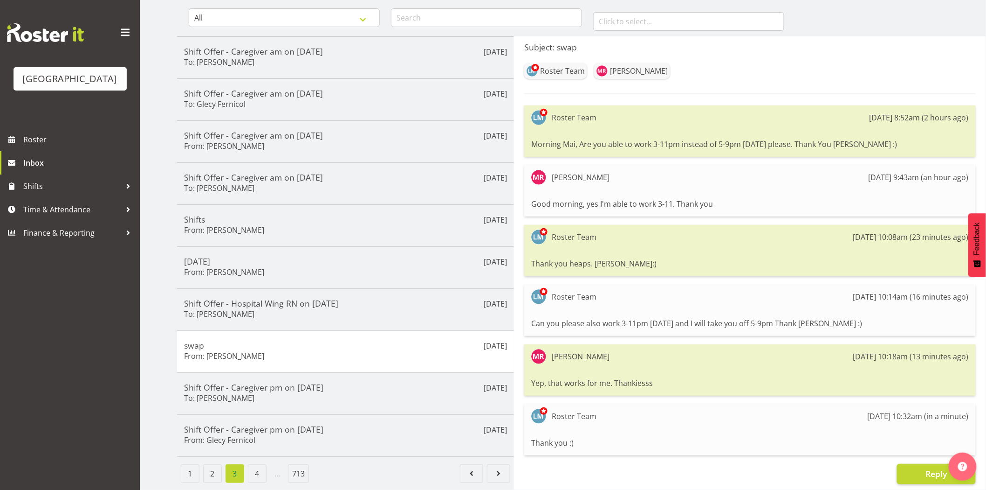
drag, startPoint x: 78, startPoint y: 373, endPoint x: 50, endPoint y: 264, distance: 112.6
click at [78, 368] on div "Parkwood Retirement Village Roster Inbox Shifts Time & Attendance Finance & Rep…" at bounding box center [70, 245] width 140 height 490
click at [36, 146] on span "Roster" at bounding box center [79, 139] width 112 height 14
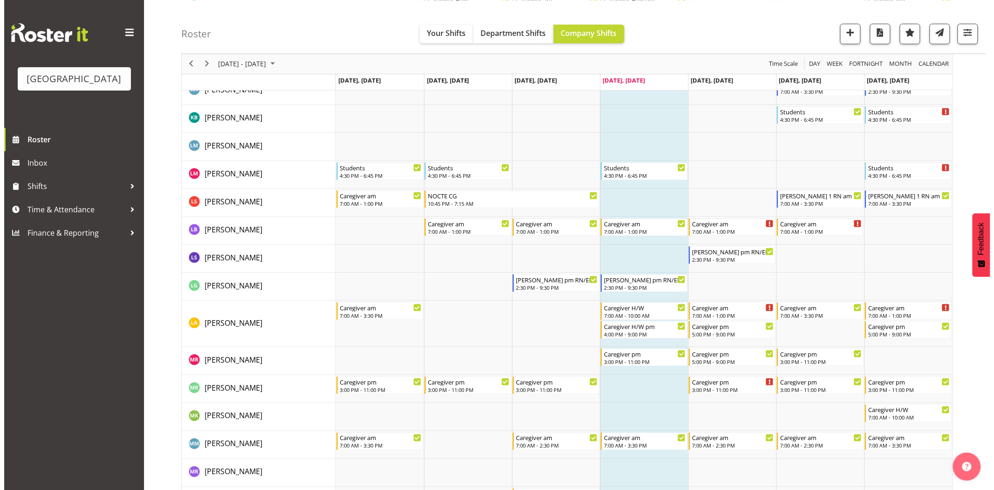
scroll to position [1865, 0]
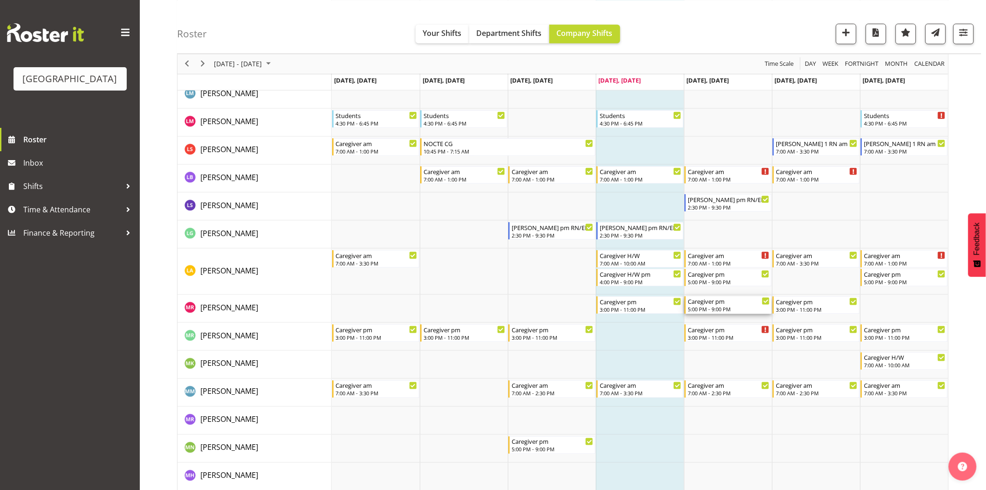
click at [718, 308] on div "5:00 PM - 9:00 PM" at bounding box center [729, 308] width 82 height 7
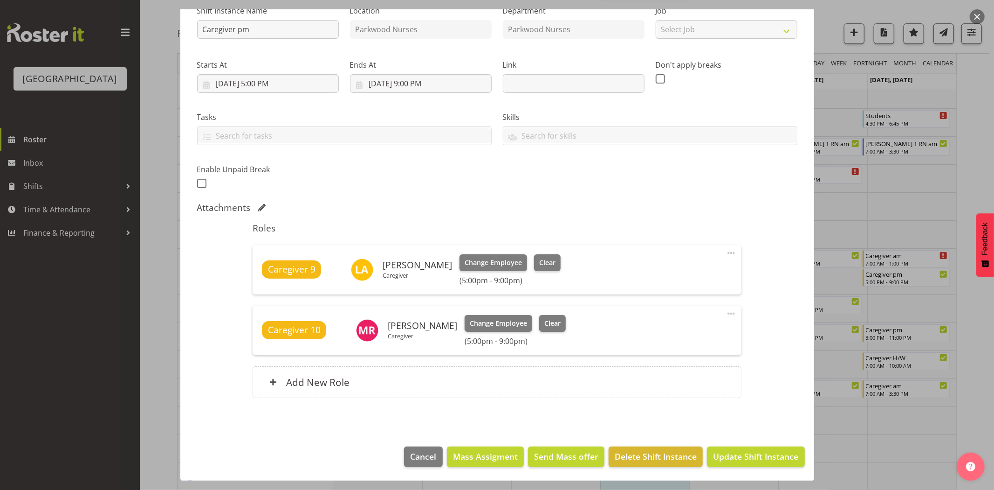
scroll to position [104, 0]
click at [557, 322] on button "Clear" at bounding box center [552, 322] width 27 height 17
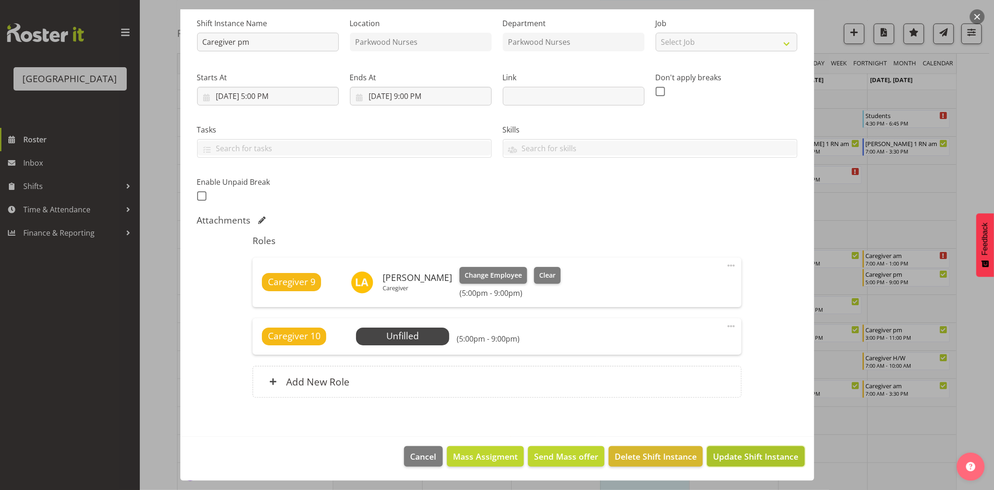
click at [785, 457] on span "Update Shift Instance" at bounding box center [755, 456] width 85 height 12
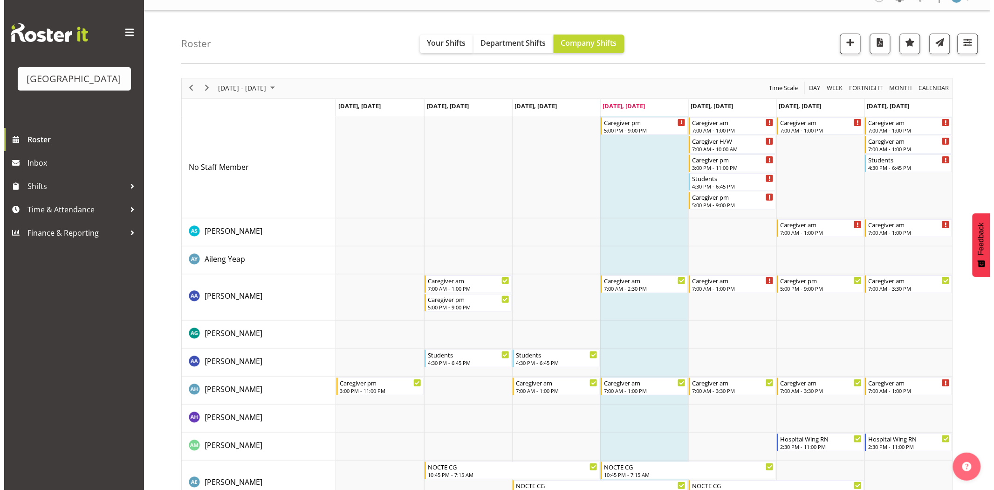
scroll to position [0, 0]
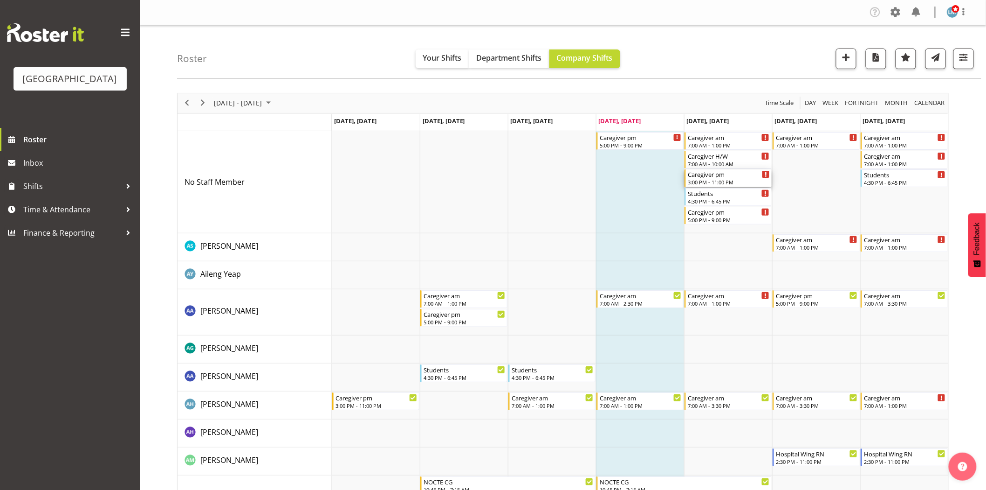
click at [736, 178] on div "Caregiver pm" at bounding box center [729, 173] width 82 height 9
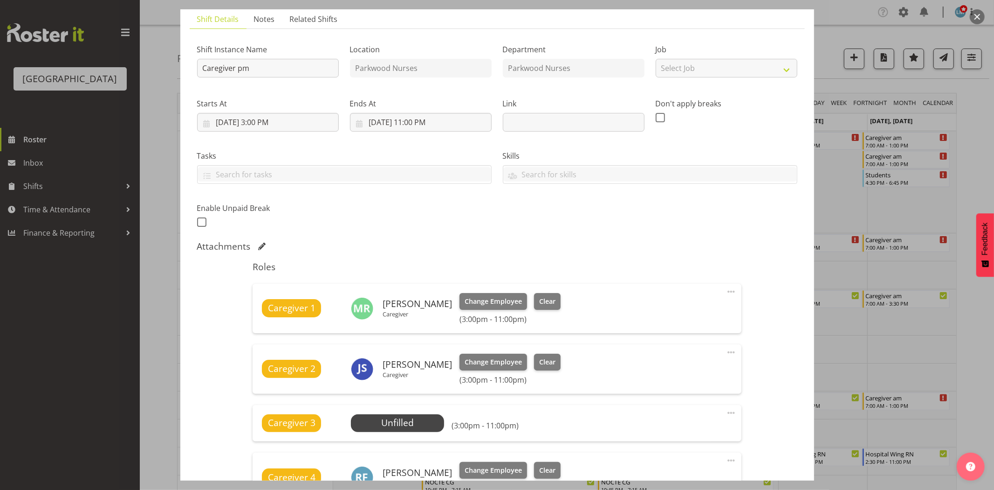
scroll to position [207, 0]
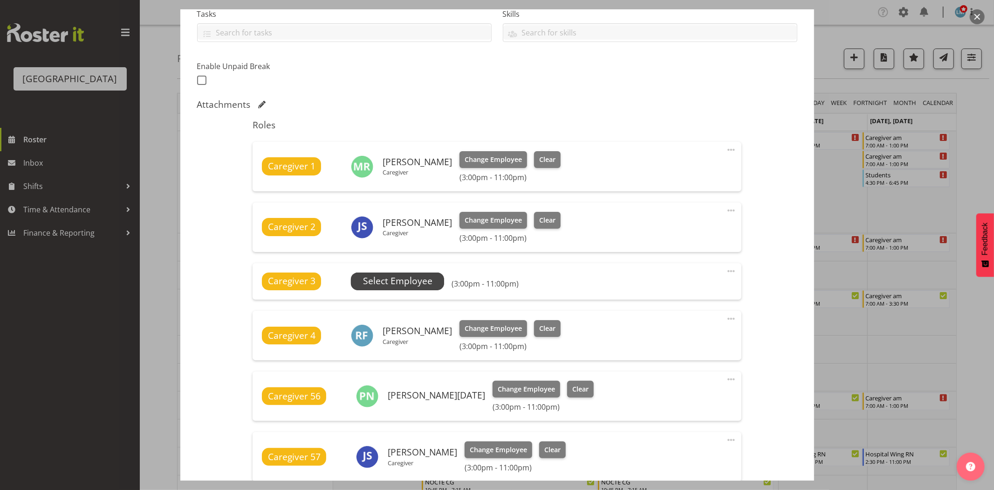
click at [361, 278] on span "Select Employee" at bounding box center [397, 281] width 93 height 18
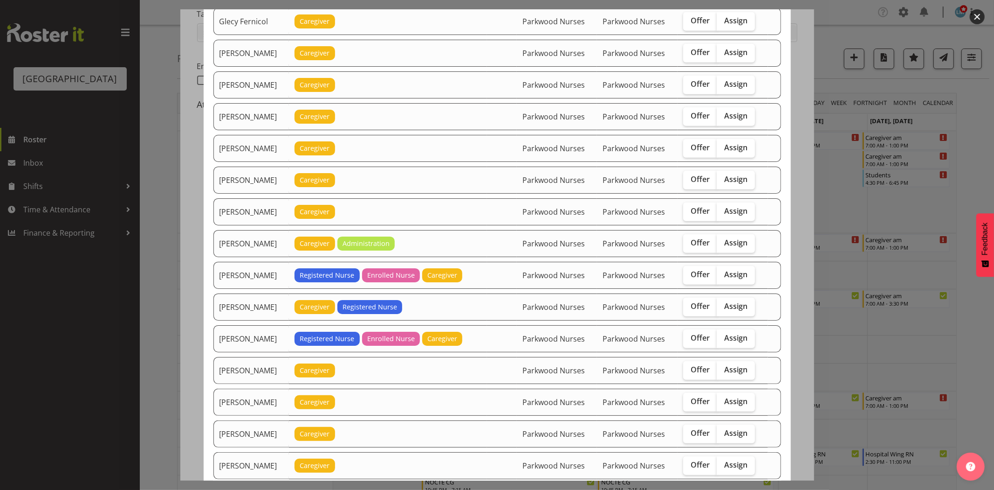
scroll to position [570, 0]
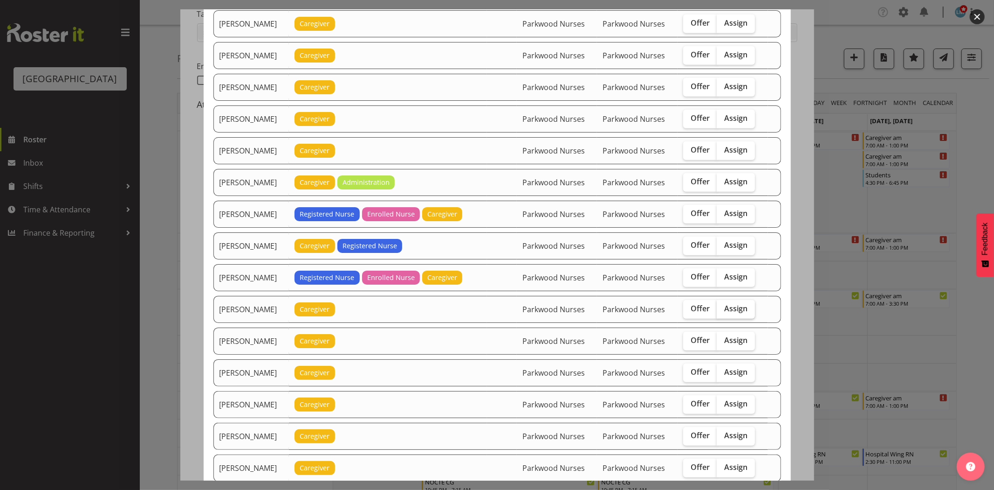
click at [731, 313] on span "Assign" at bounding box center [735, 307] width 23 height 9
click at [723, 311] on input "Assign" at bounding box center [720, 308] width 6 height 6
checkbox input "true"
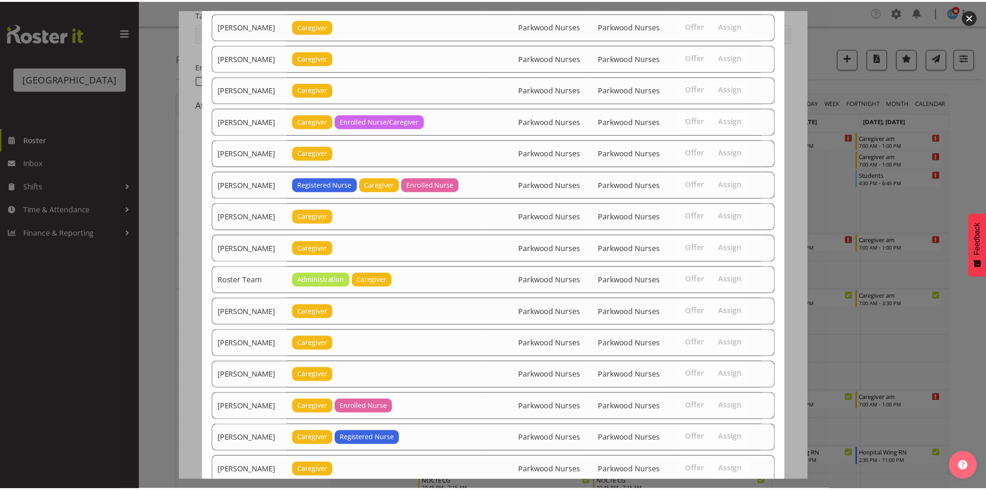
scroll to position [1045, 0]
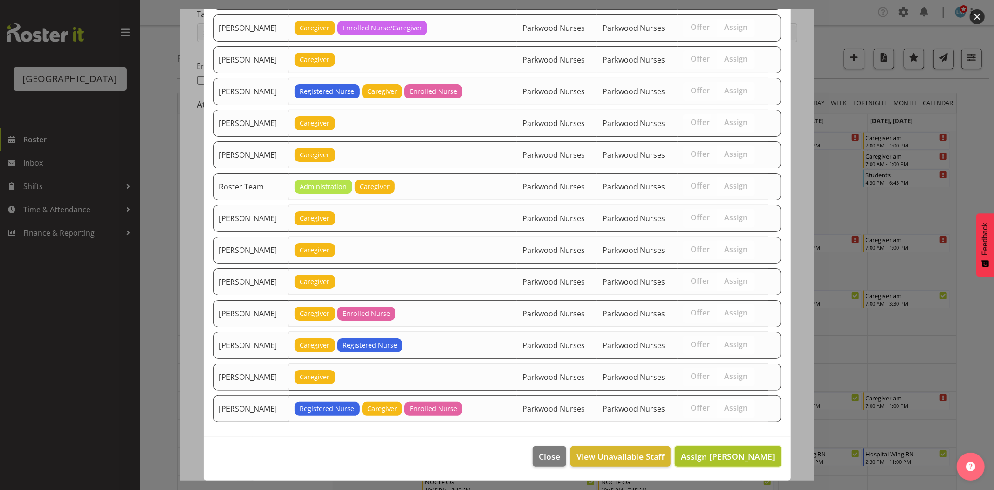
click at [747, 458] on span "Assign Mai Reglos" at bounding box center [728, 455] width 94 height 11
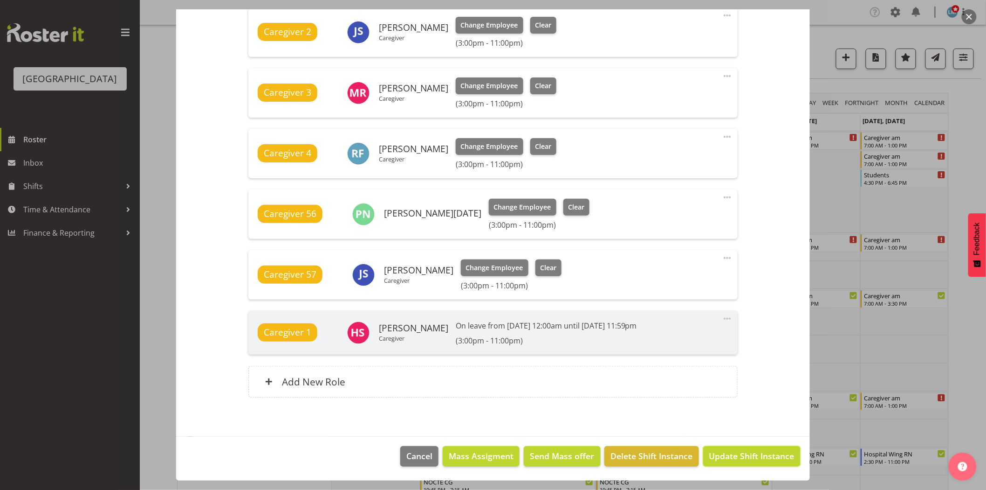
click at [747, 458] on span "Update Shift Instance" at bounding box center [752, 455] width 85 height 12
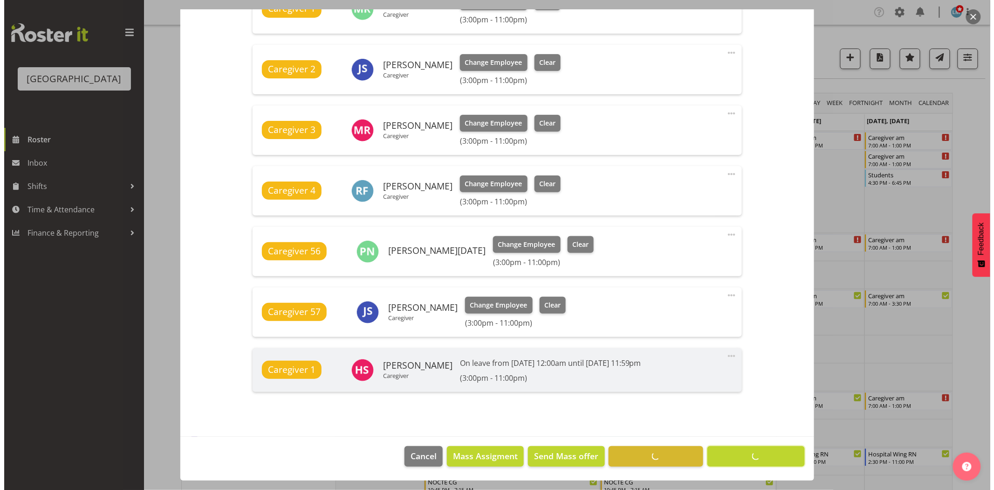
scroll to position [365, 0]
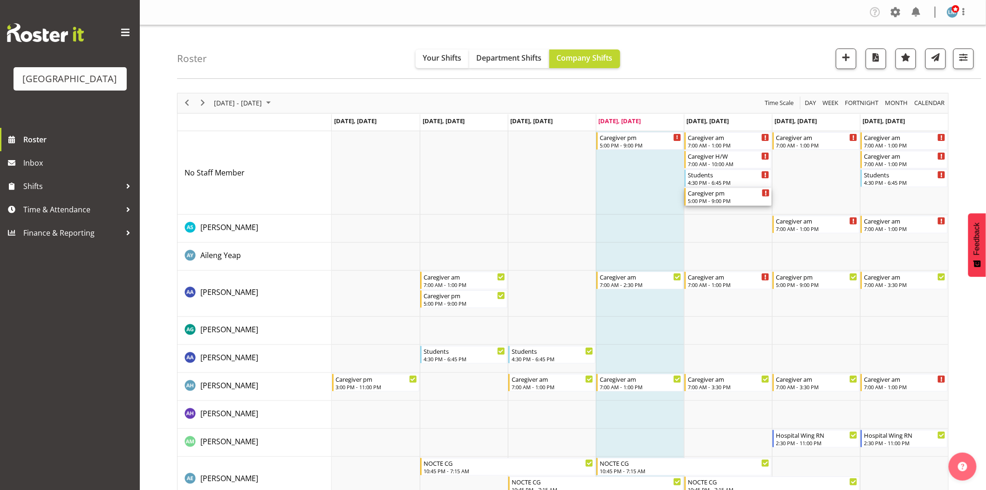
click at [728, 199] on div "5:00 PM - 9:00 PM" at bounding box center [729, 200] width 82 height 7
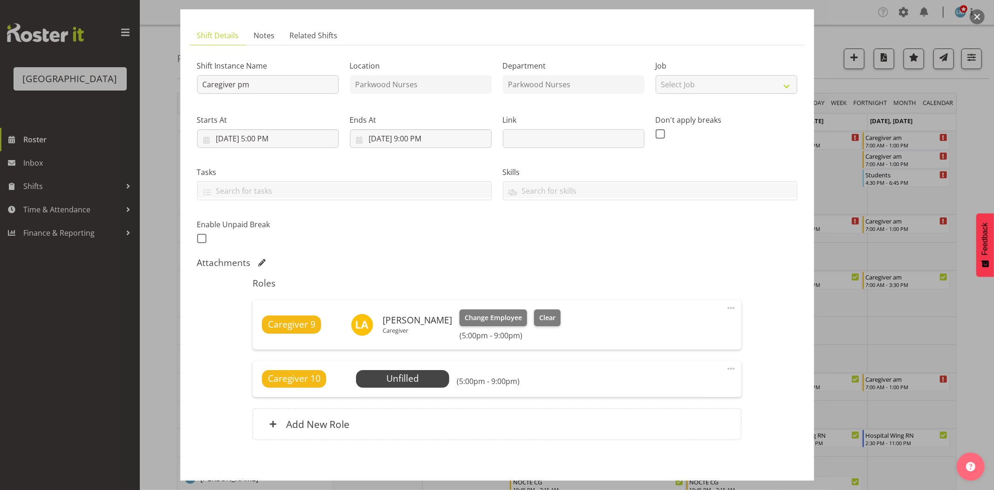
scroll to position [91, 0]
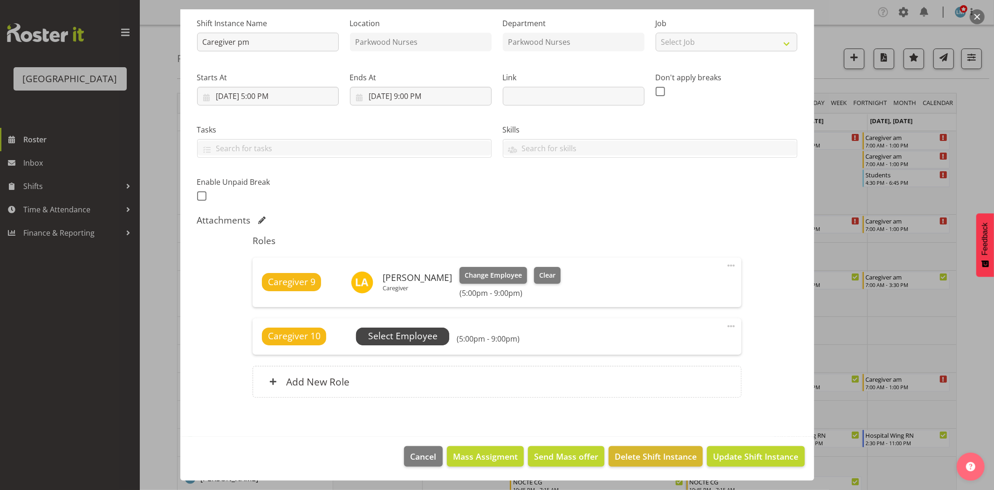
click at [394, 337] on span "Select Employee" at bounding box center [402, 336] width 69 height 14
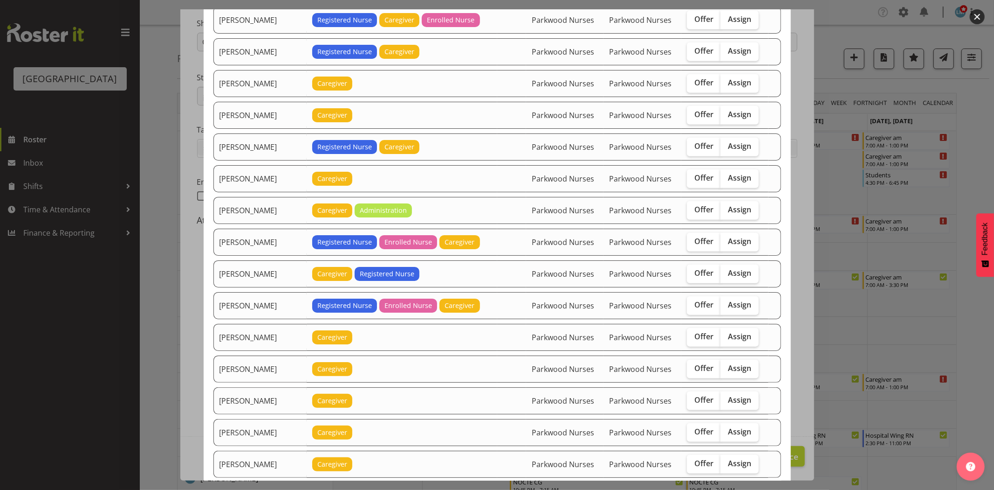
scroll to position [777, 0]
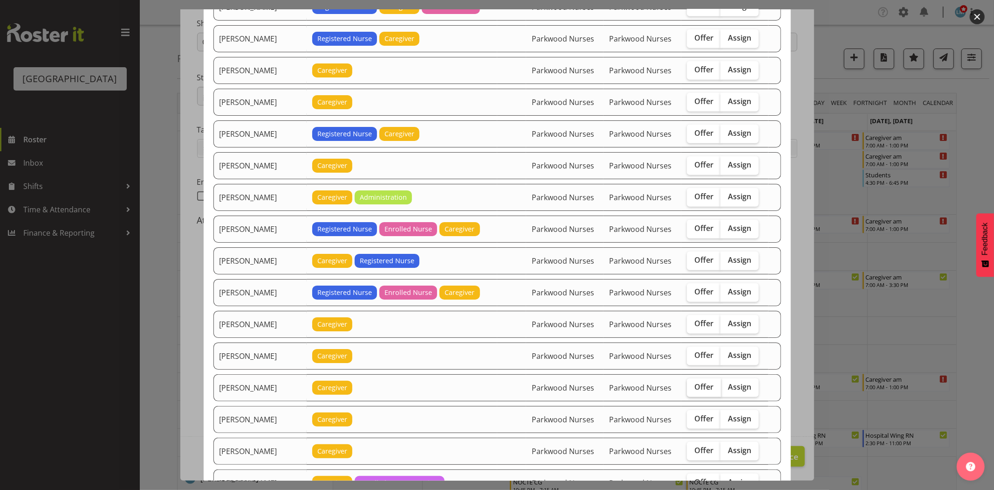
click at [707, 389] on span "Offer" at bounding box center [704, 386] width 19 height 9
click at [693, 389] on input "Offer" at bounding box center [690, 387] width 6 height 6
checkbox input "true"
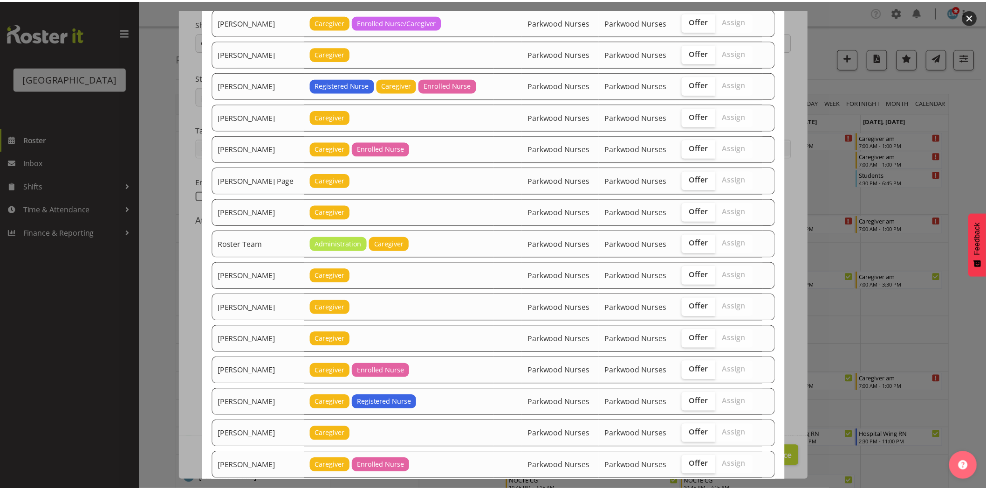
scroll to position [1394, 0]
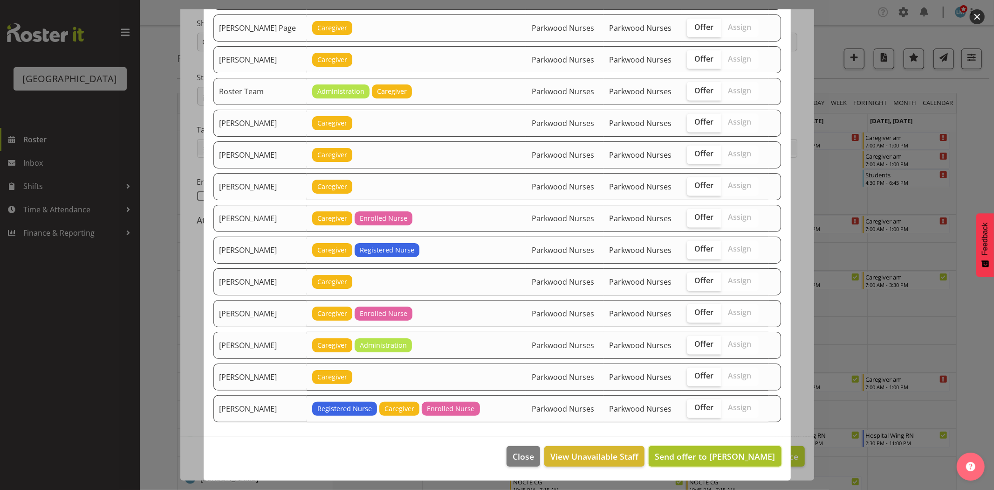
click at [752, 454] on span "Send offer to Maricon Nillo" at bounding box center [715, 455] width 120 height 11
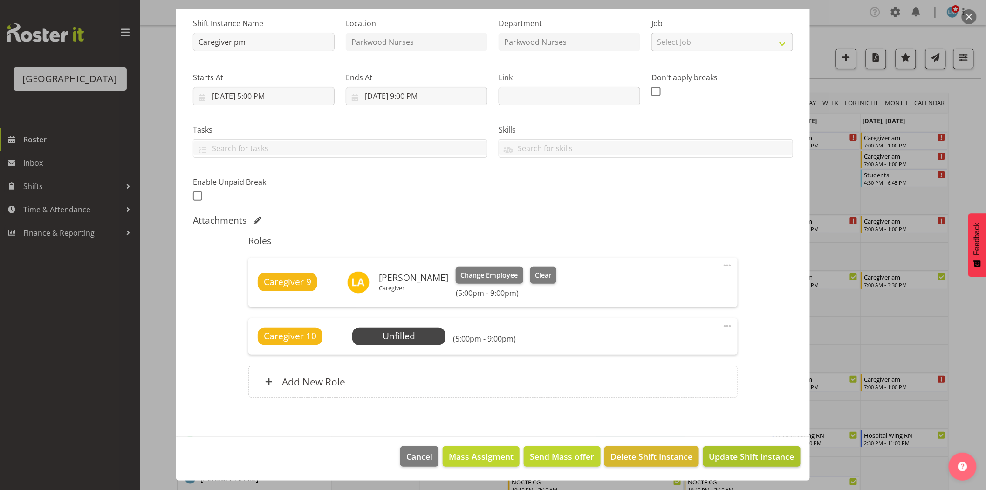
scroll to position [362, 0]
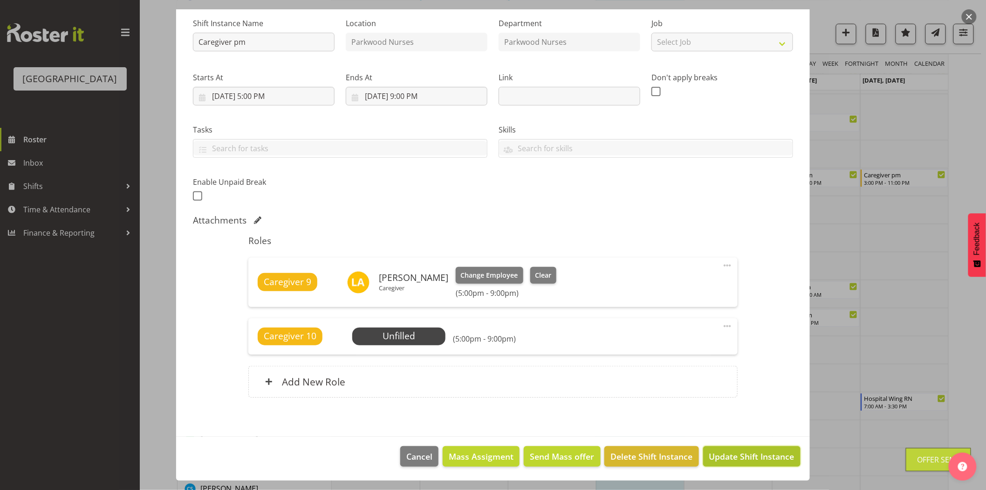
click at [752, 454] on span "Update Shift Instance" at bounding box center [752, 456] width 85 height 12
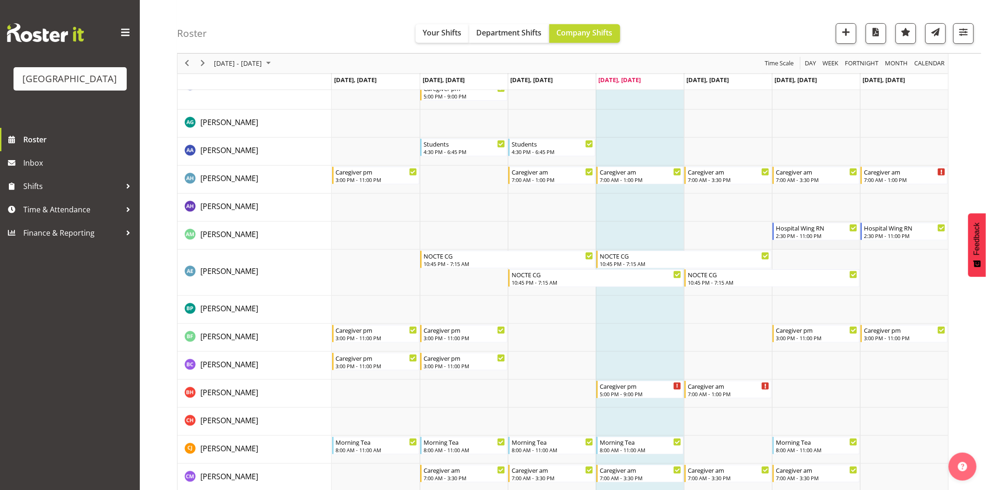
scroll to position [0, 0]
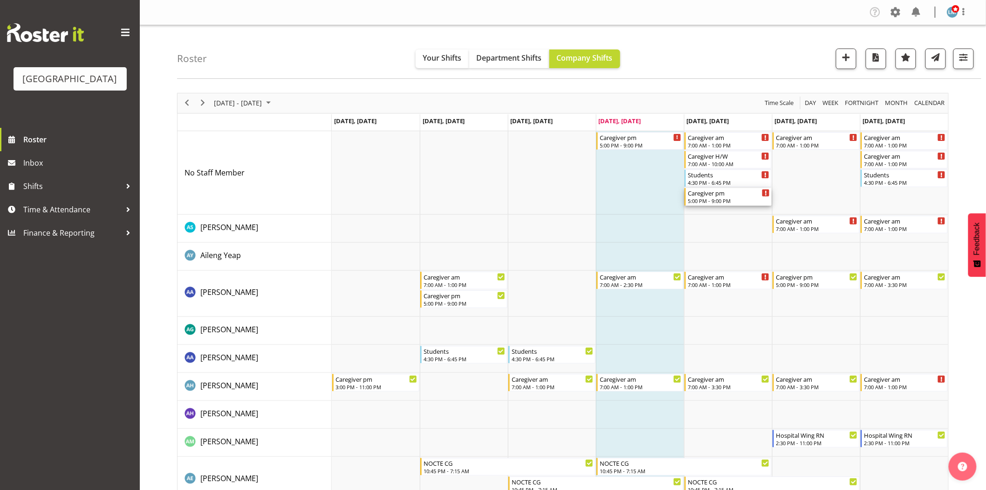
click at [718, 194] on div "Caregiver pm" at bounding box center [729, 192] width 82 height 9
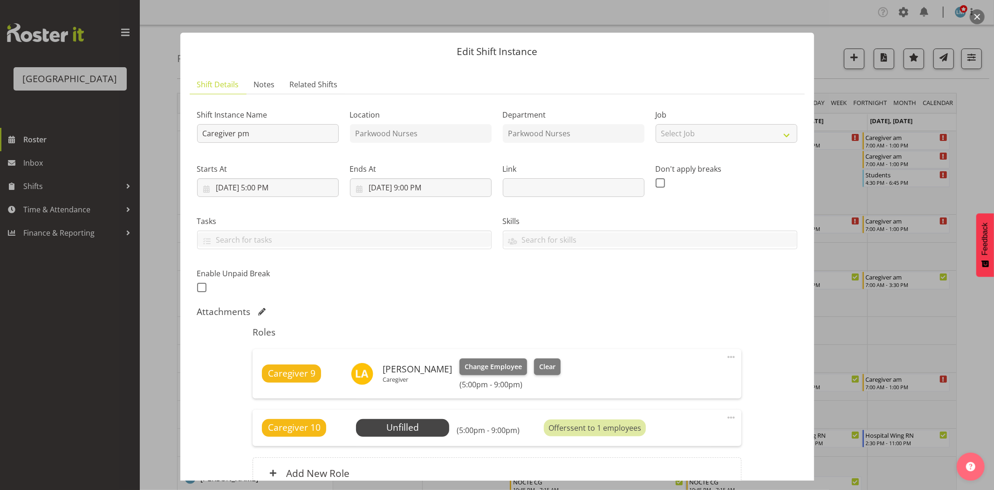
click at [986, 147] on div at bounding box center [497, 245] width 994 height 490
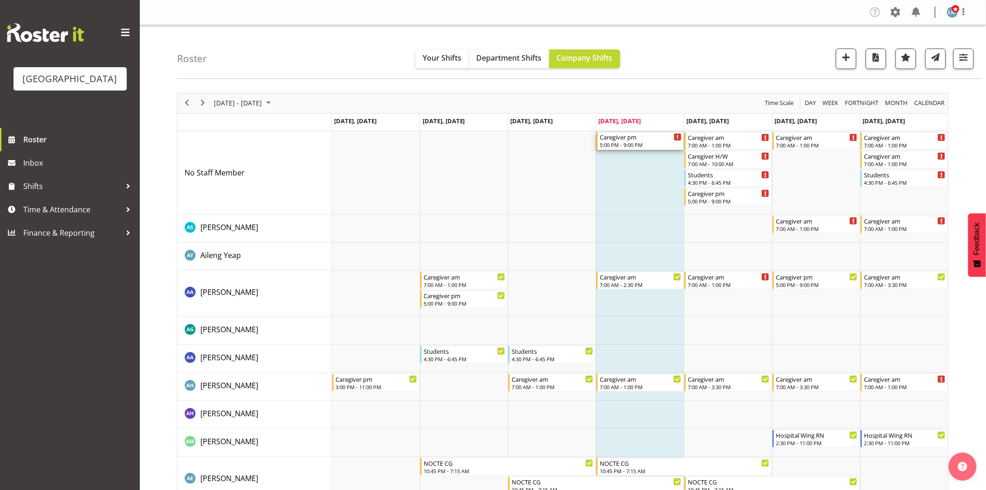
click at [651, 139] on div "Caregiver pm" at bounding box center [641, 136] width 82 height 9
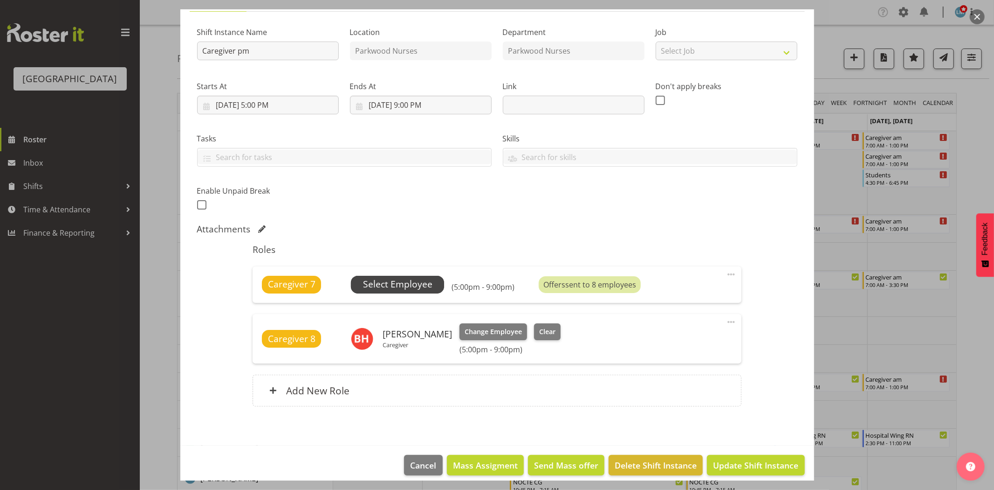
scroll to position [91, 0]
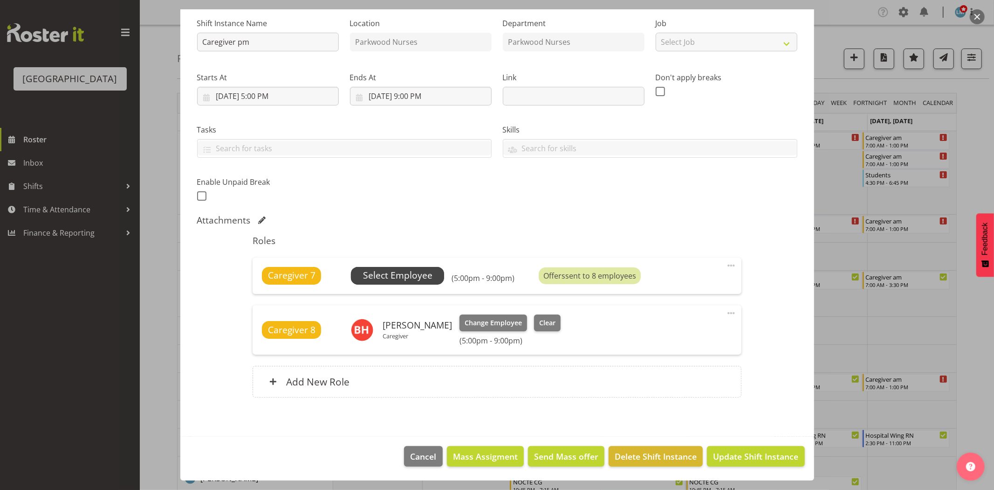
click at [395, 274] on span "Select Employee" at bounding box center [397, 276] width 69 height 14
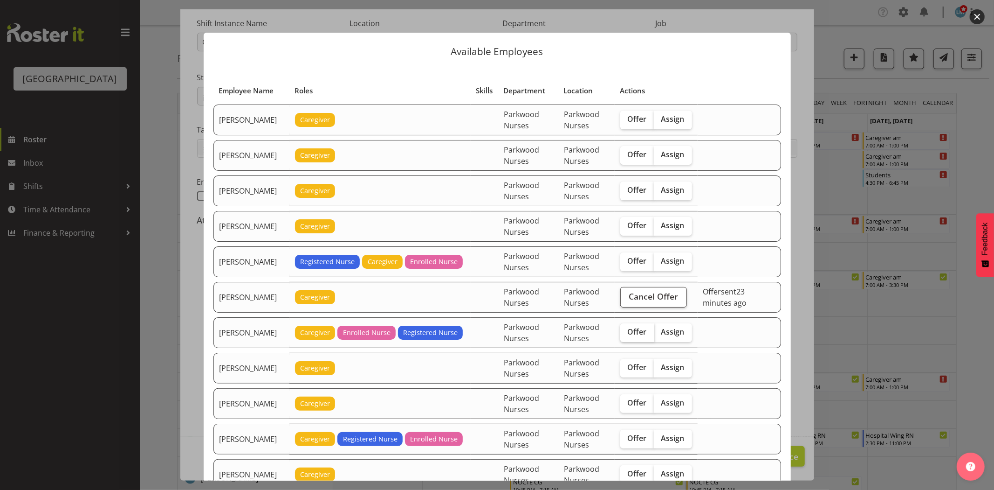
click at [641, 336] on span "Offer" at bounding box center [637, 331] width 19 height 9
click at [627, 335] on input "Offer" at bounding box center [624, 332] width 6 height 6
checkbox input "true"
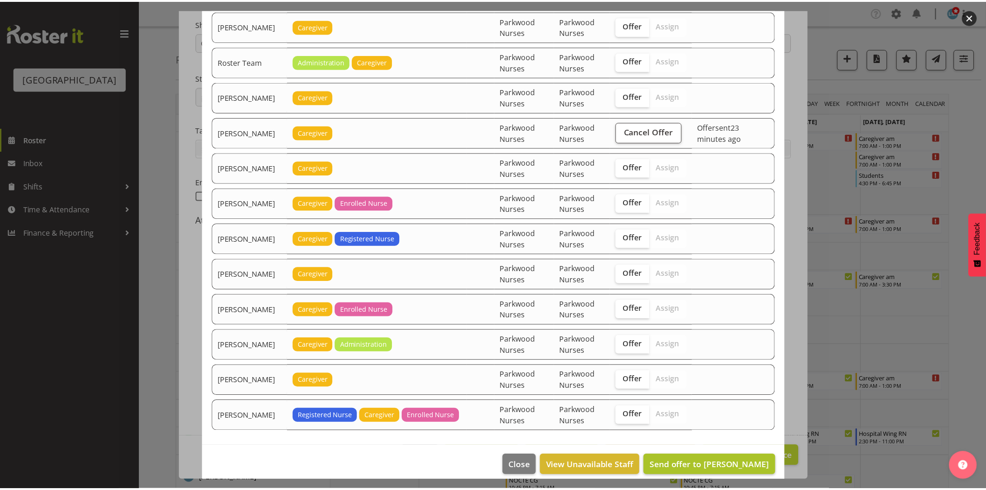
scroll to position [1596, 0]
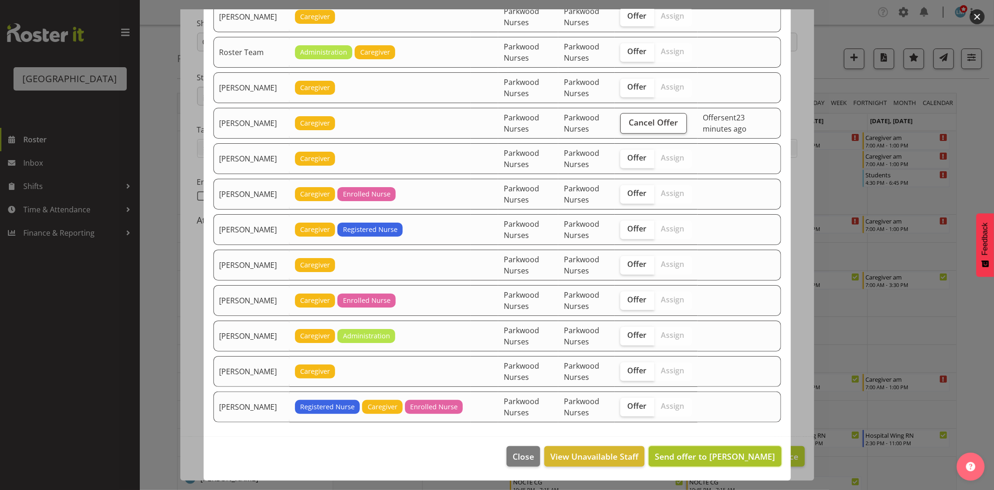
click at [718, 453] on span "Send offer to Belen Flood" at bounding box center [715, 455] width 120 height 11
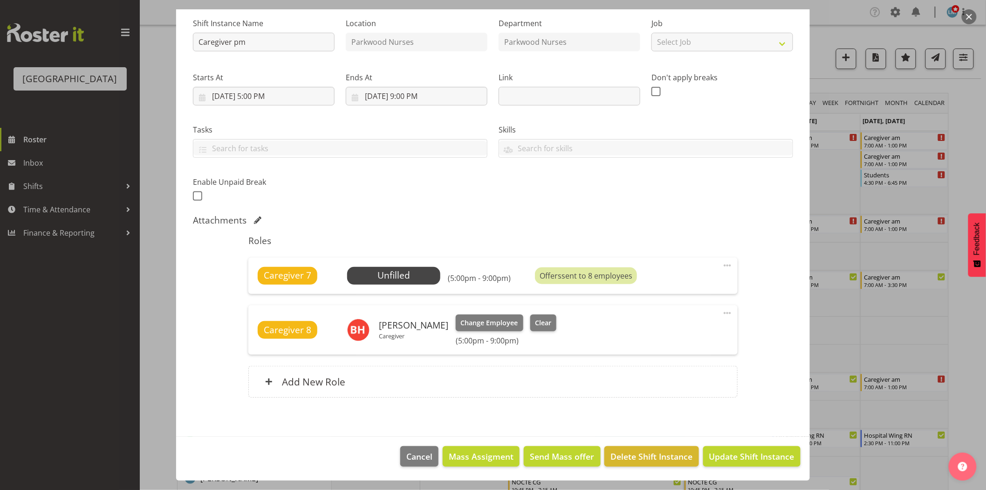
scroll to position [310, 0]
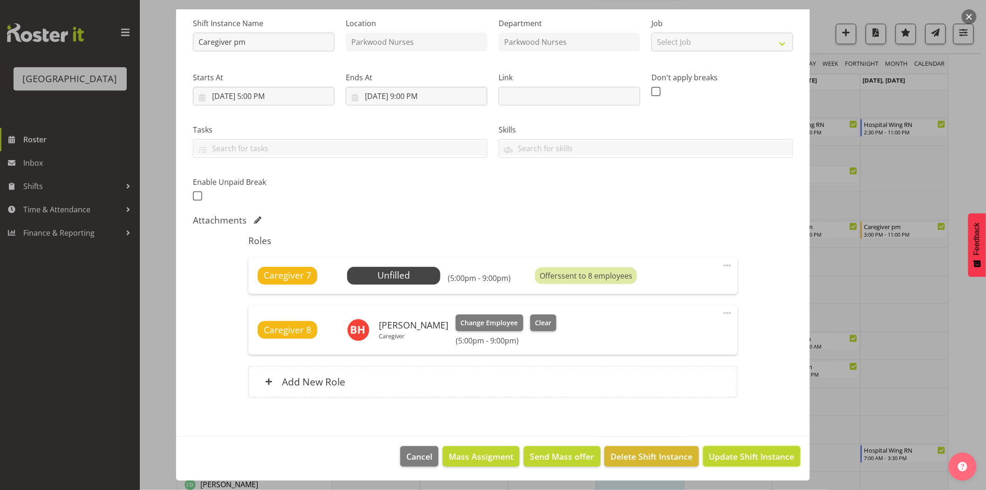
click at [718, 453] on span "Update Shift Instance" at bounding box center [752, 456] width 85 height 12
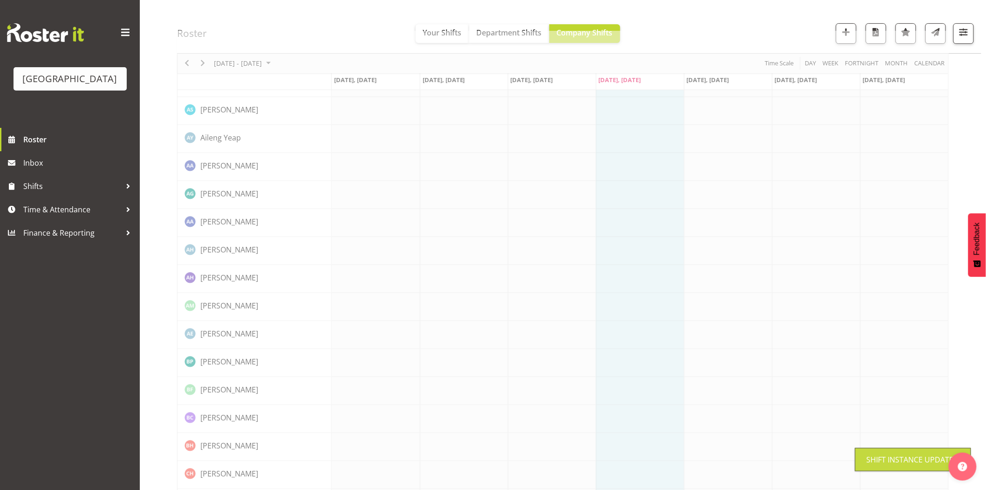
scroll to position [0, 0]
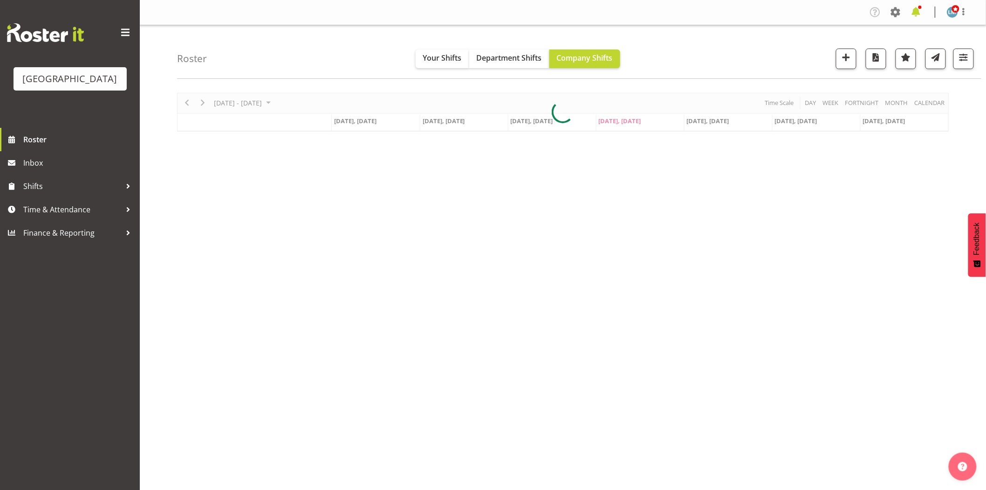
click at [920, 14] on span at bounding box center [916, 12] width 15 height 15
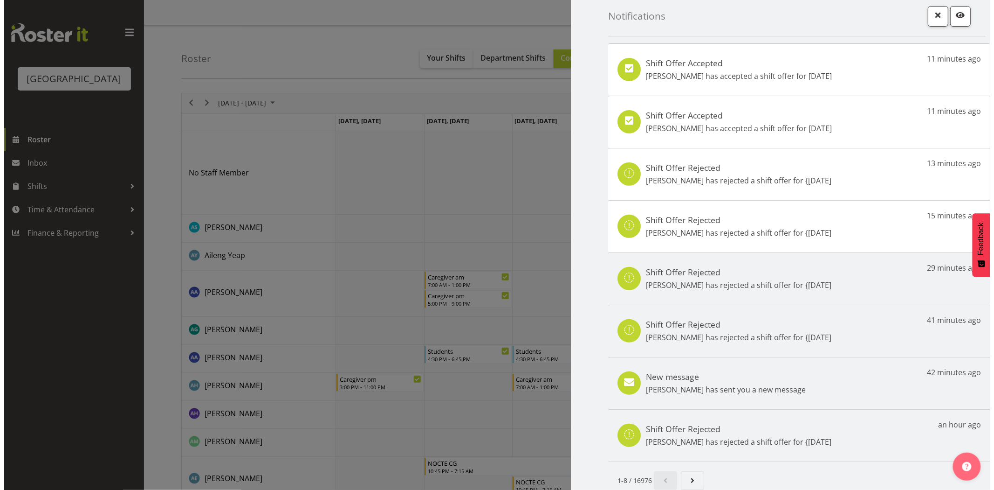
scroll to position [25, 0]
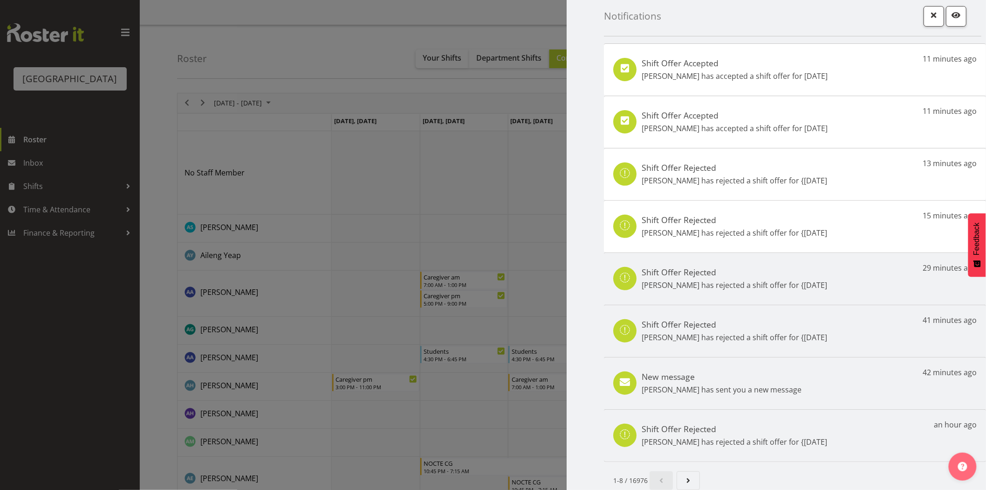
click at [38, 156] on div at bounding box center [493, 245] width 986 height 490
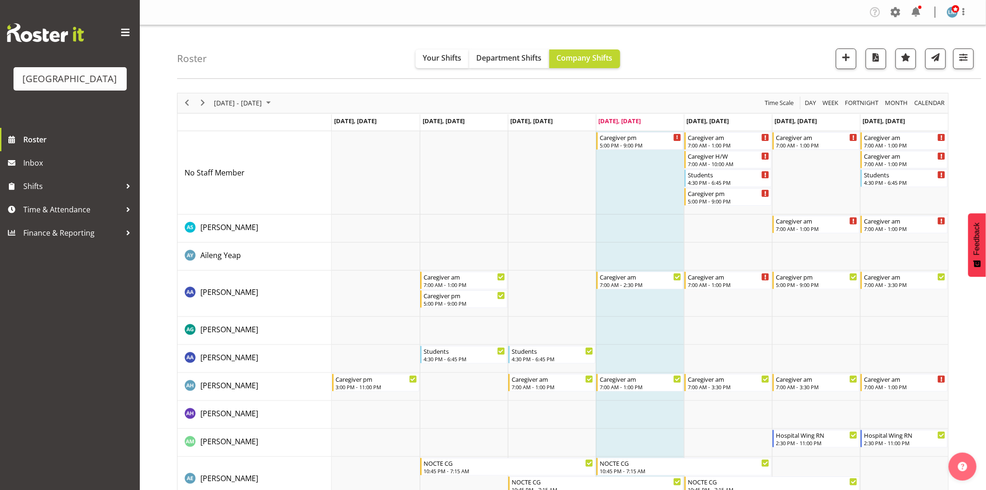
click at [926, 13] on div "Company Settings Roles & Skills Tasks Jobs Employees Locations & Departments Ac…" at bounding box center [922, 12] width 109 height 15
click at [922, 14] on span at bounding box center [916, 12] width 15 height 15
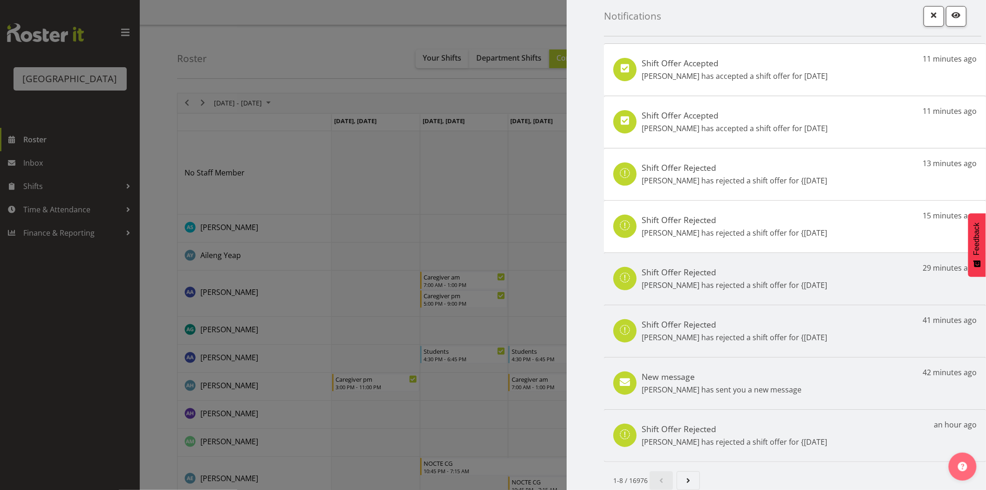
click at [67, 407] on div at bounding box center [493, 245] width 986 height 490
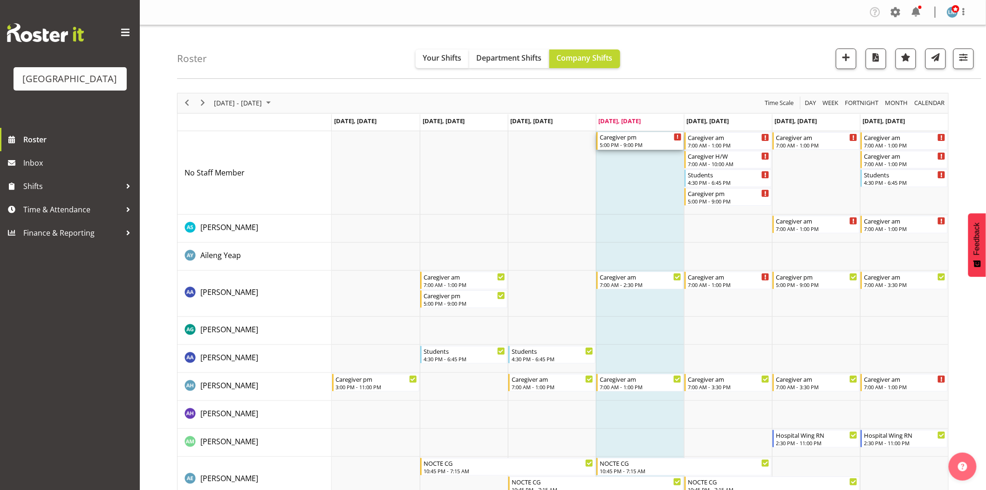
click at [639, 138] on div "Caregiver pm" at bounding box center [641, 136] width 82 height 9
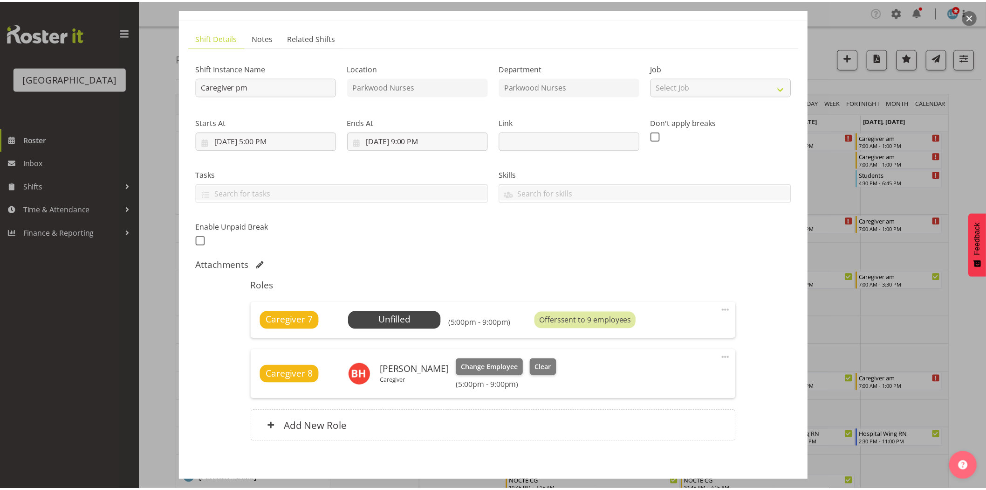
scroll to position [91, 0]
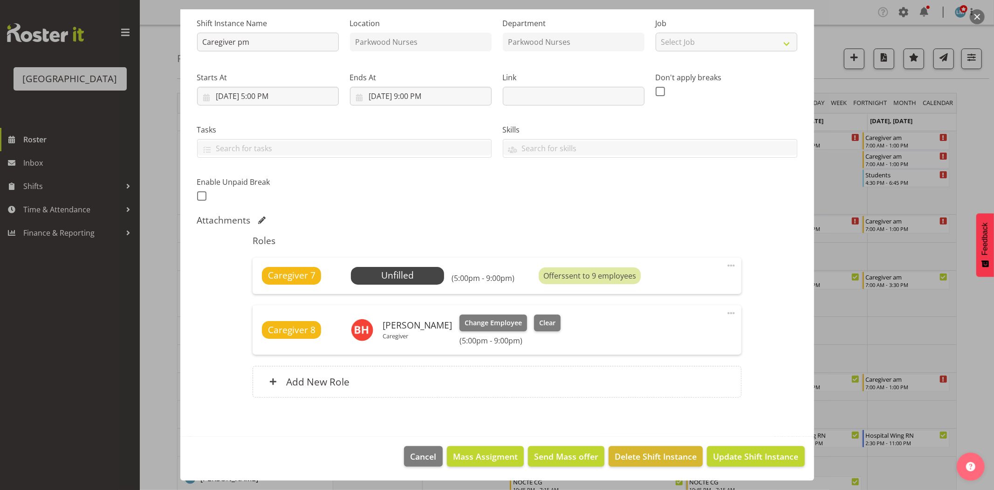
click at [57, 357] on div at bounding box center [497, 245] width 994 height 490
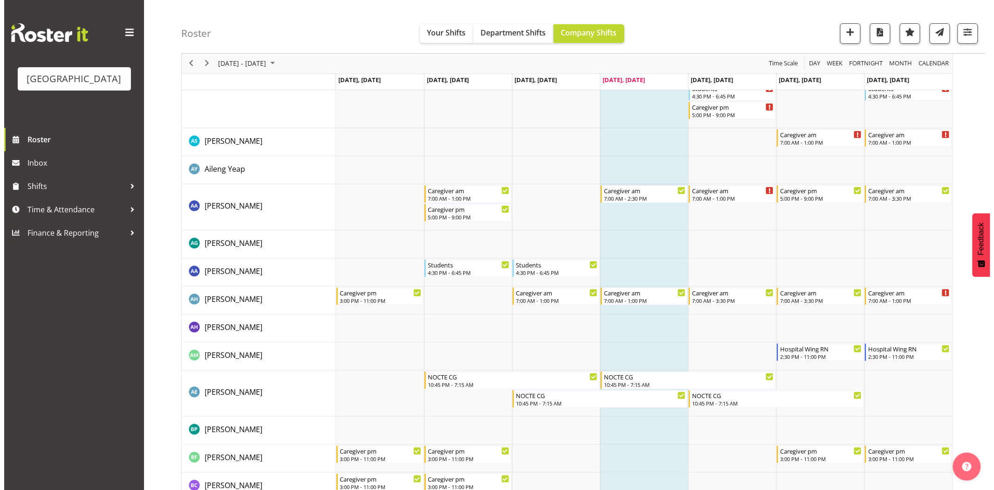
scroll to position [0, 0]
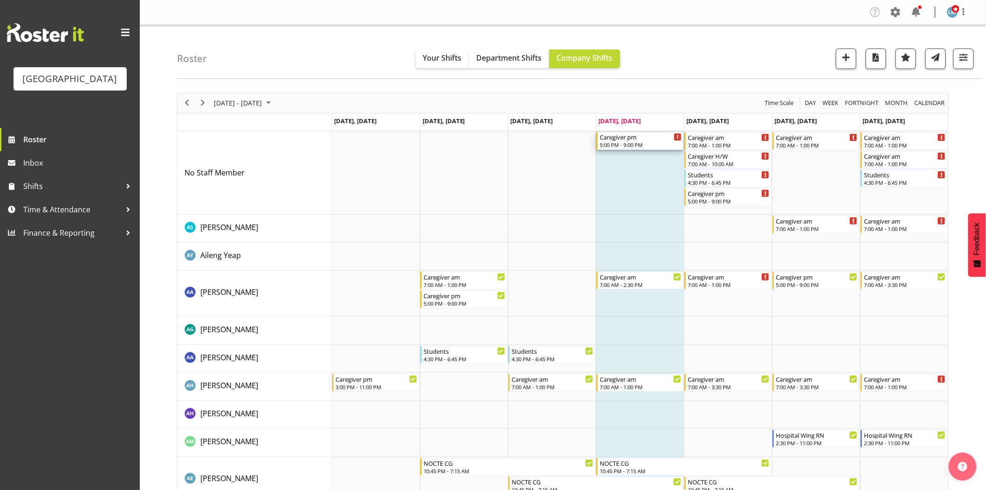
click at [636, 149] on div "Caregiver pm 5:00 PM - 9:00 PM" at bounding box center [641, 141] width 82 height 18
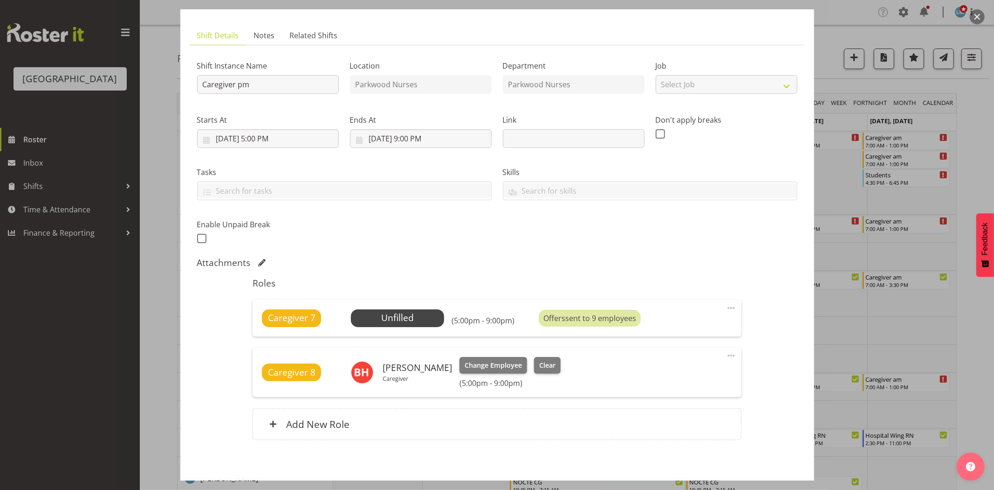
scroll to position [91, 0]
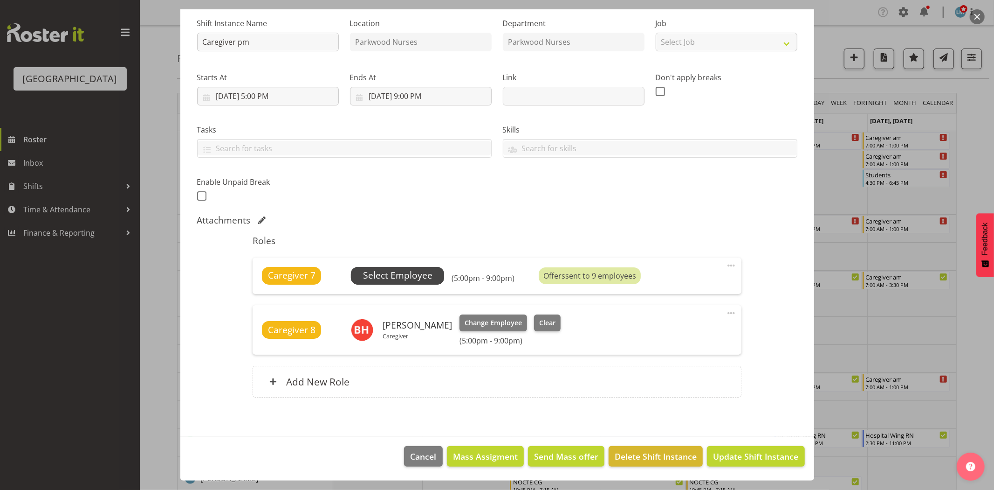
click at [398, 274] on span "Select Employee" at bounding box center [397, 276] width 69 height 14
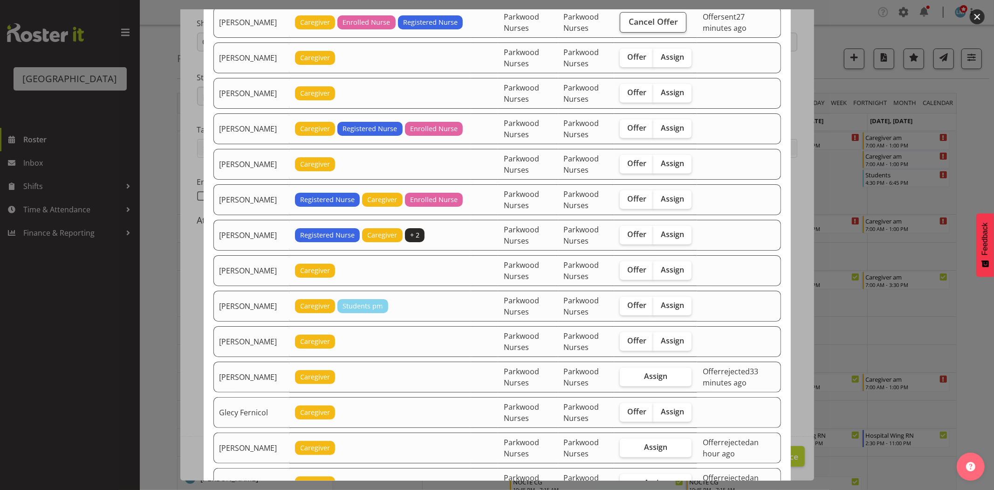
scroll to position [310, 0]
click at [641, 417] on label "Offer" at bounding box center [637, 411] width 34 height 19
click at [626, 414] on input "Offer" at bounding box center [623, 411] width 6 height 6
checkbox input "true"
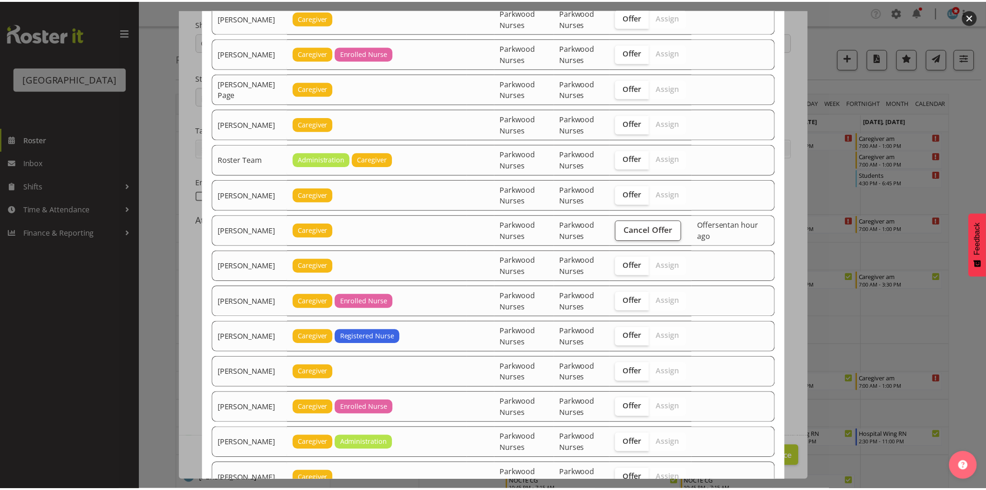
scroll to position [1596, 0]
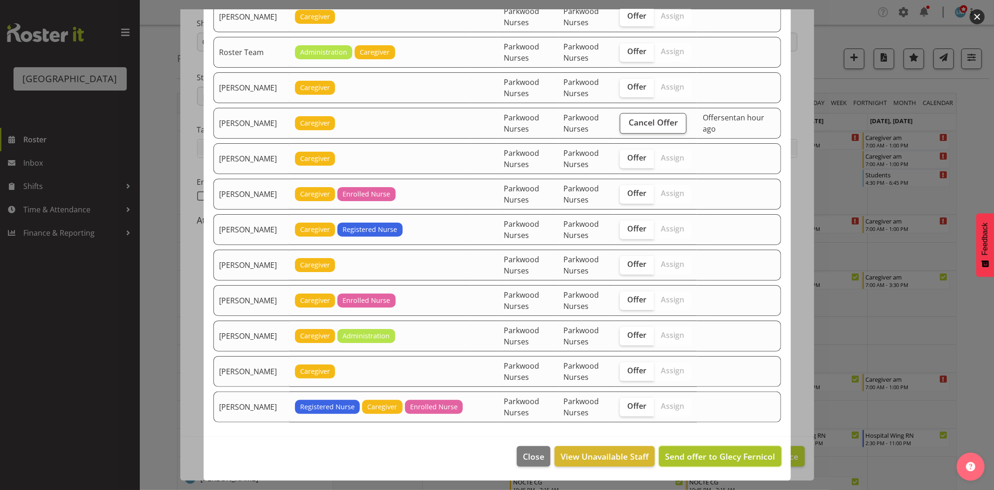
click at [709, 453] on span "Send offer to Glecy Fernicol" at bounding box center [720, 455] width 110 height 11
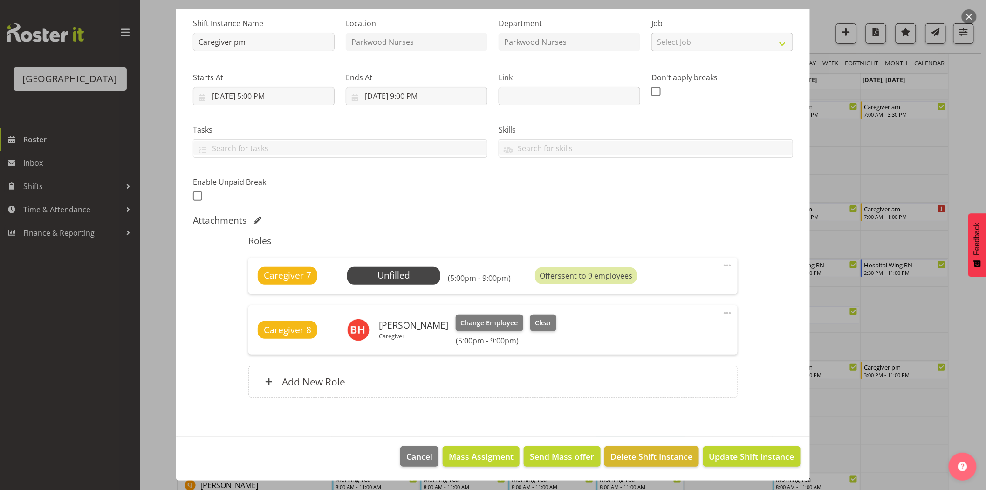
scroll to position [259, 0]
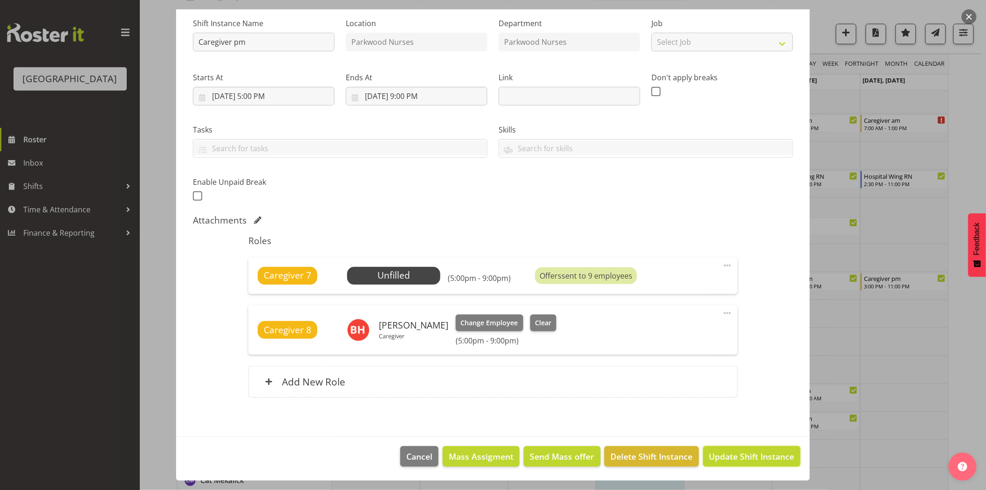
click at [710, 453] on span "Update Shift Instance" at bounding box center [752, 456] width 85 height 12
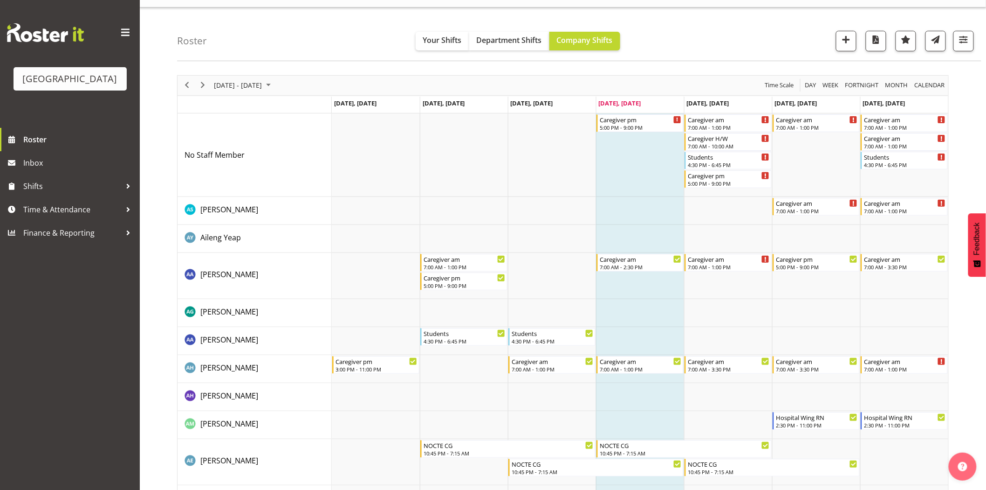
scroll to position [0, 0]
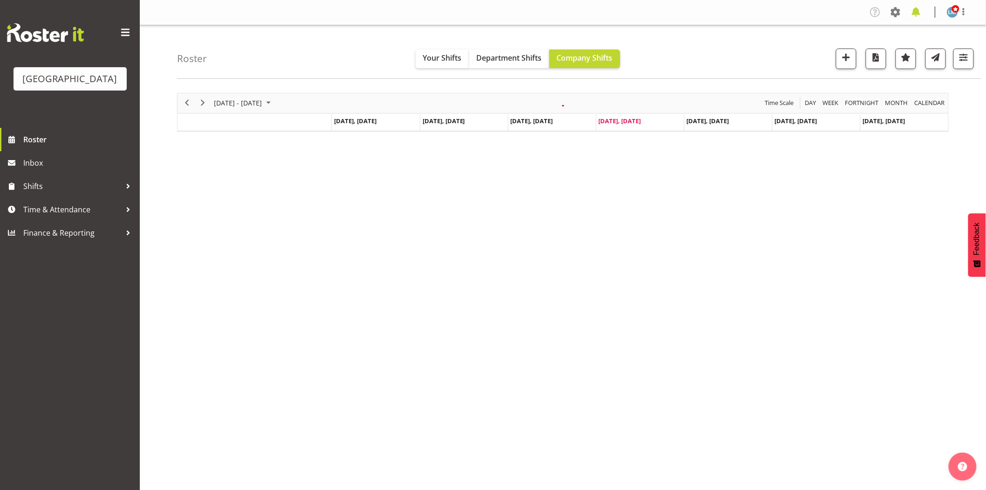
click at [917, 14] on span at bounding box center [916, 12] width 15 height 15
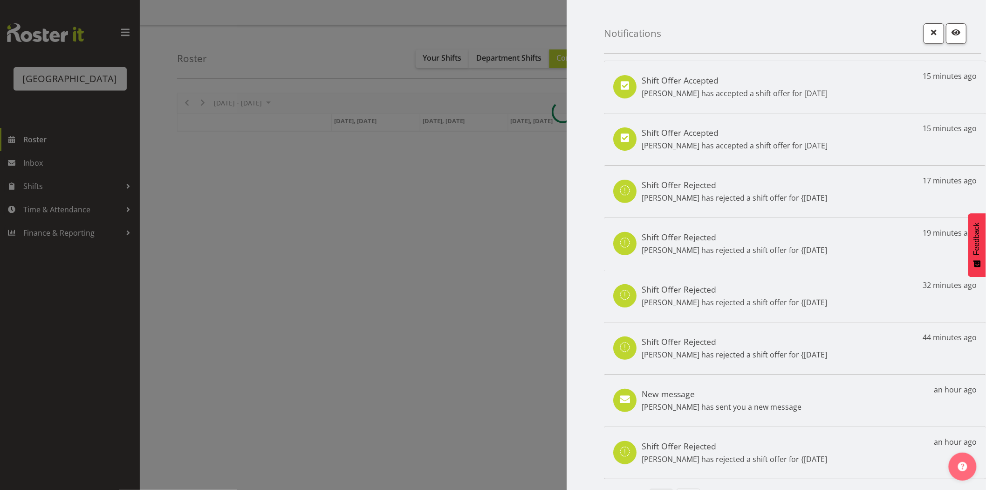
click at [100, 360] on div at bounding box center [493, 245] width 986 height 490
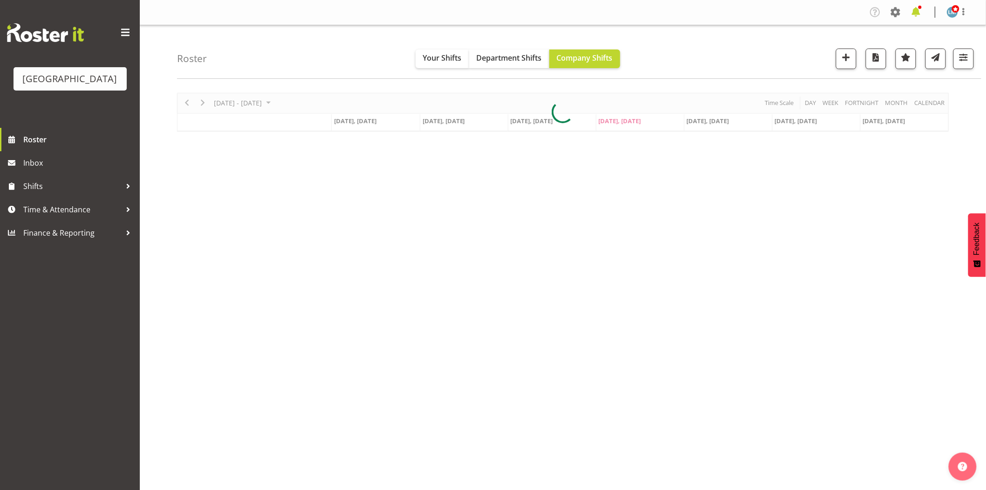
click at [919, 12] on span at bounding box center [916, 12] width 15 height 15
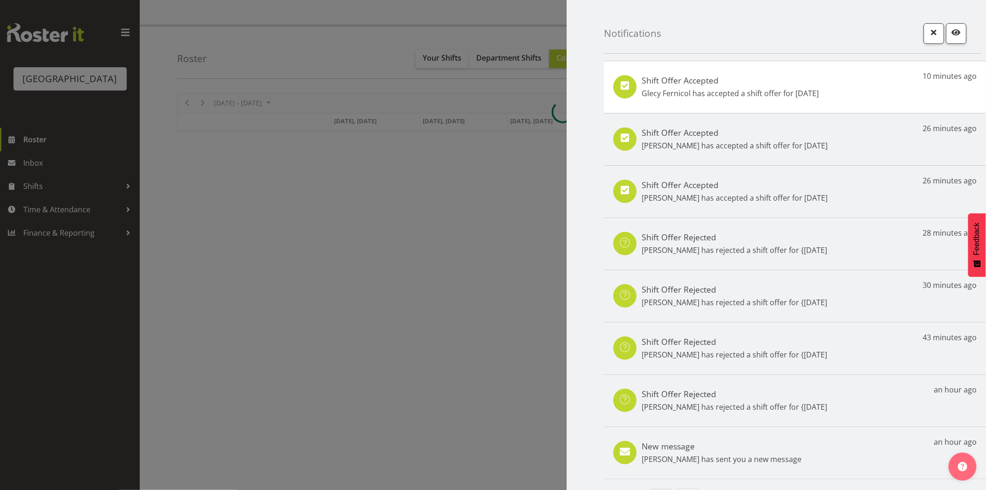
click at [849, 85] on div "Shift Offer Accepted Glecy Fernicol has accepted a shift offer for 18th Sep 10 …" at bounding box center [795, 87] width 382 height 52
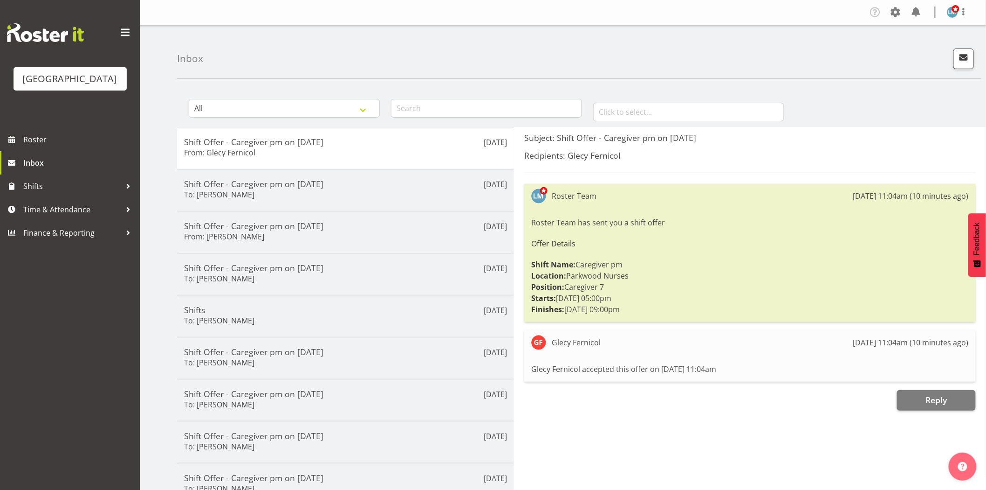
drag, startPoint x: 48, startPoint y: 328, endPoint x: 46, endPoint y: 268, distance: 60.2
click at [48, 328] on div "Parkwood Retirement Village Roster Inbox Shifts Time & Attendance Finance & Rep…" at bounding box center [70, 245] width 140 height 490
click at [38, 146] on span "Roster" at bounding box center [79, 139] width 112 height 14
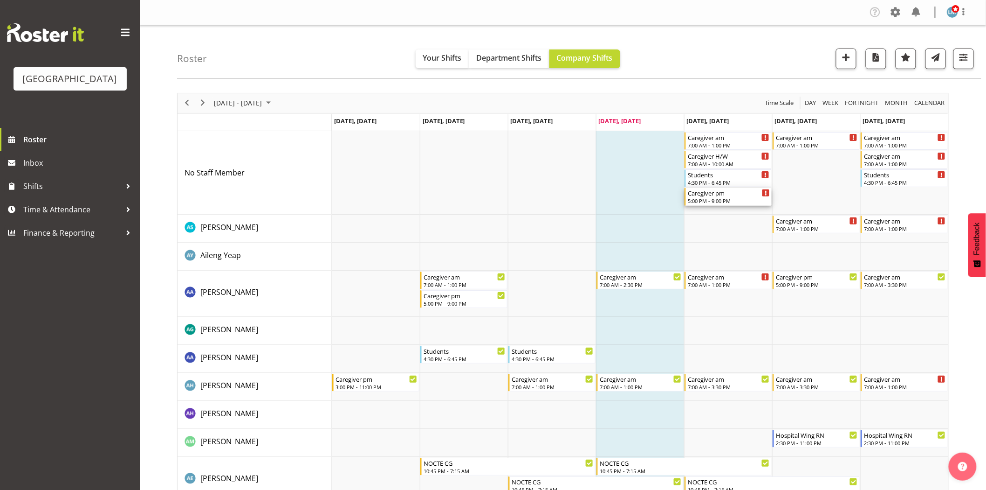
click at [723, 197] on div "Caregiver pm 5:00 PM - 9:00 PM" at bounding box center [729, 197] width 82 height 18
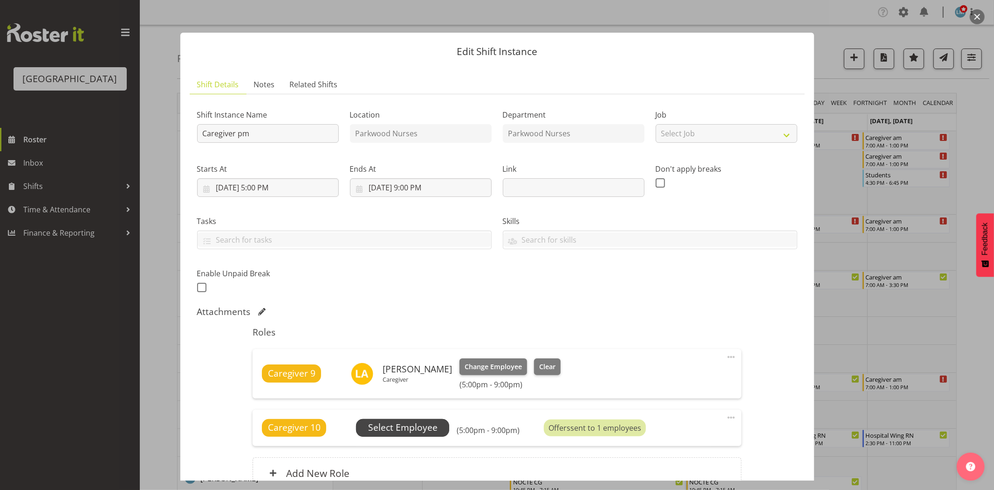
click at [416, 434] on span "Select Employee" at bounding box center [402, 428] width 69 height 14
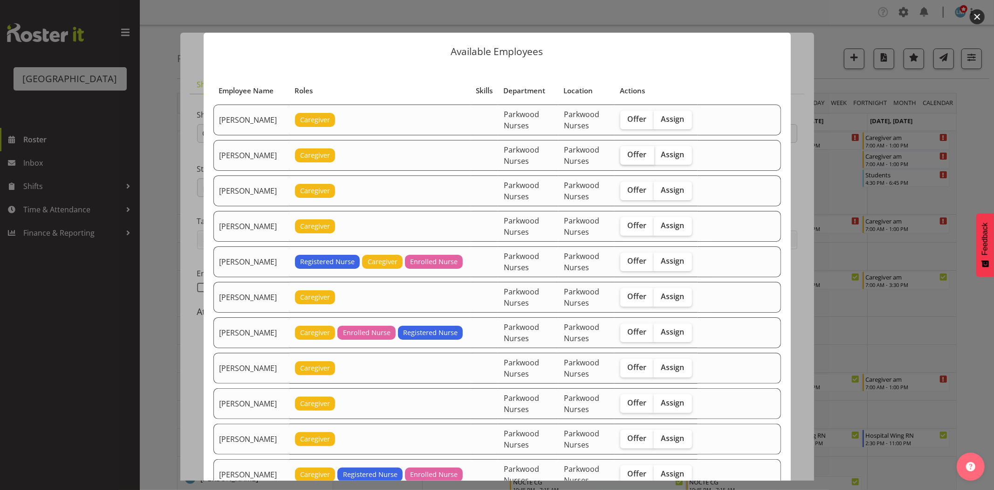
click at [630, 158] on span "Offer" at bounding box center [637, 154] width 19 height 9
click at [627, 158] on input "Offer" at bounding box center [624, 155] width 6 height 6
checkbox input "true"
click at [646, 296] on span "Offer" at bounding box center [637, 295] width 19 height 9
click at [627, 296] on input "Offer" at bounding box center [624, 296] width 6 height 6
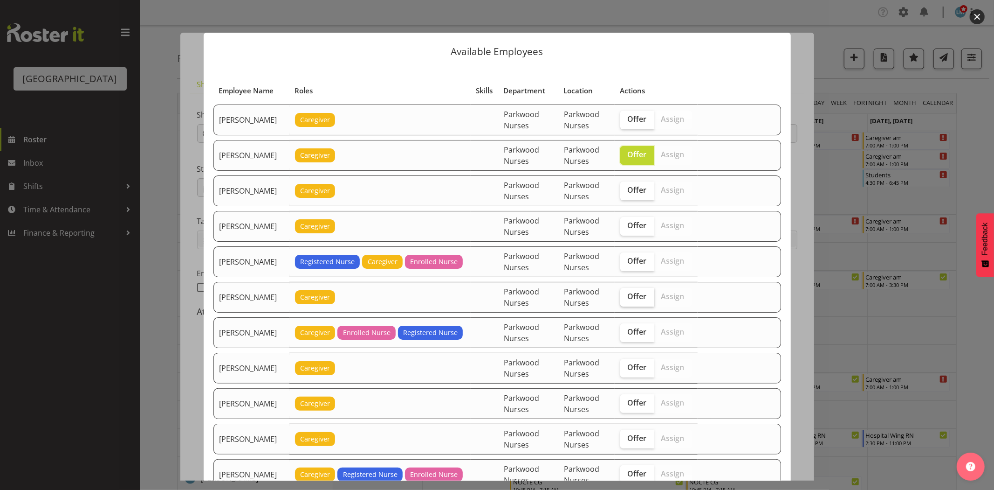
checkbox input "true"
click at [648, 328] on label "Offer" at bounding box center [638, 332] width 34 height 19
click at [627, 329] on input "Offer" at bounding box center [624, 332] width 6 height 6
checkbox input "true"
click at [634, 403] on span "Offer" at bounding box center [637, 402] width 19 height 9
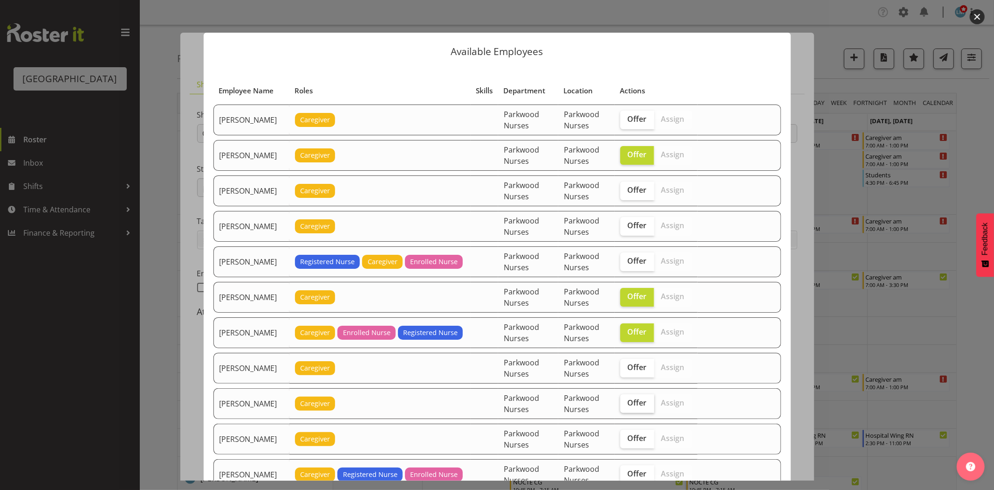
click at [627, 403] on input "Offer" at bounding box center [624, 403] width 6 height 6
checkbox input "true"
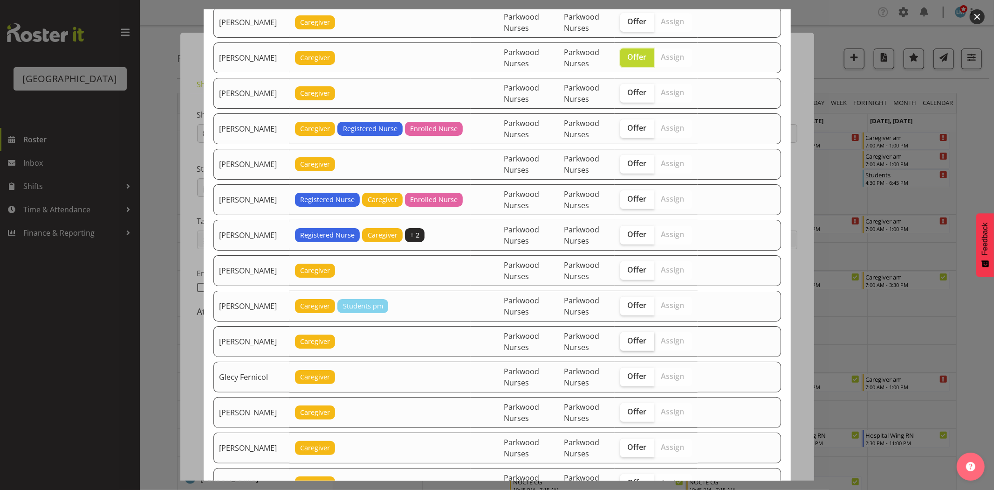
scroll to position [362, 0]
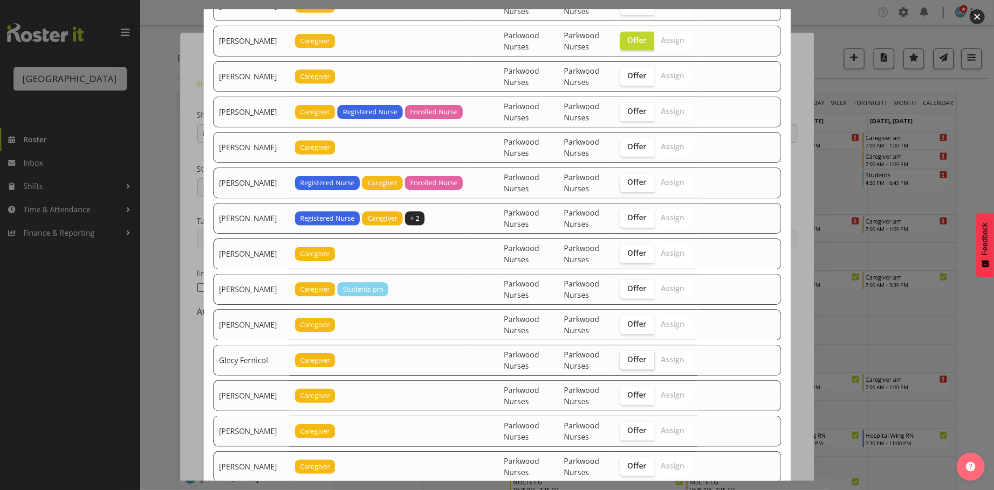
click at [639, 363] on span "Offer" at bounding box center [637, 358] width 19 height 9
click at [627, 362] on input "Offer" at bounding box center [624, 359] width 6 height 6
checkbox input "true"
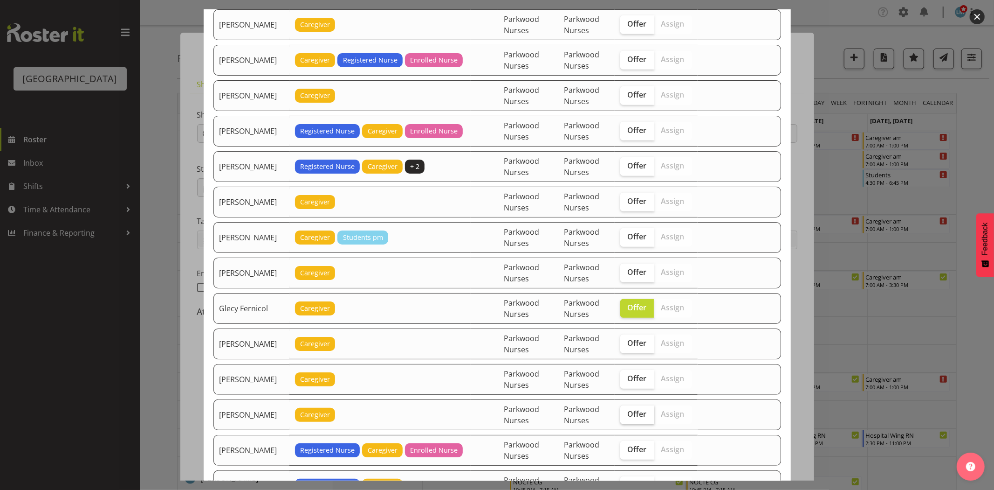
click at [630, 416] on span "Offer" at bounding box center [637, 413] width 19 height 9
click at [627, 416] on input "Offer" at bounding box center [624, 414] width 6 height 6
checkbox input "true"
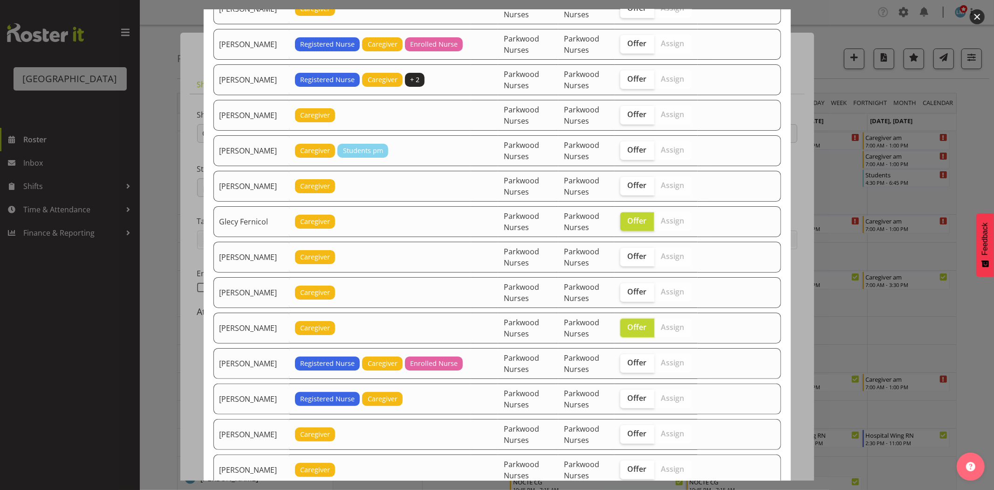
scroll to position [518, 0]
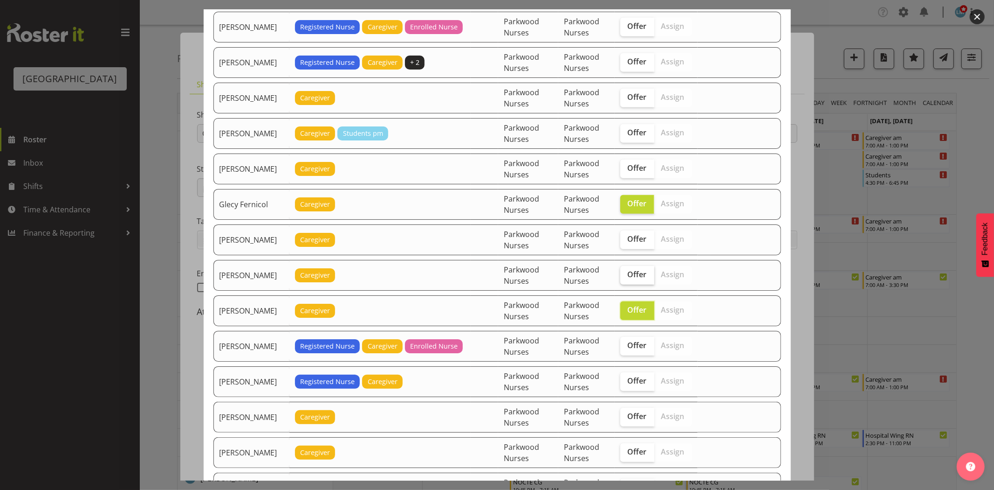
click at [637, 273] on span "Offer" at bounding box center [637, 273] width 19 height 9
click at [627, 273] on input "Offer" at bounding box center [624, 274] width 6 height 6
checkbox input "true"
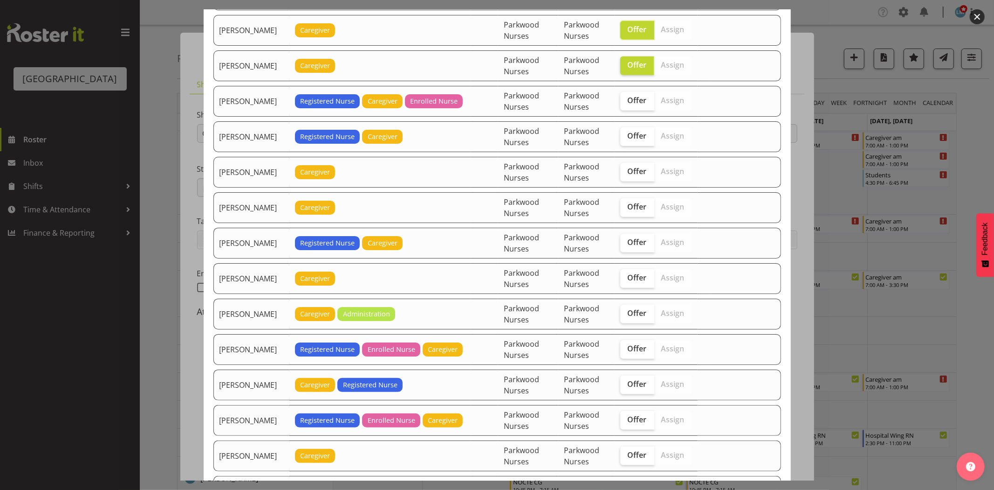
scroll to position [777, 0]
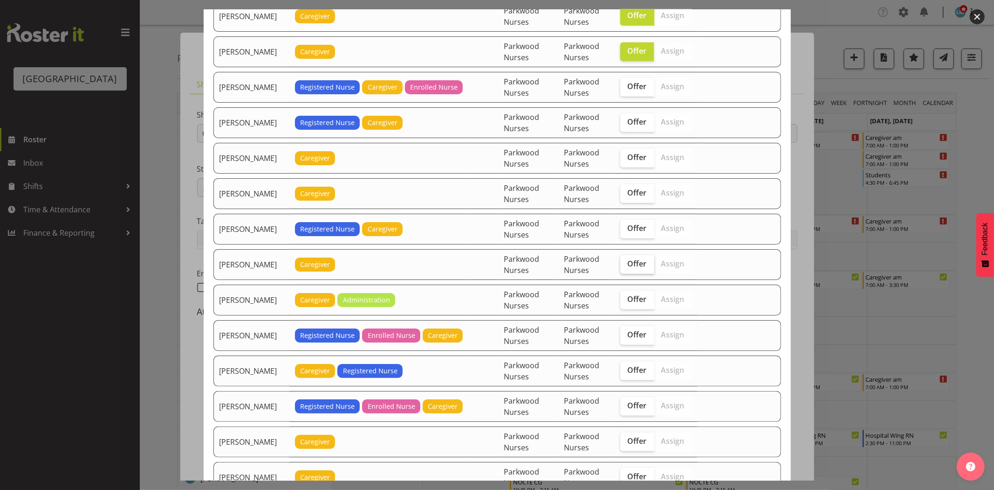
click at [633, 262] on span "Offer" at bounding box center [637, 263] width 19 height 9
click at [627, 262] on input "Offer" at bounding box center [624, 264] width 6 height 6
checkbox input "true"
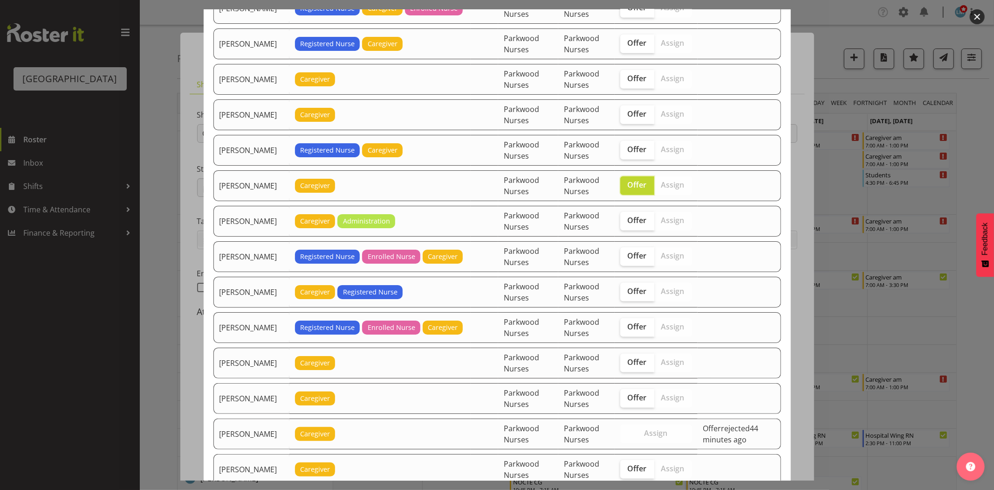
scroll to position [880, 0]
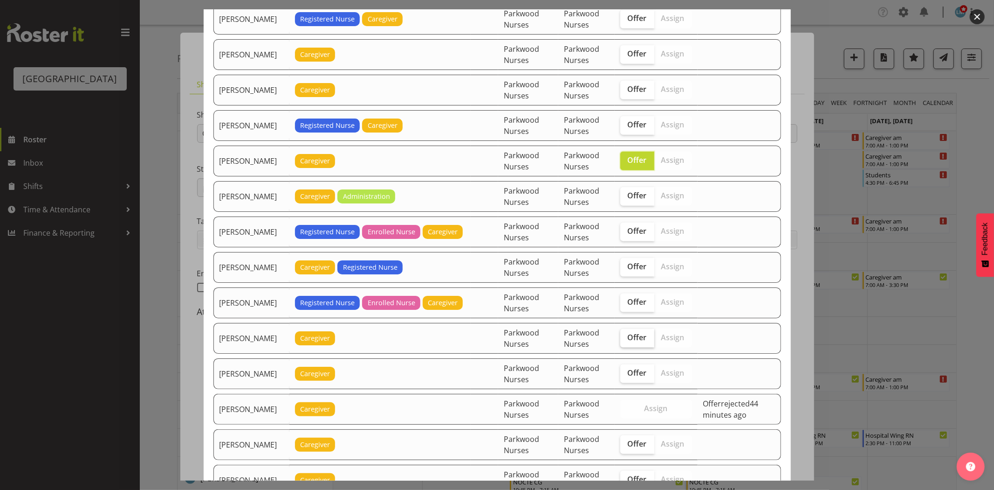
click at [629, 339] on span "Offer" at bounding box center [637, 336] width 19 height 9
click at [627, 339] on input "Offer" at bounding box center [624, 337] width 6 height 6
checkbox input "true"
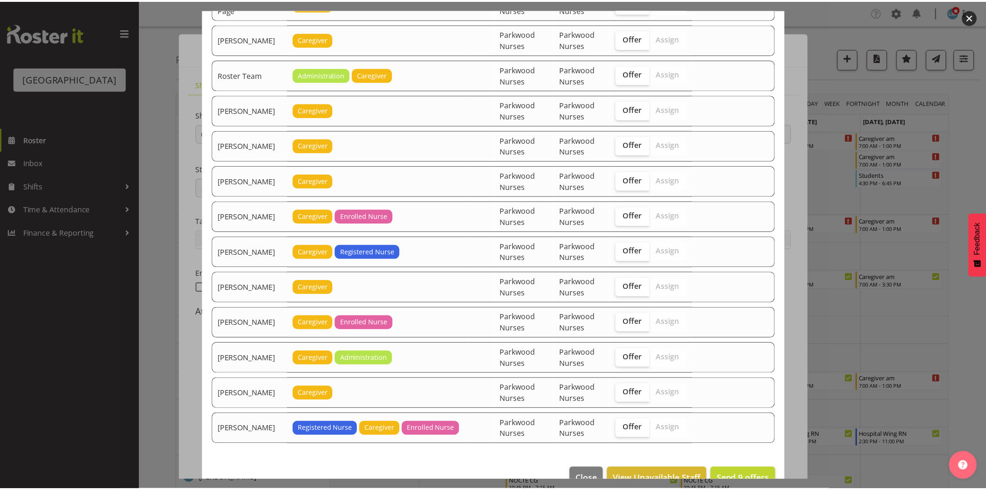
scroll to position [1596, 0]
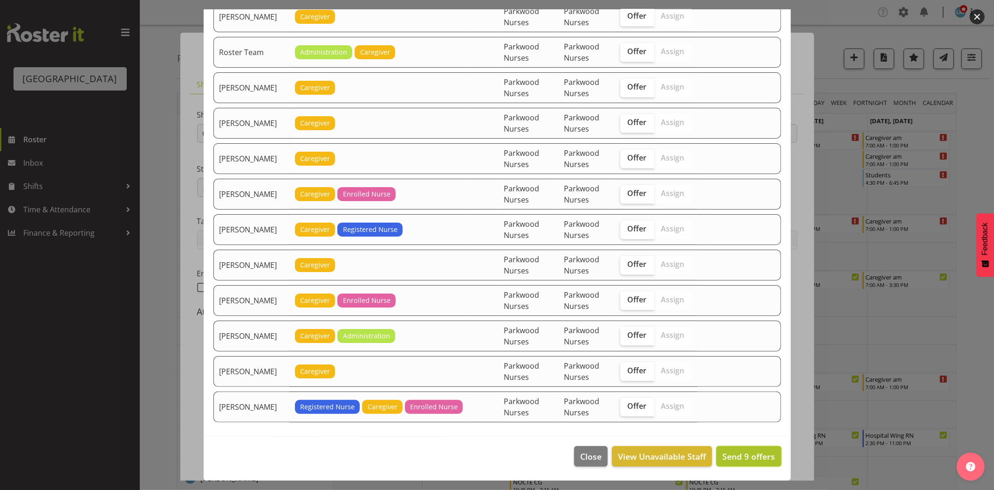
click at [738, 453] on span "Send 9 offers" at bounding box center [749, 455] width 53 height 11
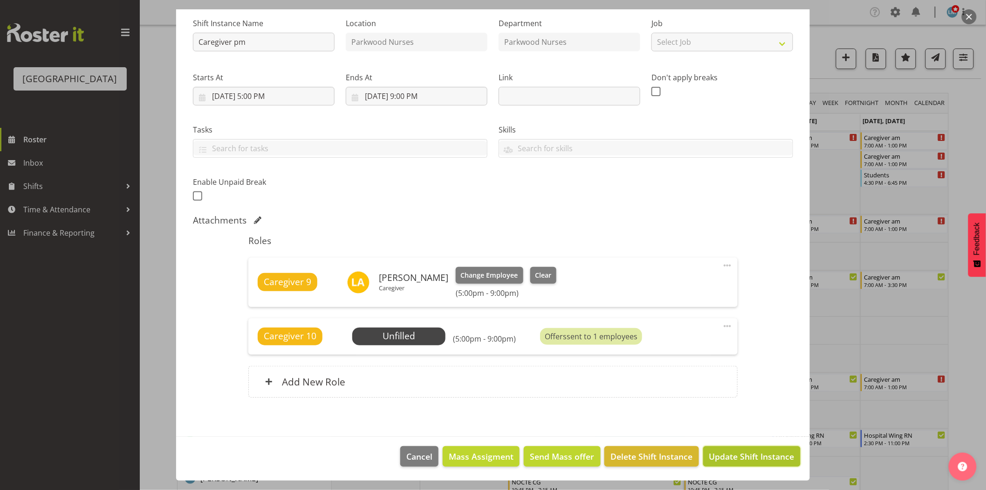
click at [736, 453] on span "Update Shift Instance" at bounding box center [752, 456] width 85 height 12
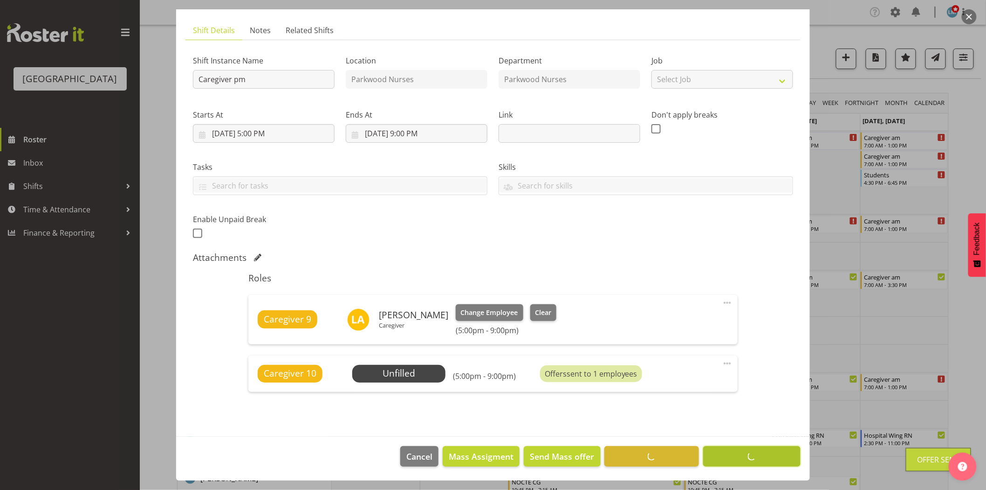
scroll to position [54, 0]
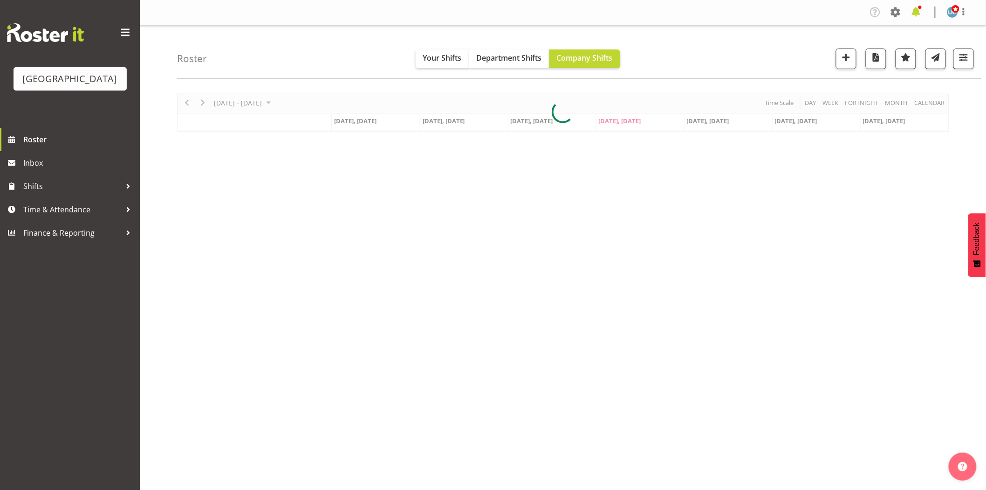
click at [922, 13] on span at bounding box center [916, 12] width 15 height 15
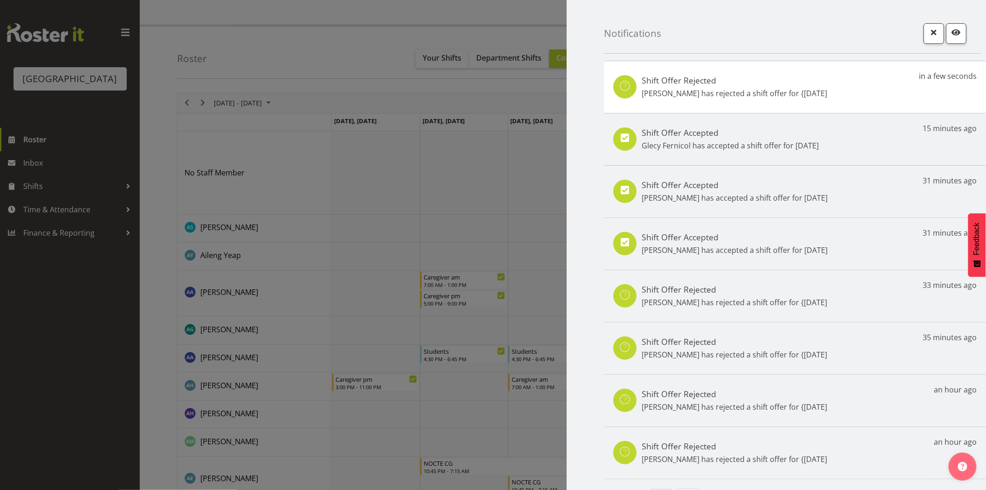
click at [40, 152] on div at bounding box center [493, 245] width 986 height 490
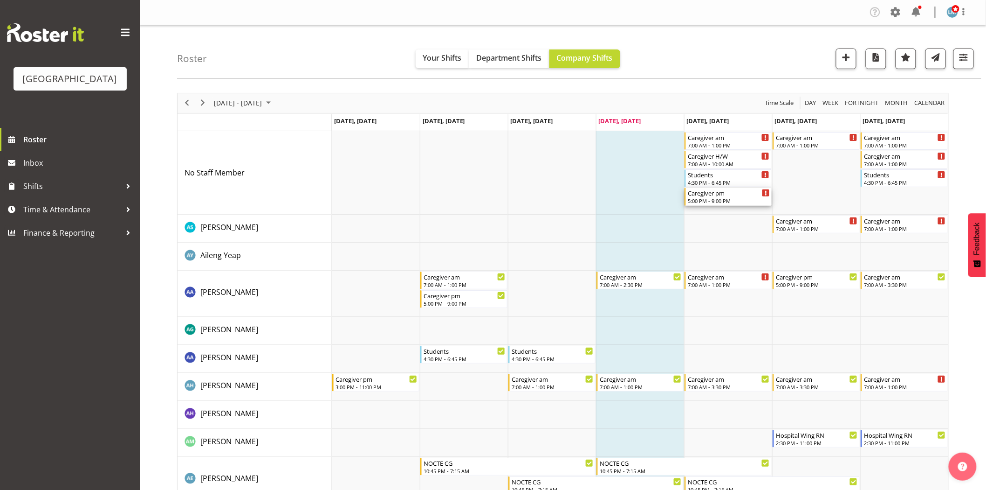
click at [733, 197] on div "Caregiver pm 5:00 PM - 9:00 PM" at bounding box center [729, 197] width 82 height 18
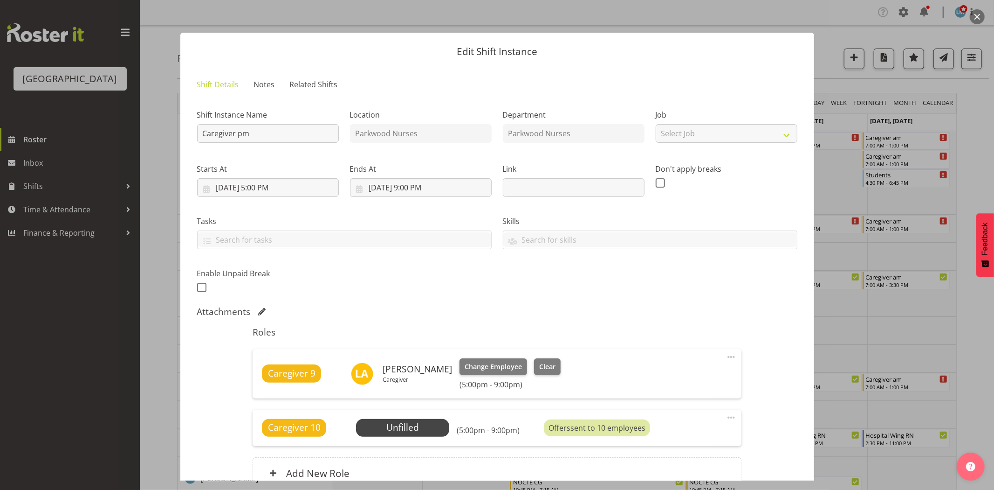
scroll to position [91, 0]
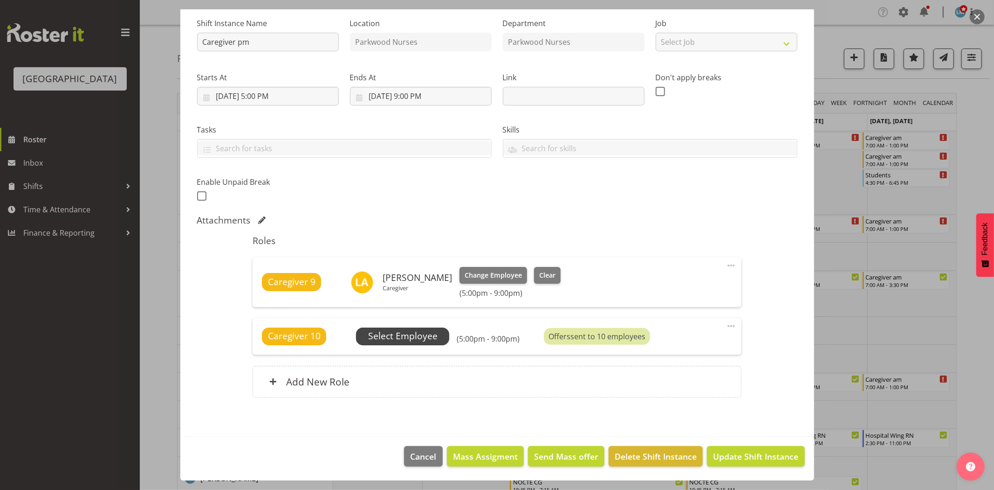
click at [423, 334] on span "Select Employee" at bounding box center [402, 336] width 69 height 14
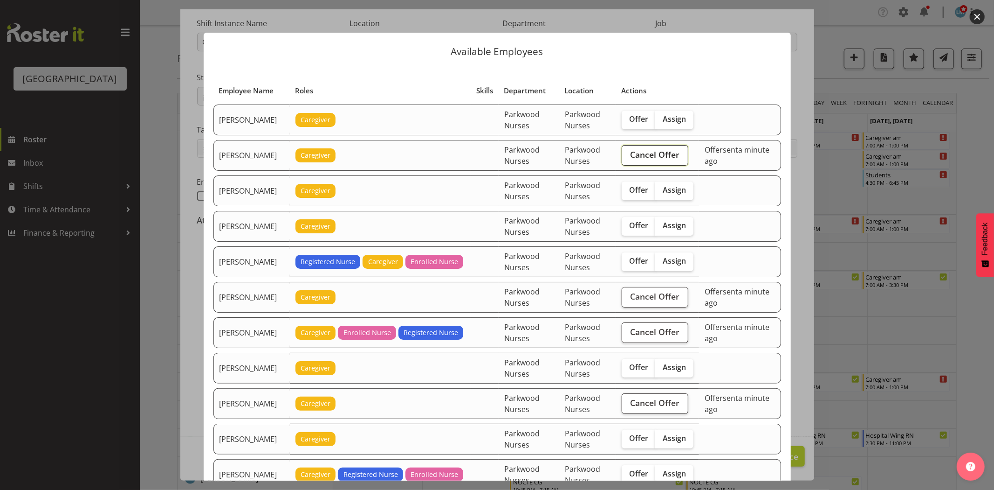
click at [662, 157] on span "Cancel Offer" at bounding box center [655, 154] width 49 height 12
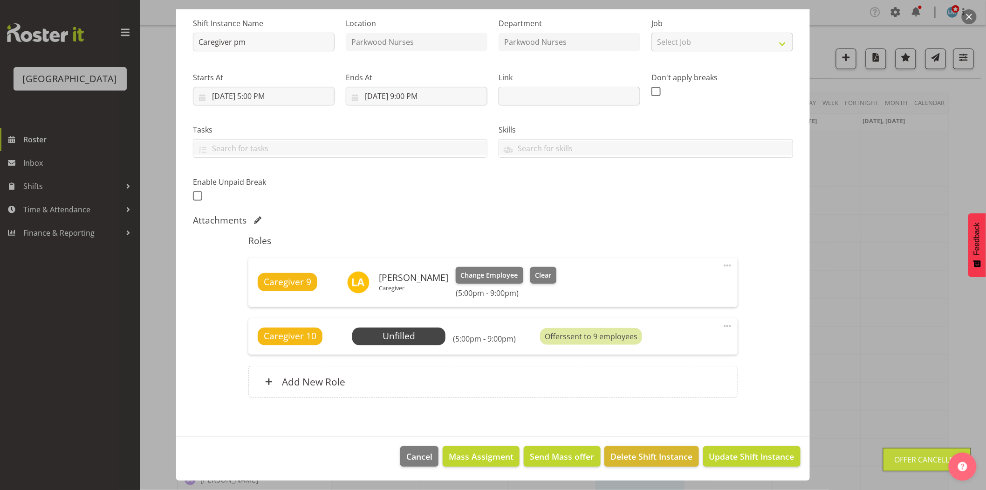
click at [0, 0] on span "Select Employee" at bounding box center [0, 0] width 0 height 0
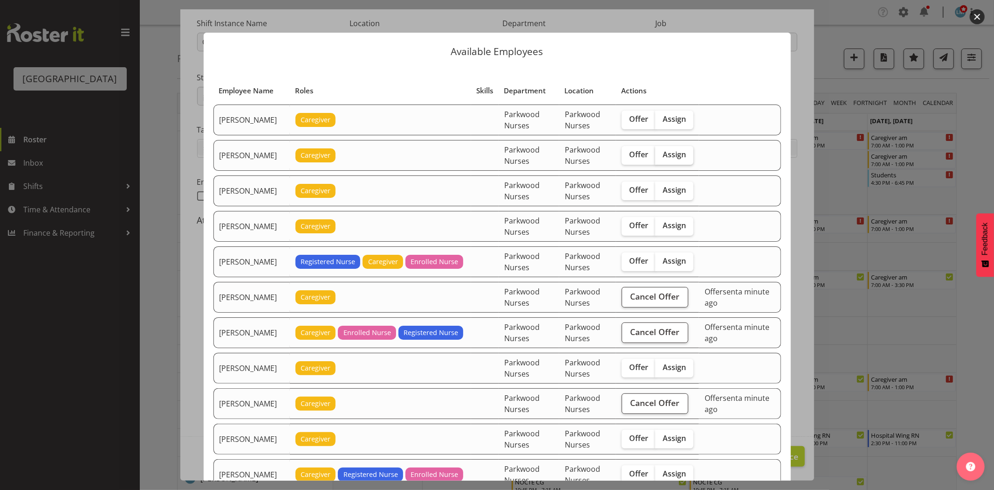
click at [682, 157] on span "Assign" at bounding box center [674, 154] width 23 height 9
click at [662, 157] on input "Assign" at bounding box center [658, 155] width 6 height 6
checkbox input "true"
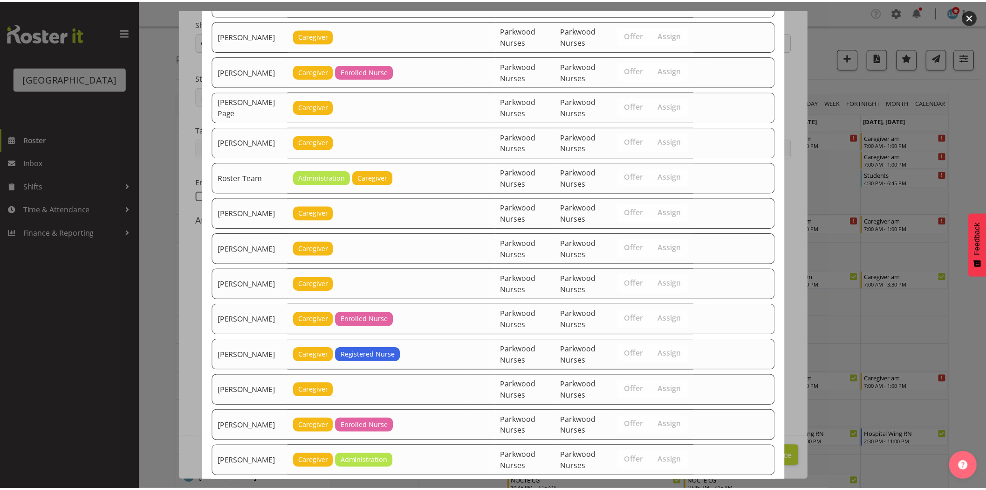
scroll to position [1596, 0]
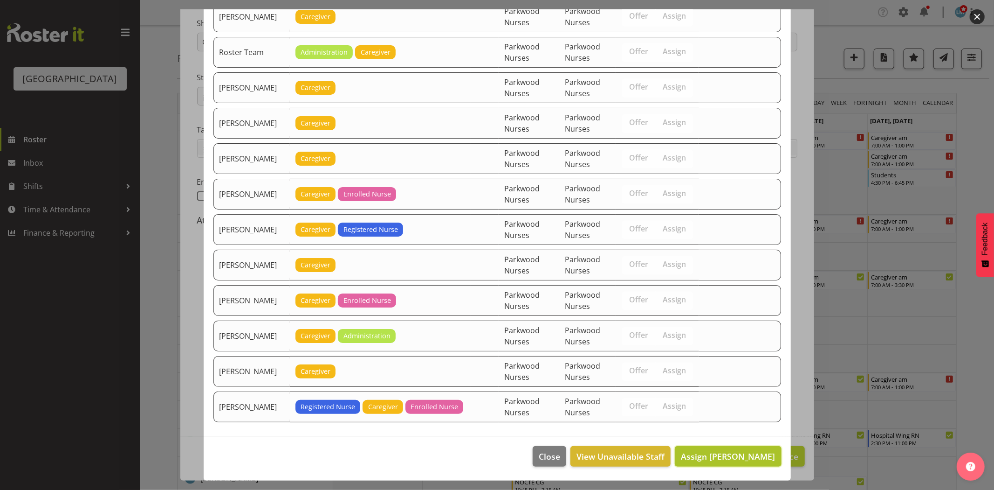
click at [707, 458] on span "Assign [PERSON_NAME]" at bounding box center [728, 455] width 94 height 11
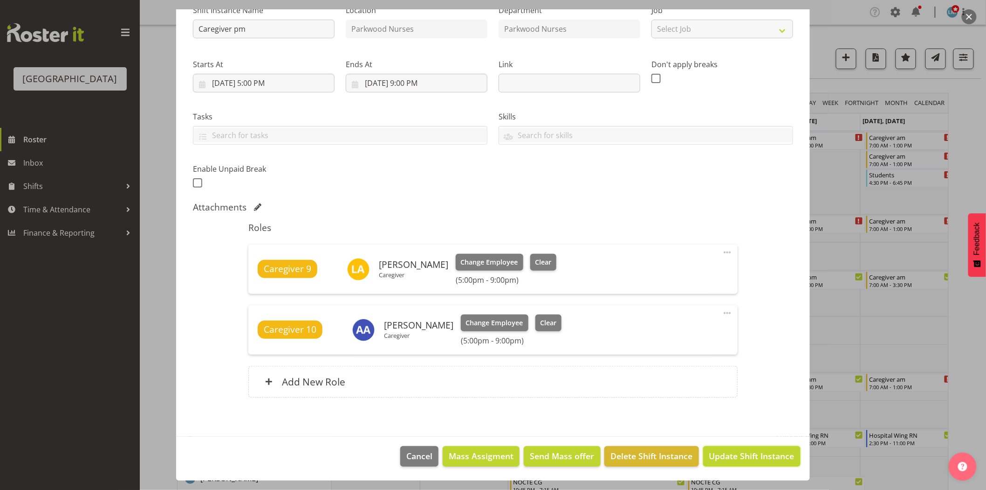
click at [710, 458] on span "Update Shift Instance" at bounding box center [752, 455] width 85 height 12
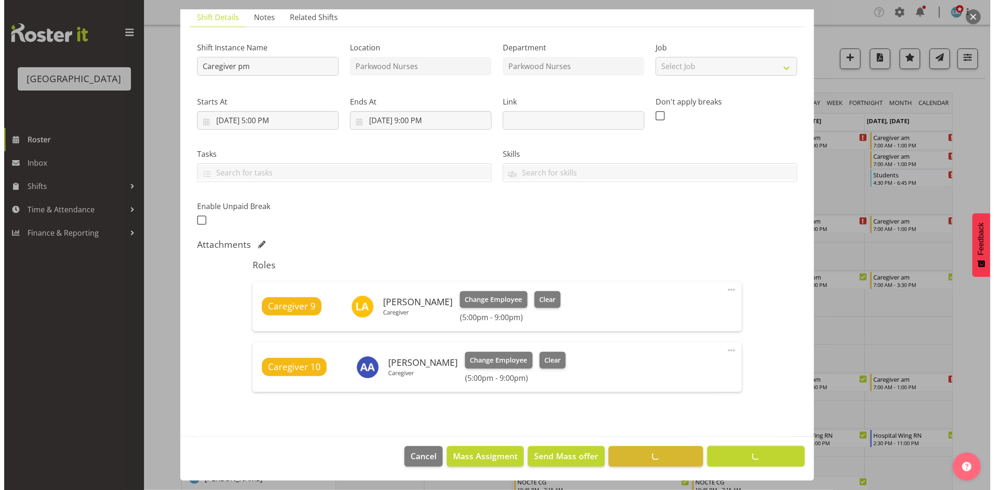
scroll to position [67, 0]
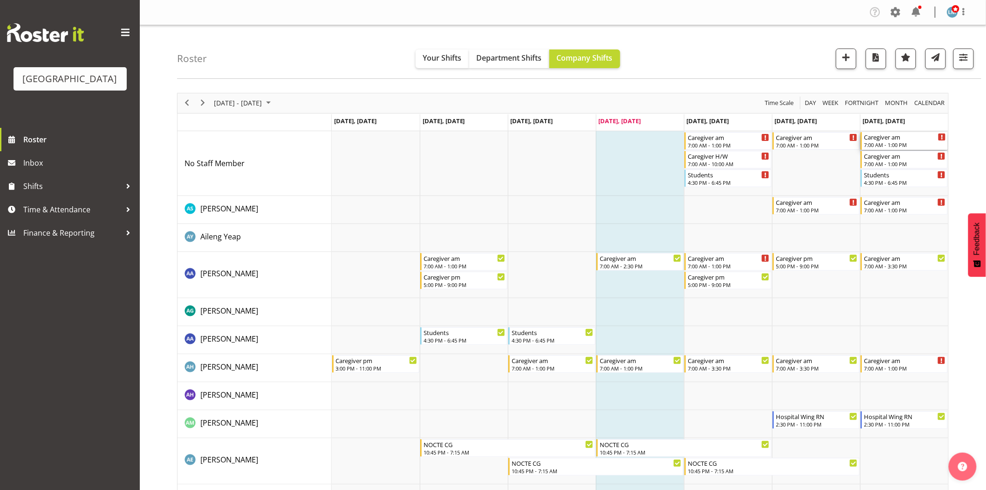
click at [914, 145] on div "7:00 AM - 1:00 PM" at bounding box center [905, 144] width 82 height 7
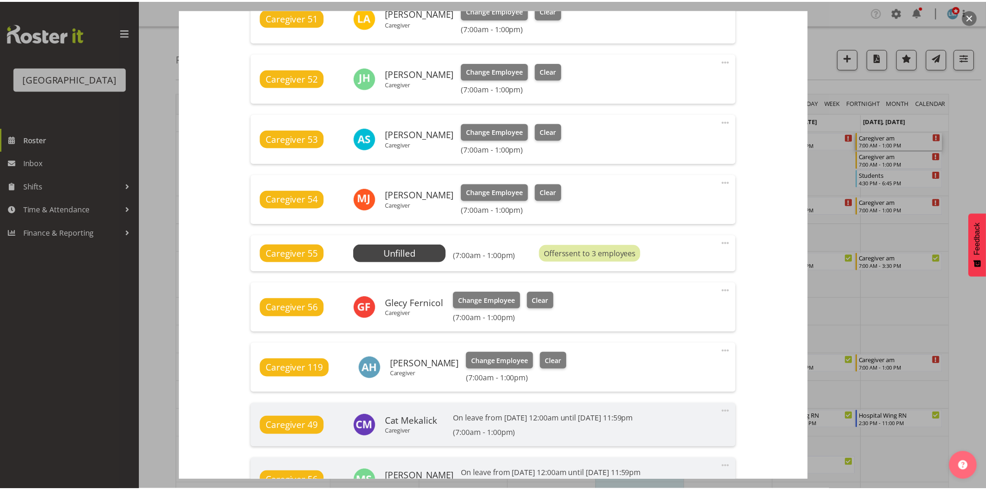
scroll to position [466, 0]
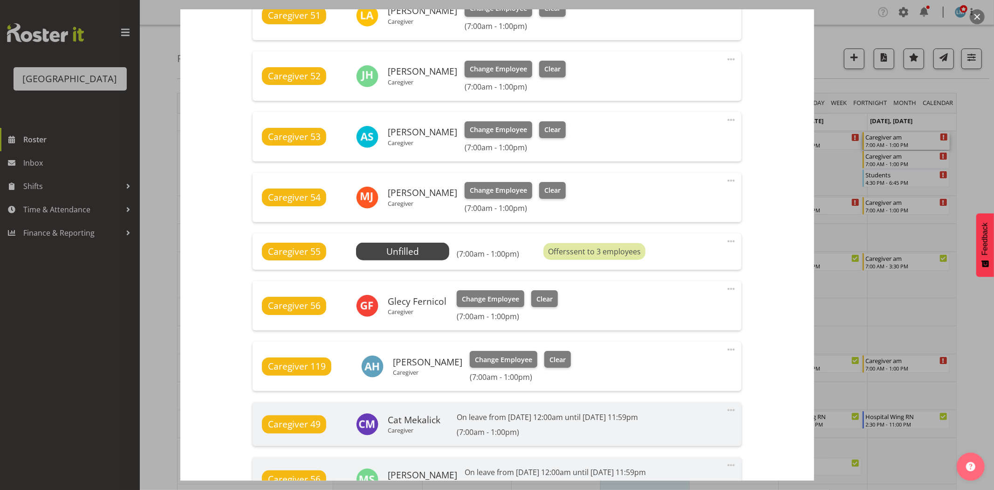
click at [976, 129] on div at bounding box center [497, 245] width 994 height 490
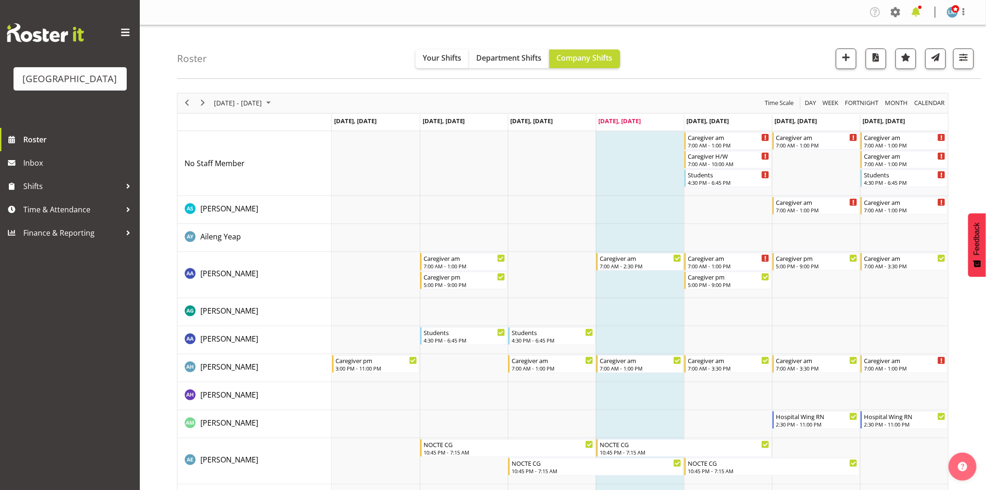
click at [920, 11] on span at bounding box center [916, 12] width 15 height 15
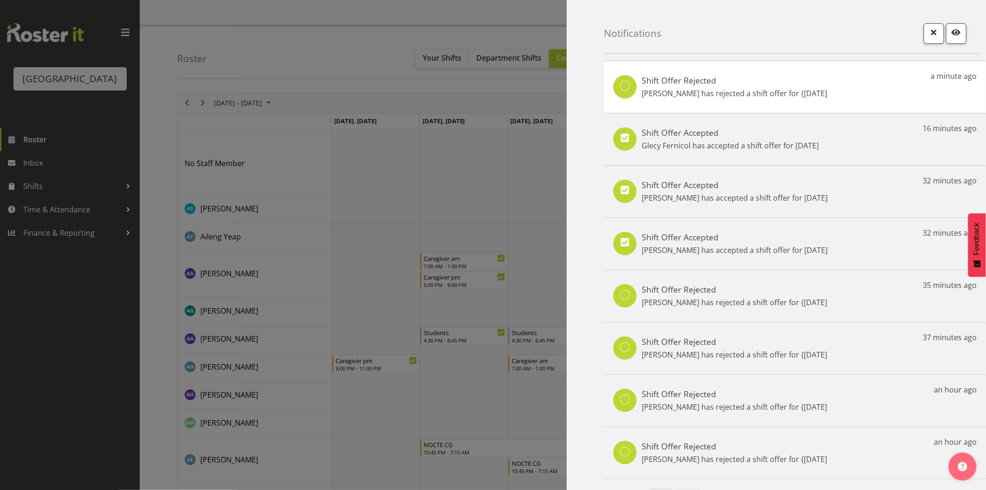
click at [45, 338] on div at bounding box center [493, 245] width 986 height 490
